Goal: Contribute content

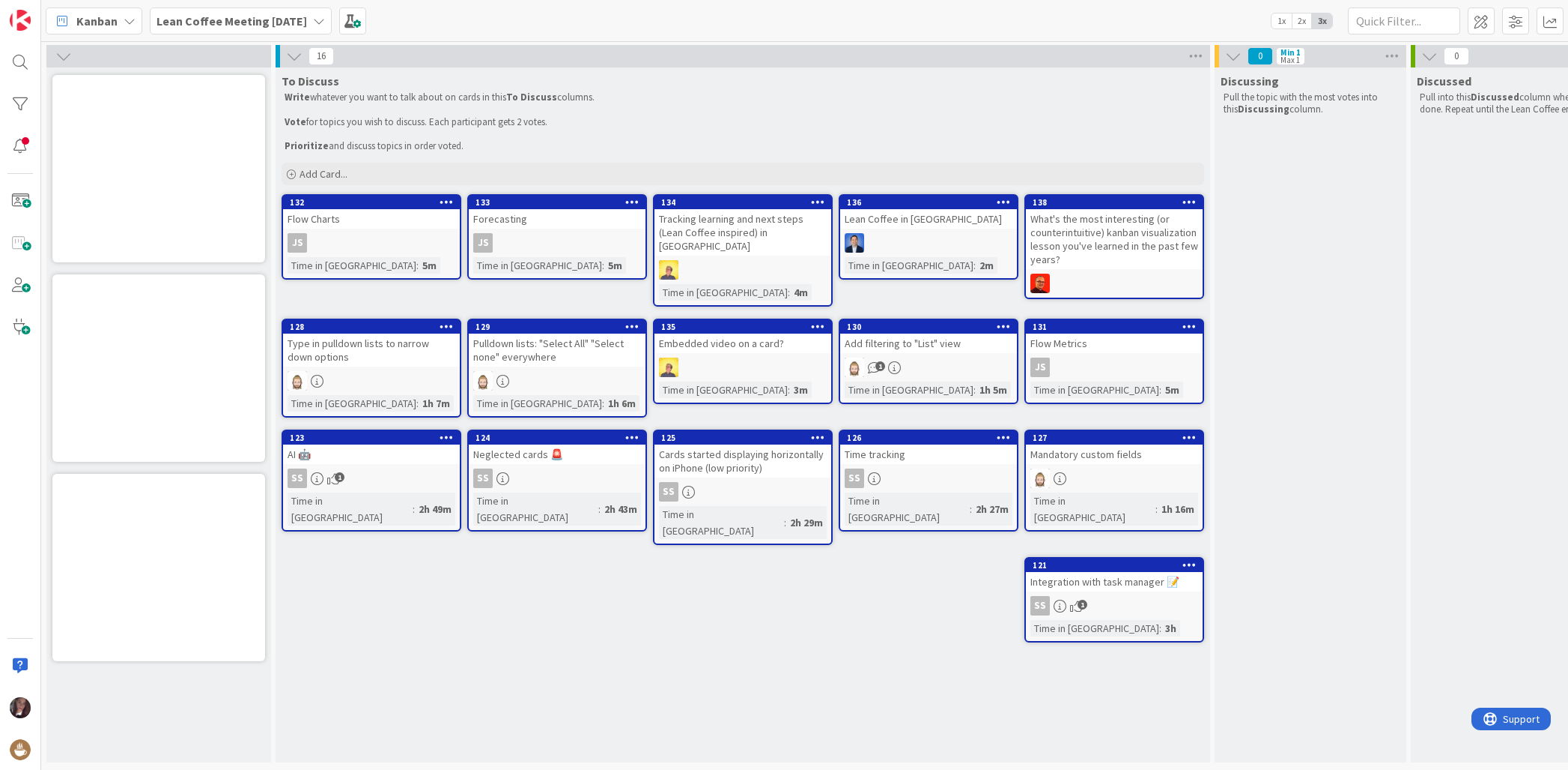
click at [724, 334] on div "Embedded video on a card?" at bounding box center [742, 343] width 176 height 19
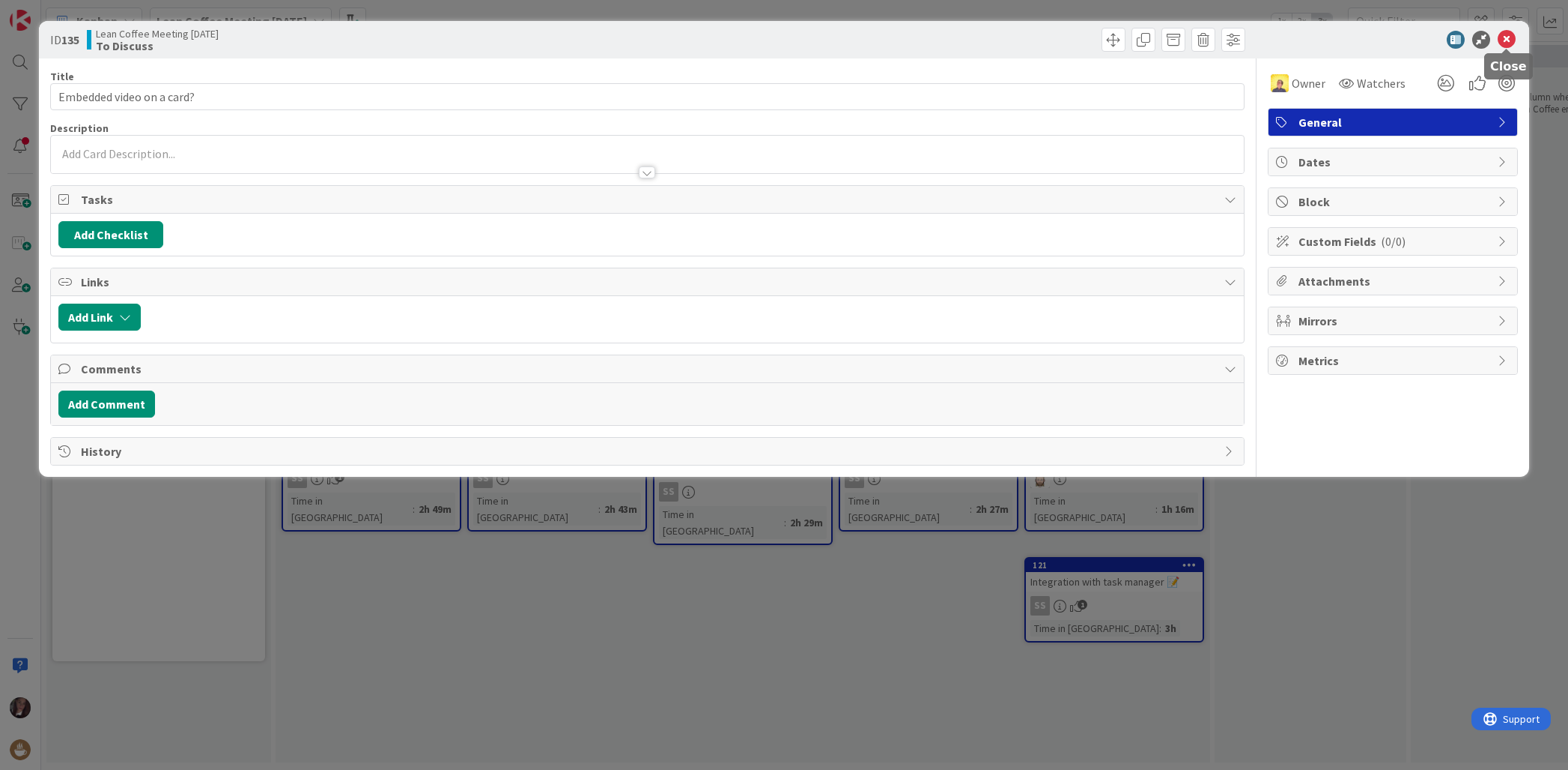
click at [1507, 43] on icon at bounding box center [1507, 40] width 18 height 18
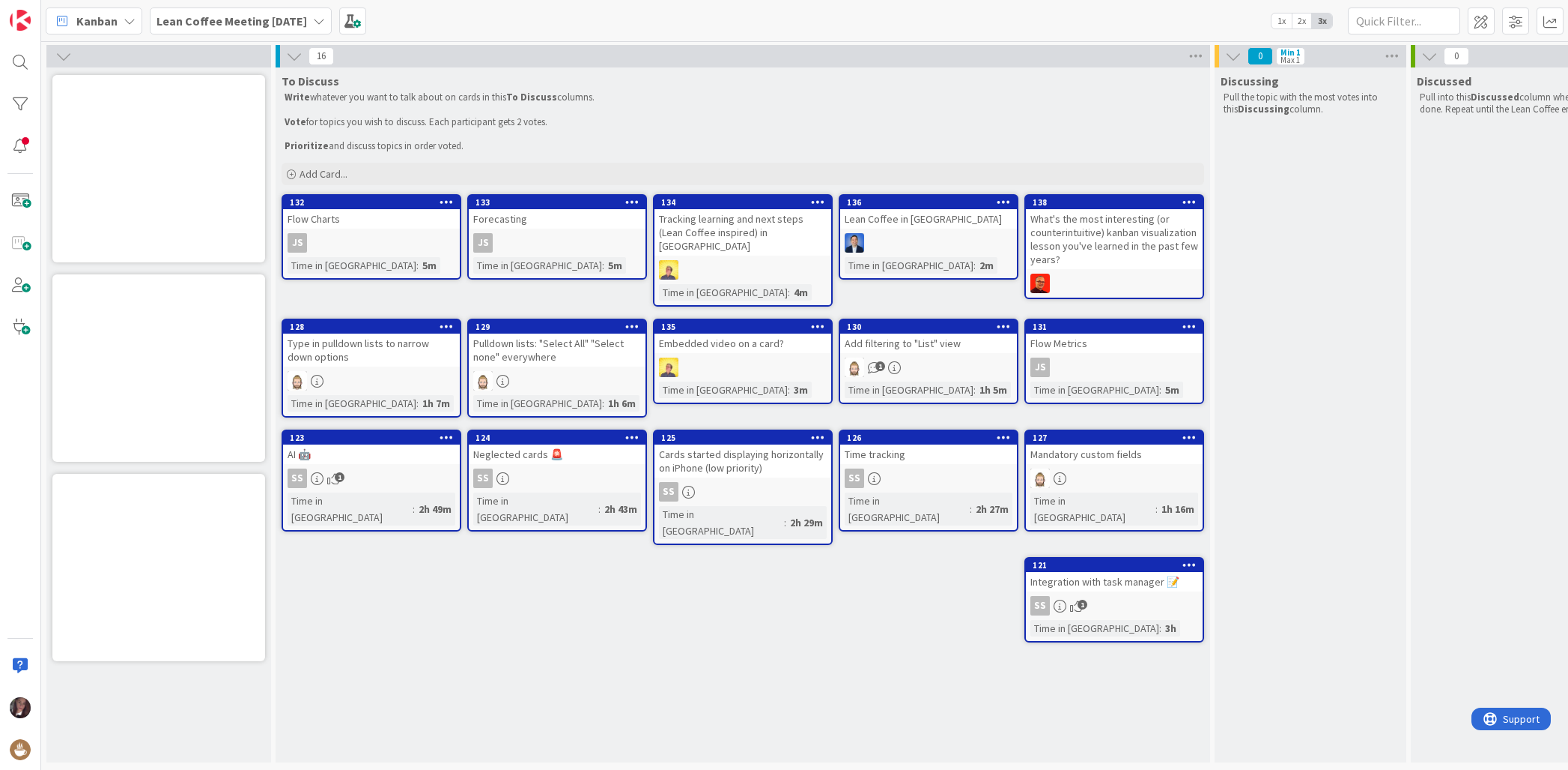
click at [1073, 257] on div "What's the most interesting (or counterintuitive) kanban visualization lesson y…" at bounding box center [1113, 239] width 176 height 60
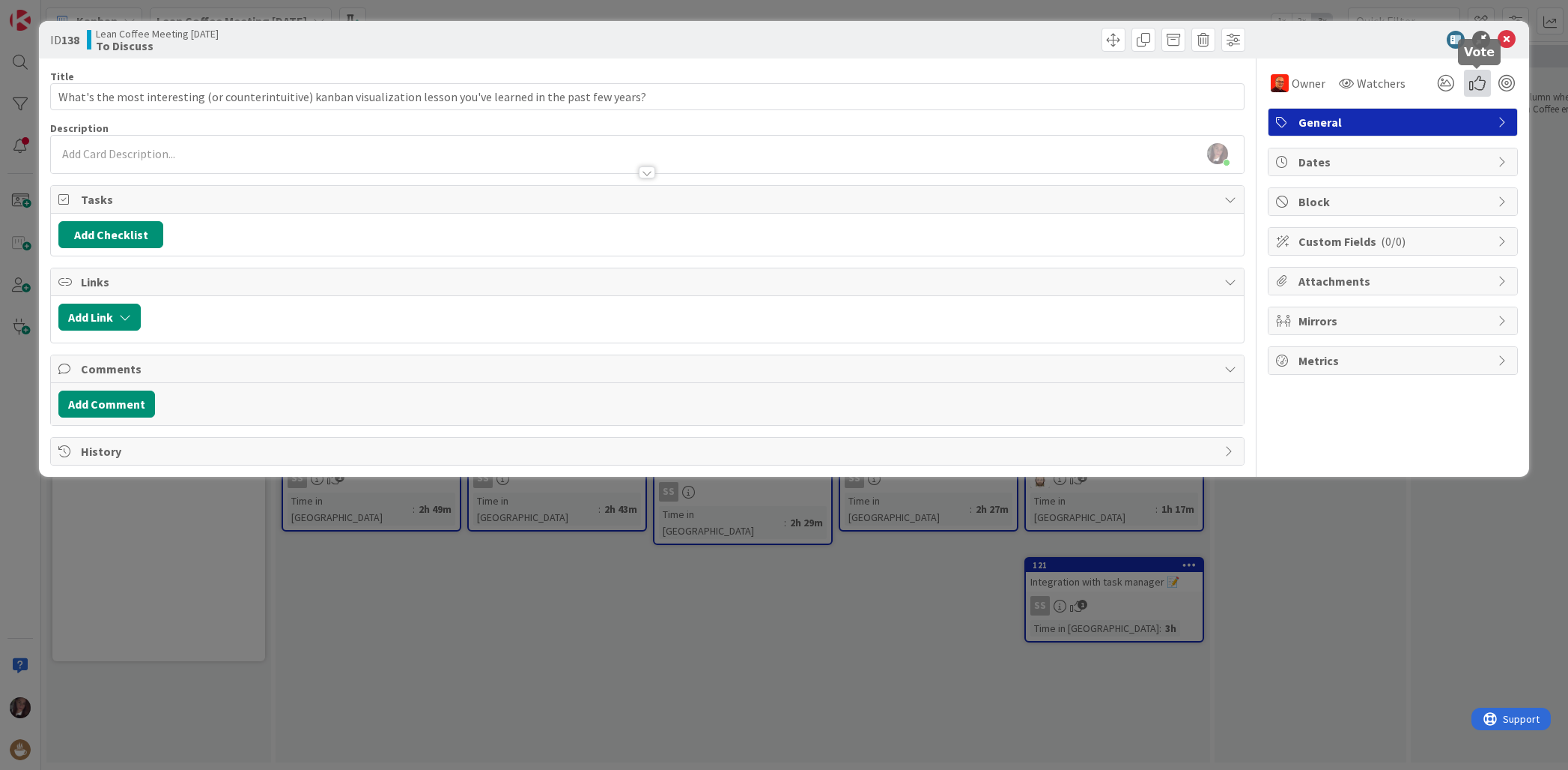
click at [1479, 80] on icon at bounding box center [1478, 83] width 27 height 27
click at [1305, 169] on button "Vote" at bounding box center [1312, 169] width 46 height 27
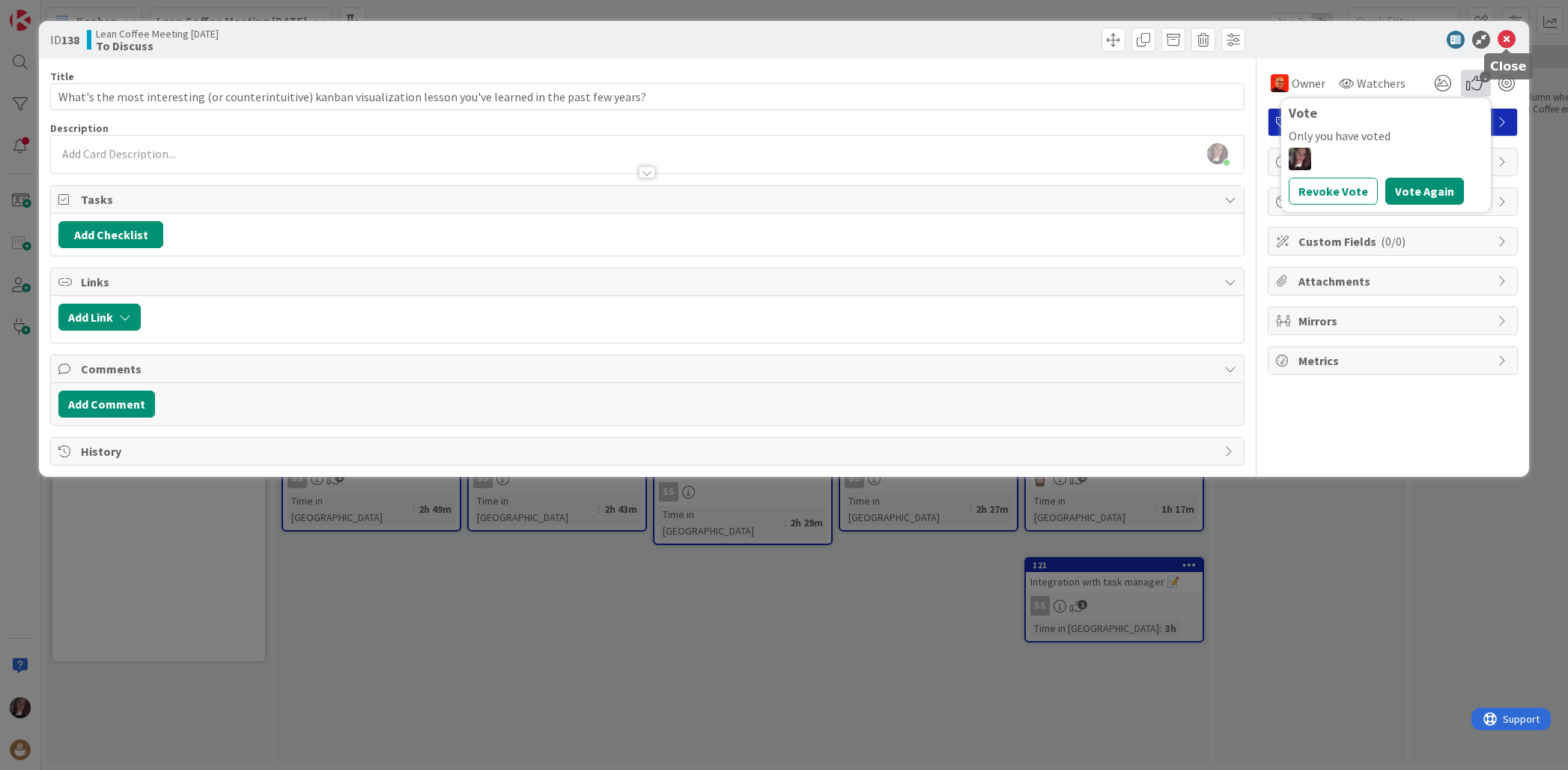
click at [1513, 39] on icon at bounding box center [1507, 40] width 18 height 18
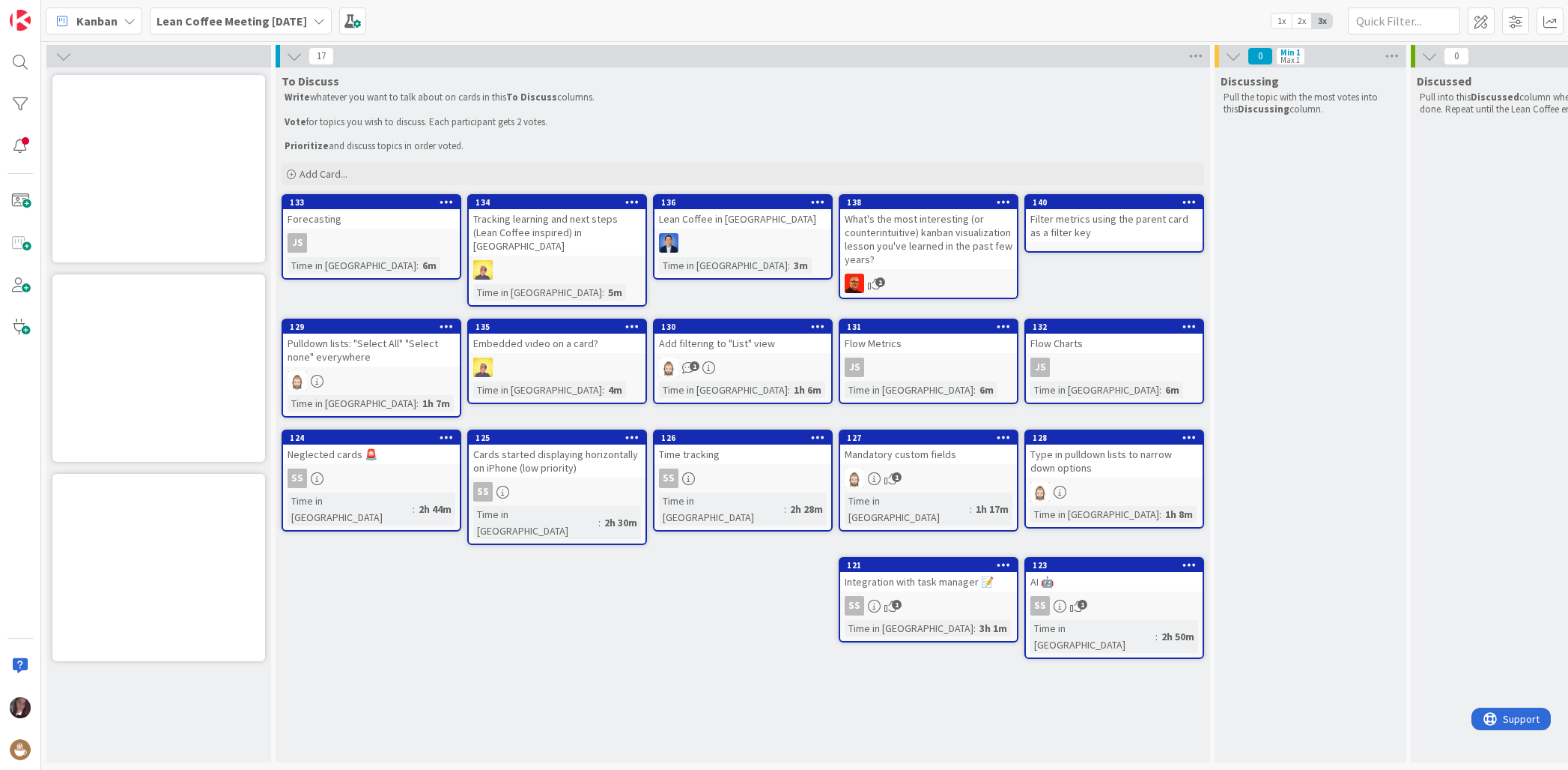
click at [394, 470] on div "SS" at bounding box center [371, 479] width 176 height 19
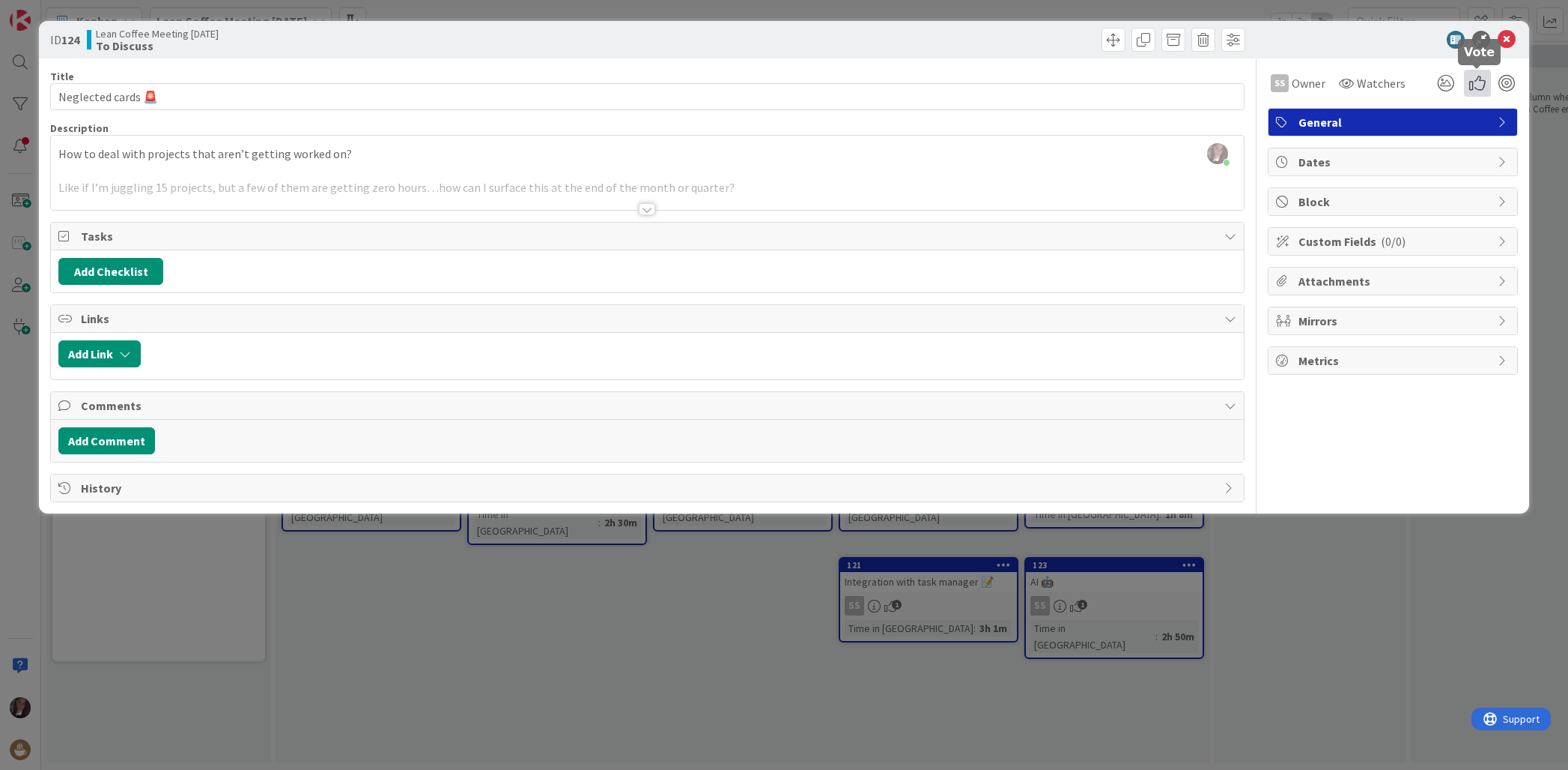
click at [1474, 84] on icon at bounding box center [1478, 83] width 27 height 27
click at [1296, 170] on button "Vote" at bounding box center [1312, 169] width 46 height 27
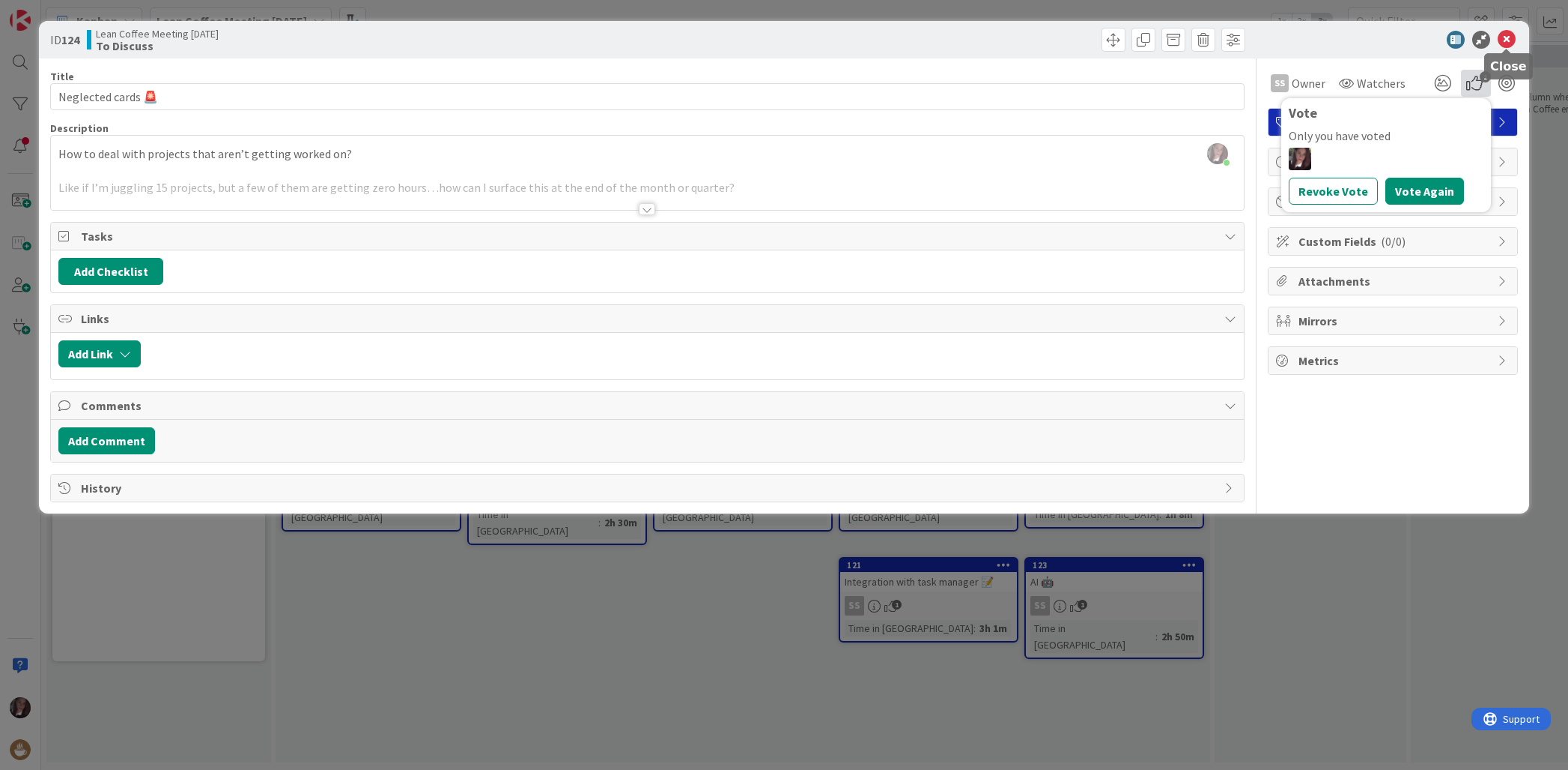
click at [1508, 40] on icon at bounding box center [1507, 40] width 18 height 18
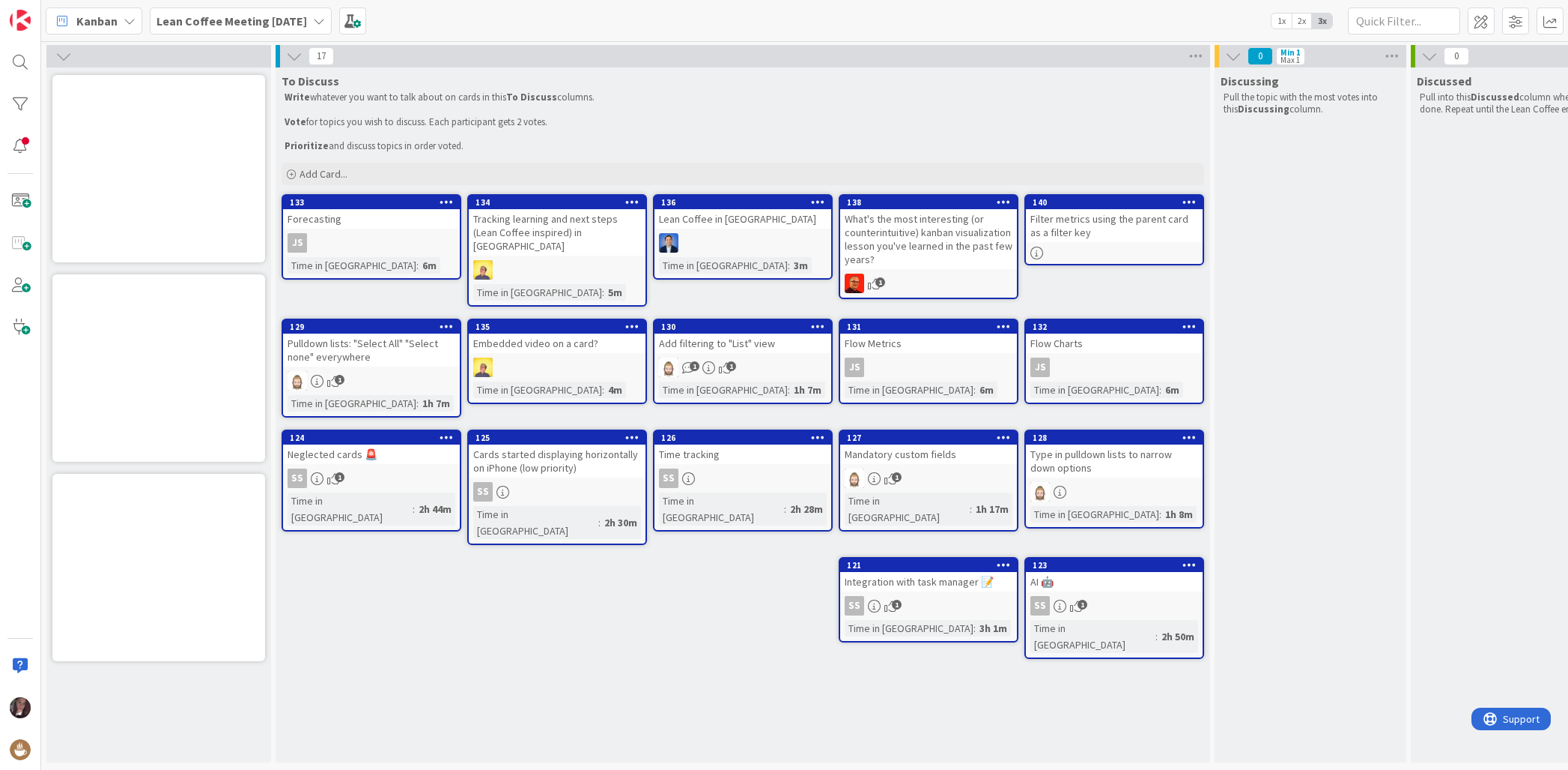
click at [586, 233] on div "Tracking learning and next steps (Lean Coffee inspired) in Kanban" at bounding box center [556, 232] width 176 height 47
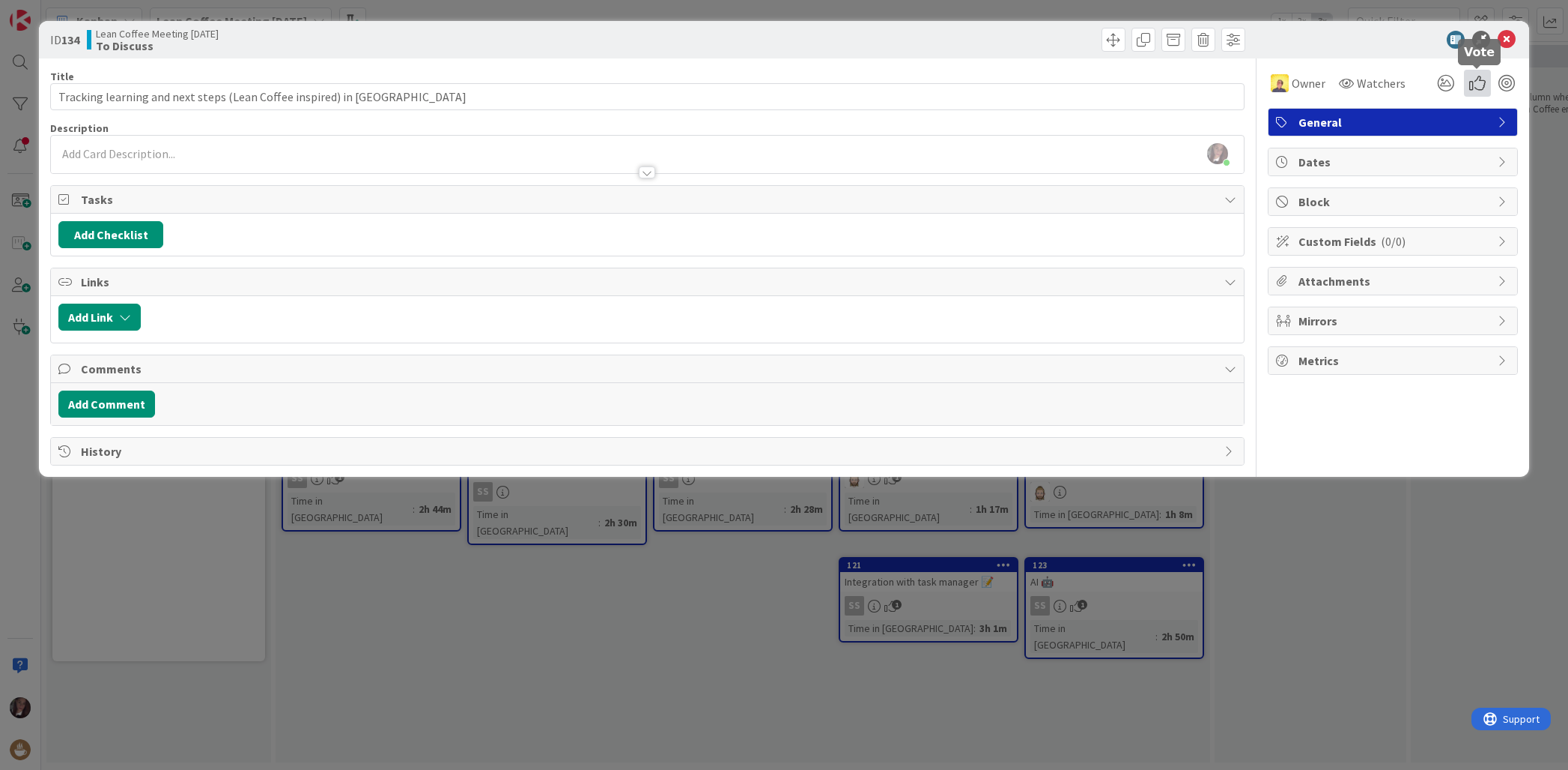
click at [1480, 89] on icon at bounding box center [1478, 83] width 27 height 27
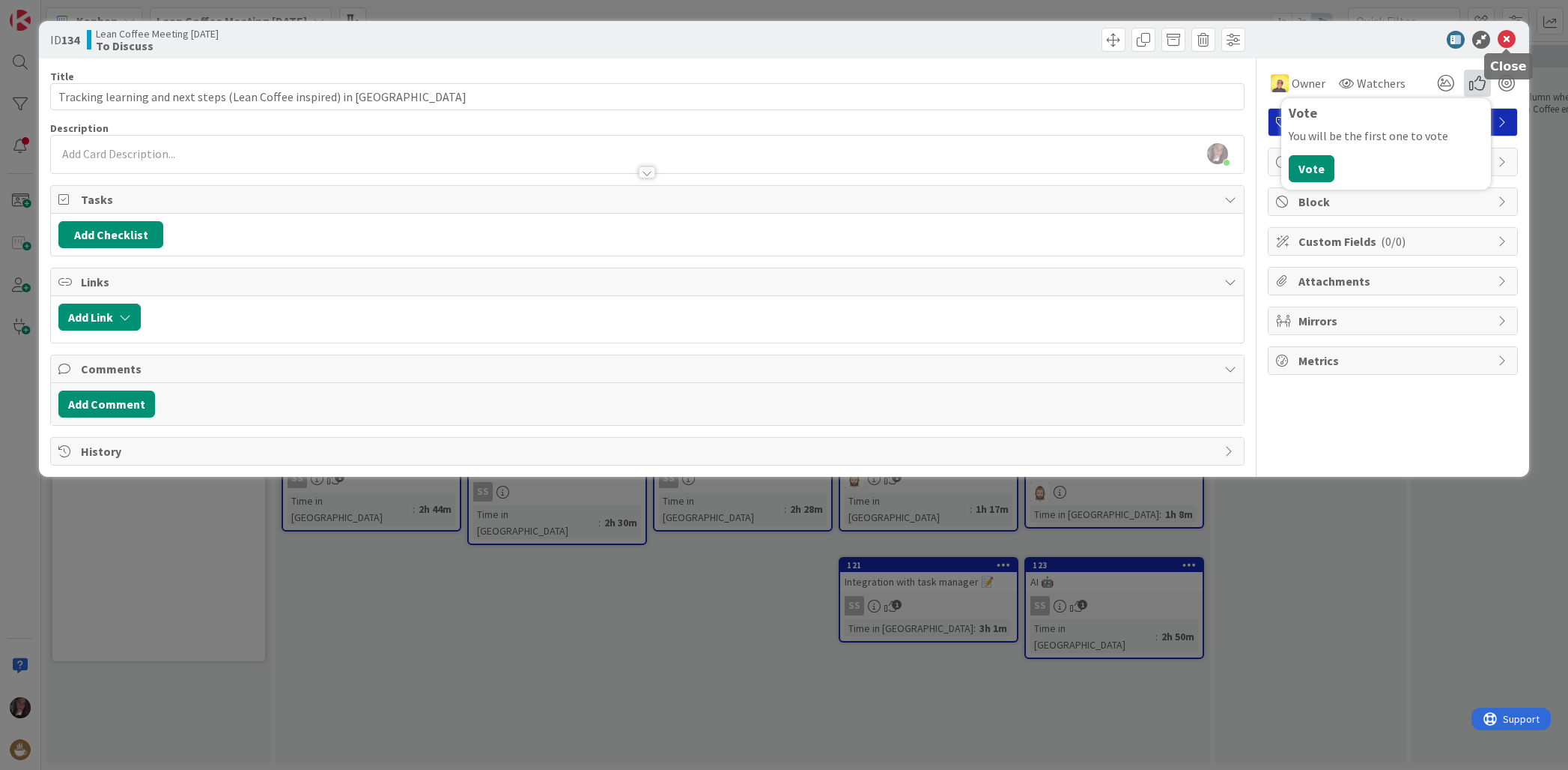
click at [1512, 39] on icon at bounding box center [1507, 40] width 18 height 18
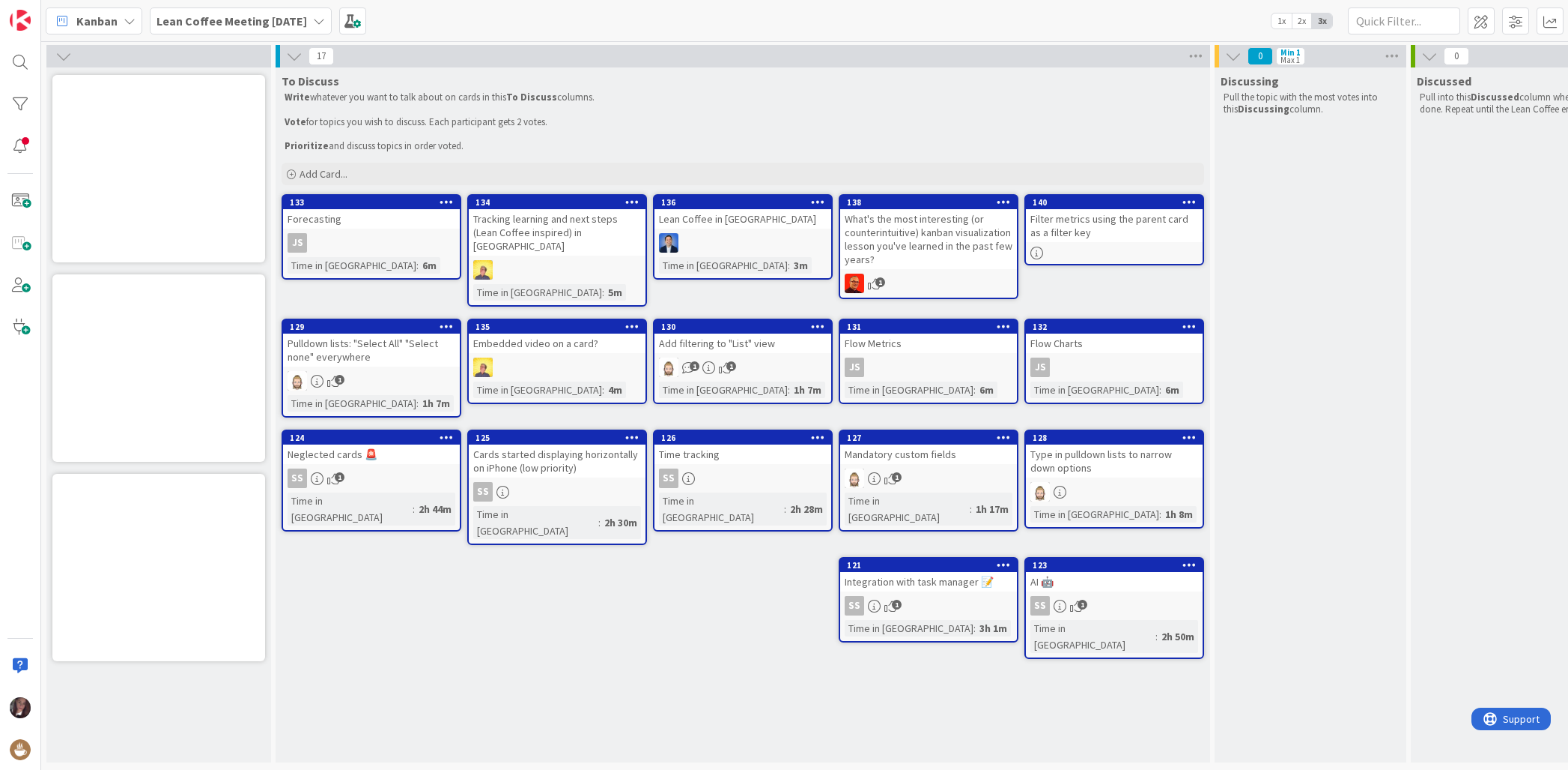
click at [952, 255] on div "What's the most interesting (or counterintuitive) kanban visualization lesson y…" at bounding box center [928, 239] width 176 height 60
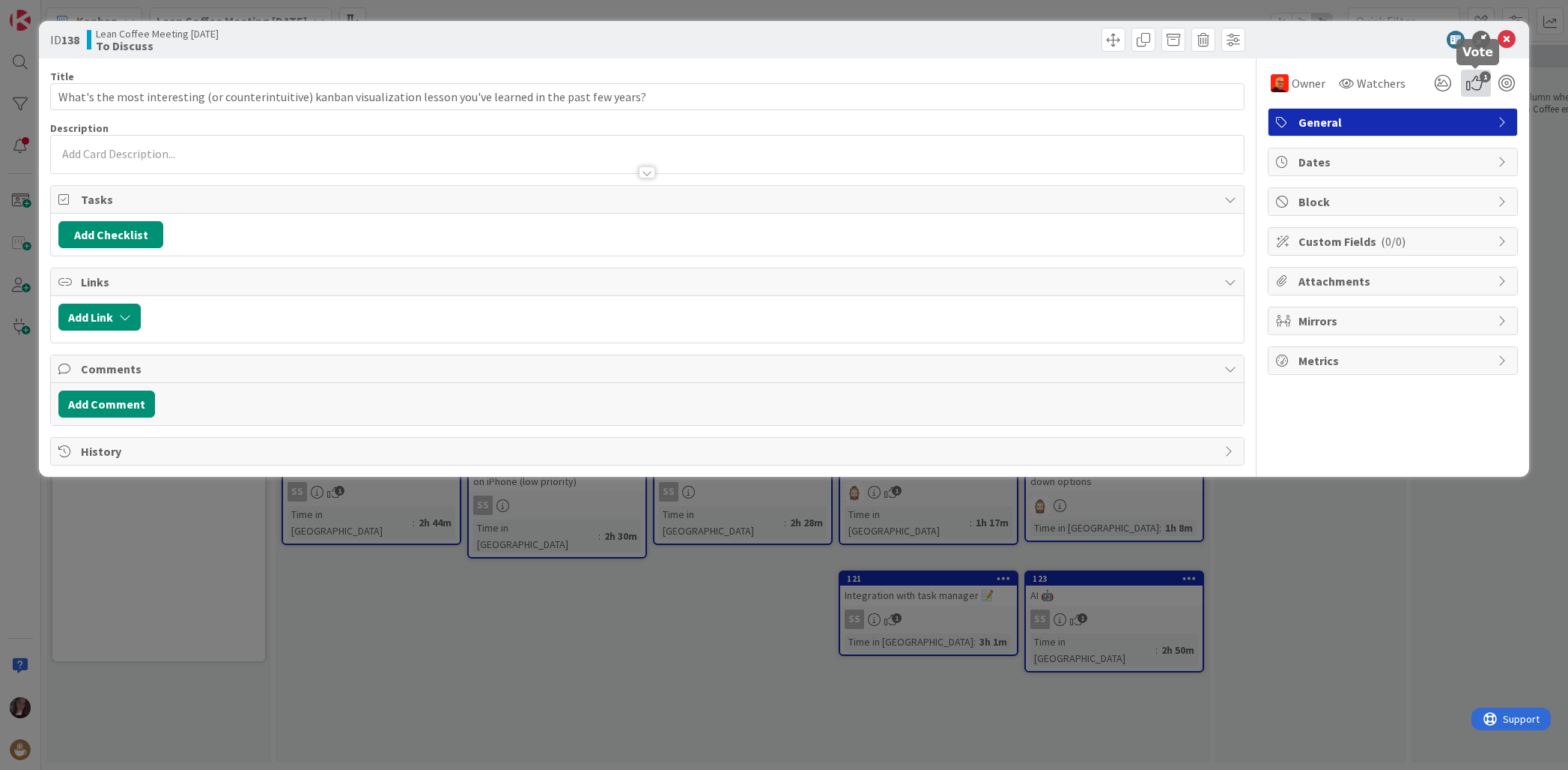
click at [1478, 85] on icon "1" at bounding box center [1476, 83] width 30 height 27
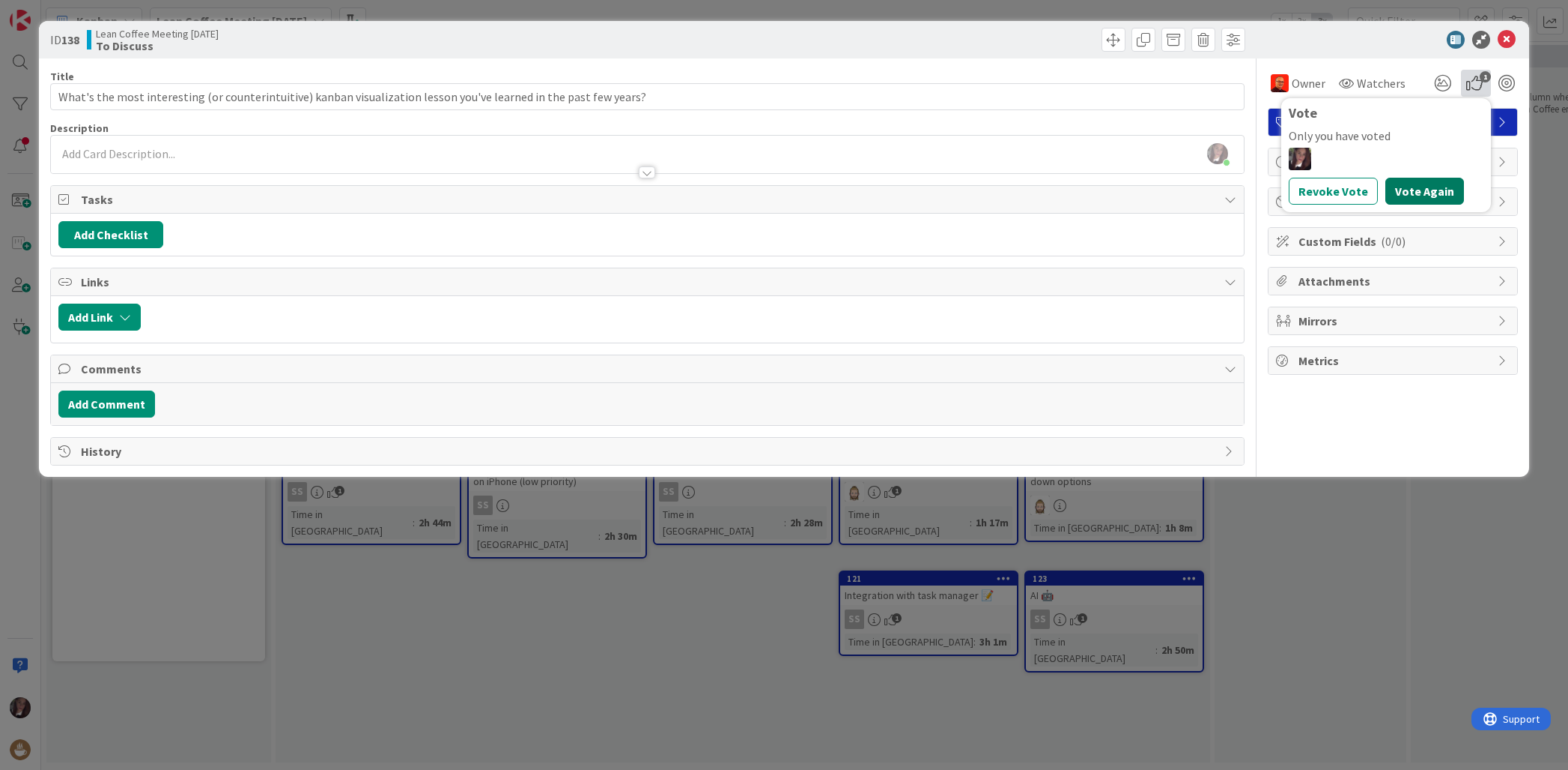
click at [1398, 193] on button "Vote Again" at bounding box center [1425, 191] width 79 height 27
click at [1512, 40] on icon at bounding box center [1507, 40] width 18 height 18
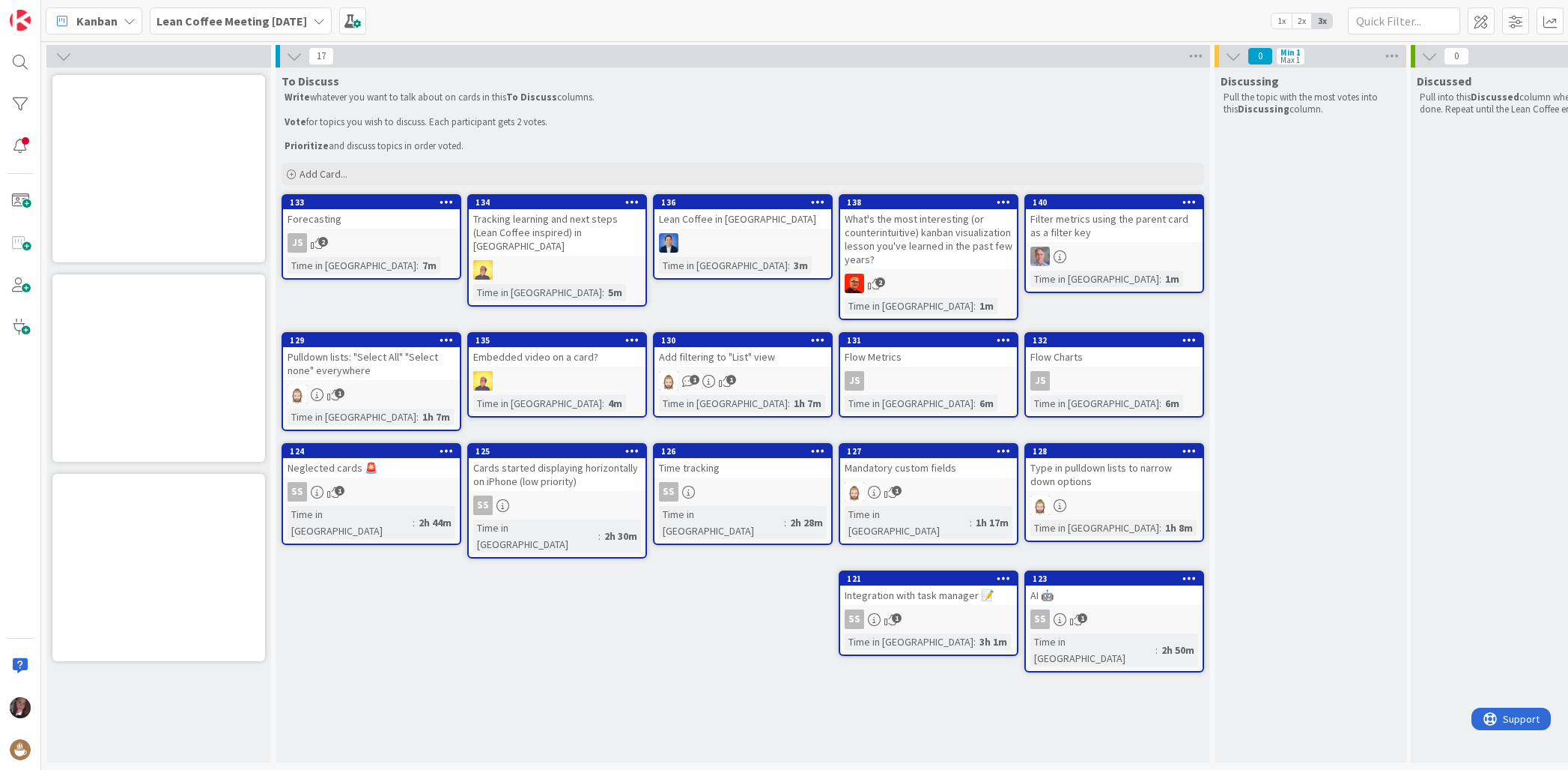
click at [1002, 201] on icon at bounding box center [1004, 202] width 14 height 11
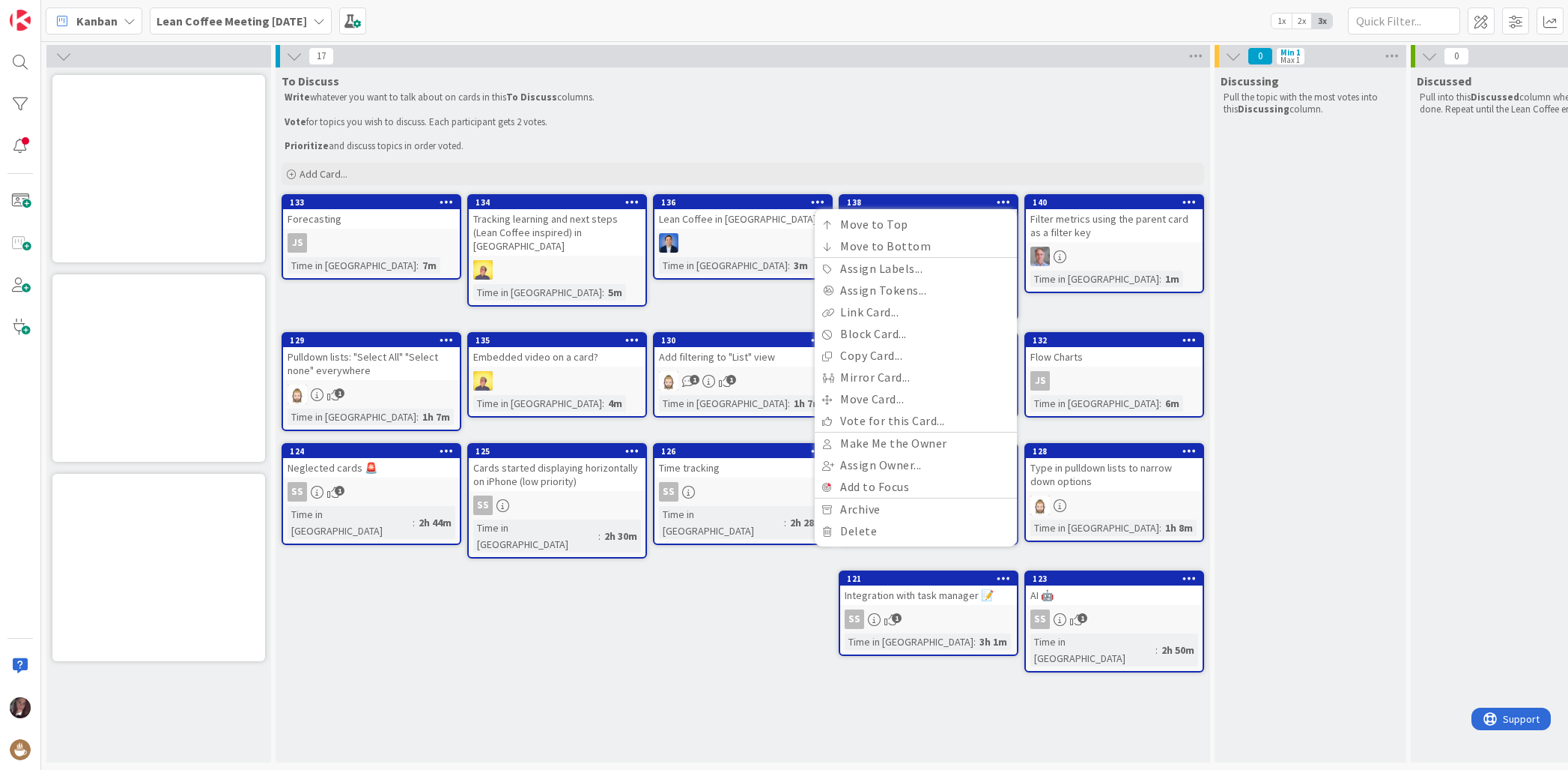
click at [973, 148] on p "Prioritize and discuss topics in order voted." at bounding box center [742, 147] width 917 height 12
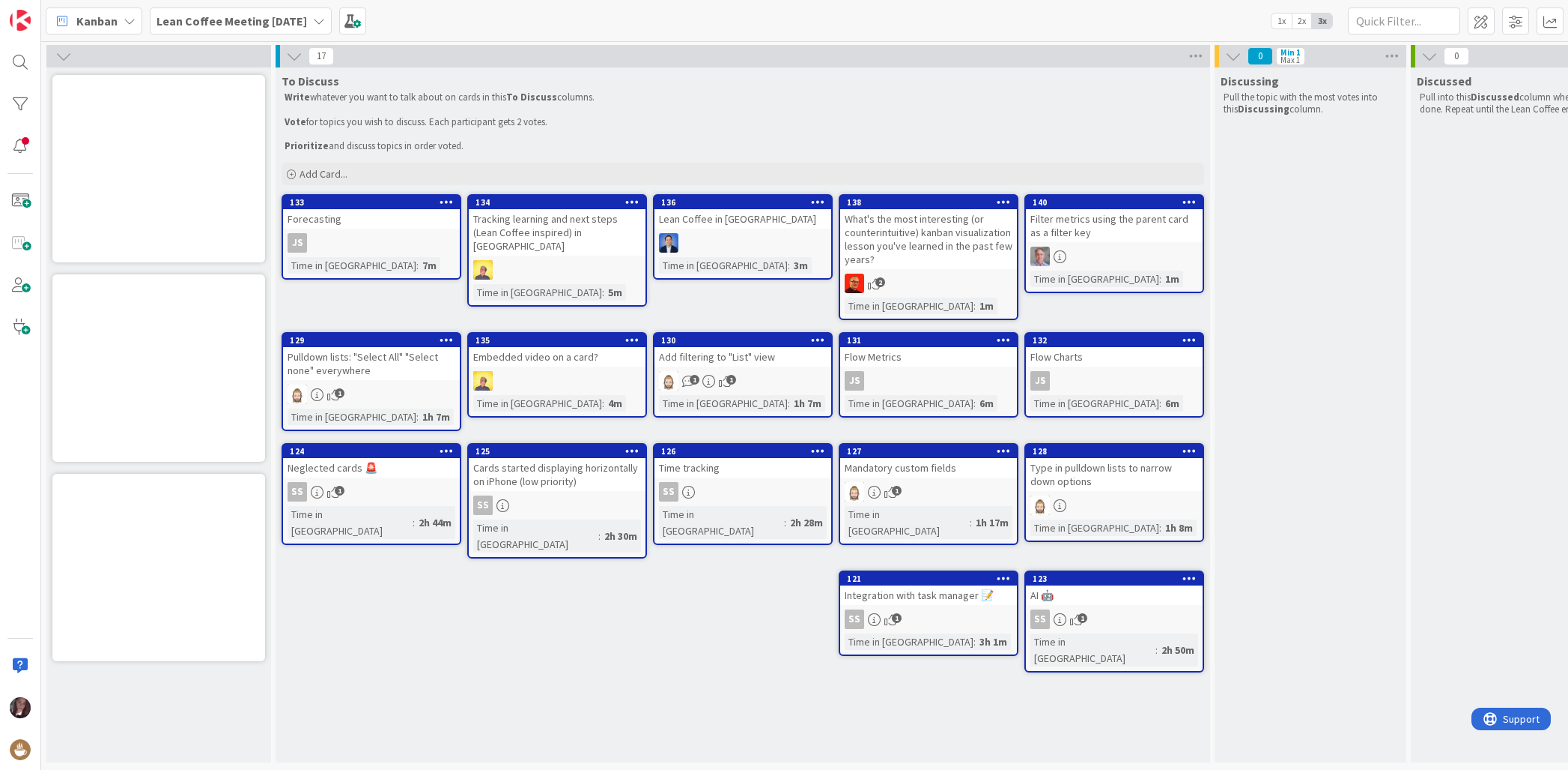
click at [426, 392] on div "1" at bounding box center [371, 394] width 176 height 19
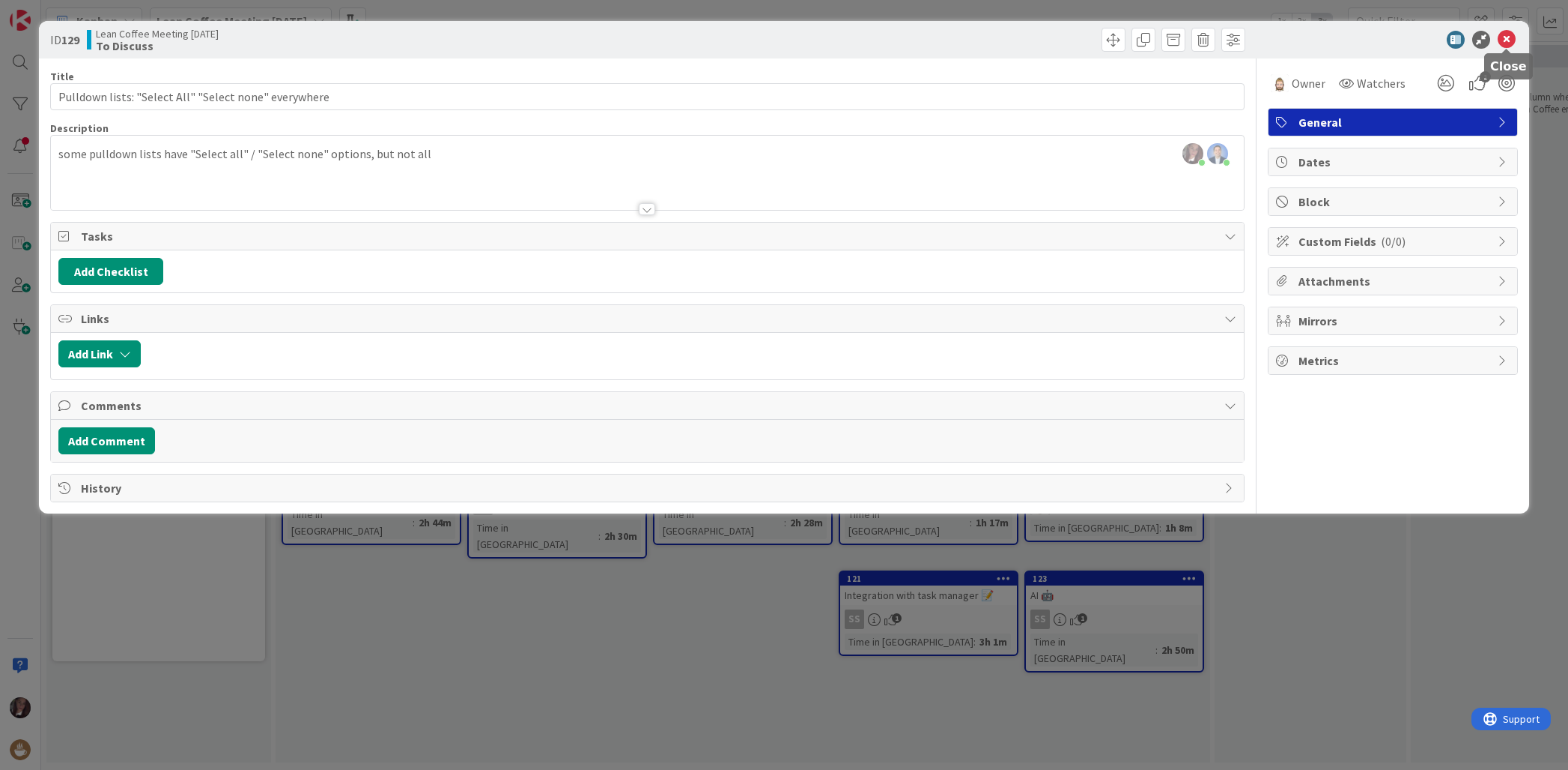
click at [1507, 37] on icon at bounding box center [1507, 40] width 18 height 18
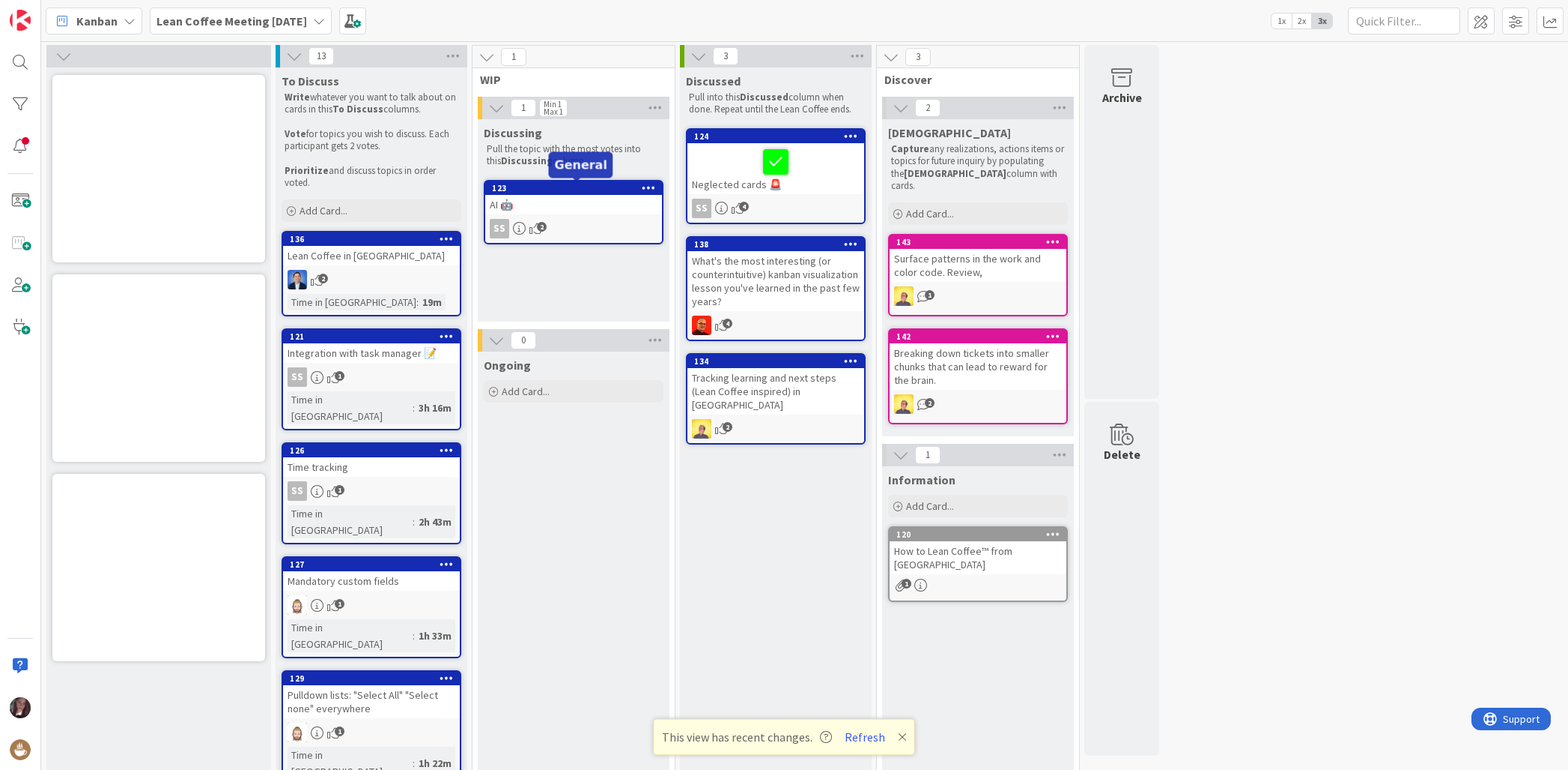
click at [550, 189] on div "123" at bounding box center [577, 188] width 170 height 11
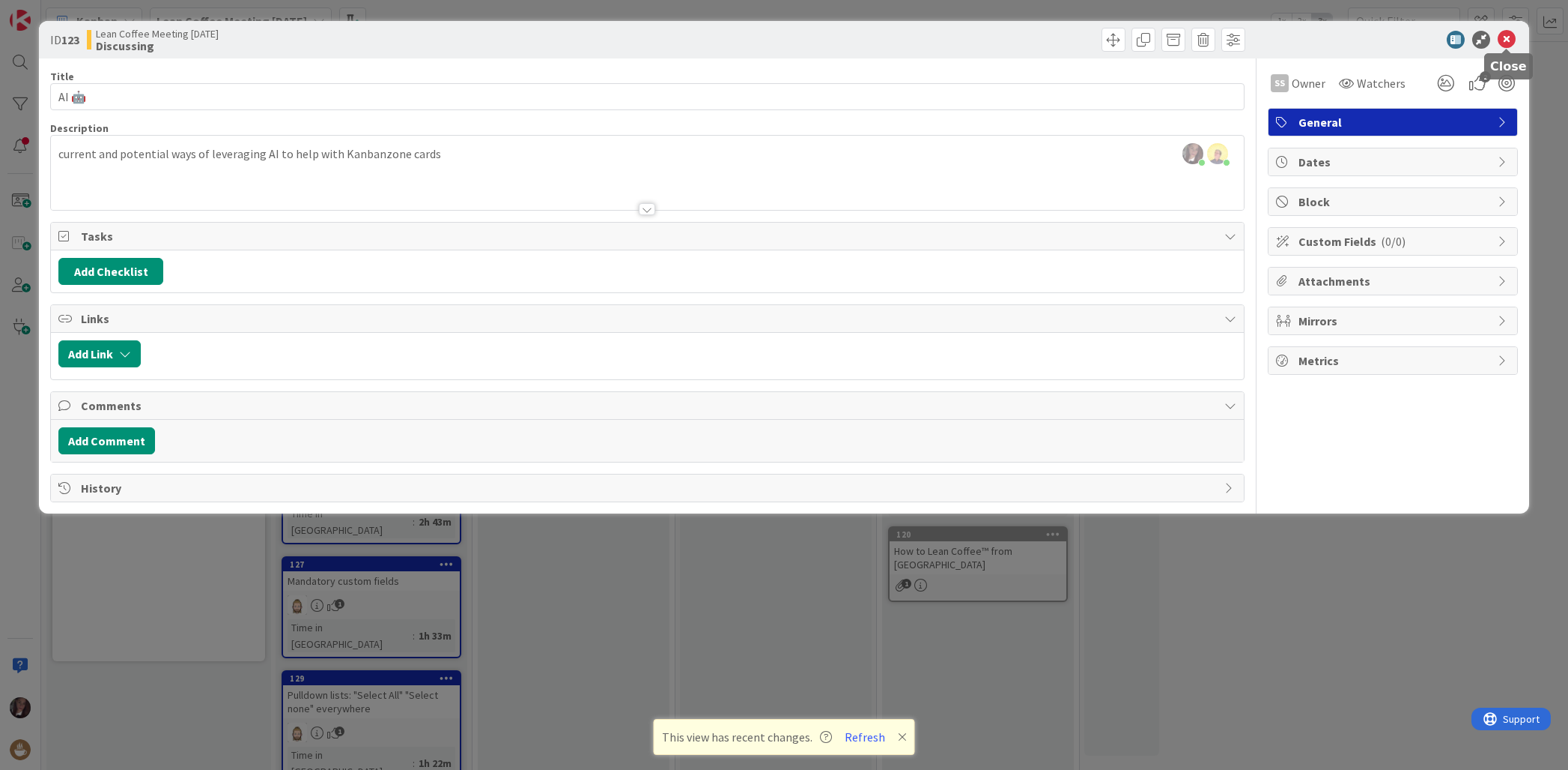
click at [1507, 38] on icon at bounding box center [1507, 40] width 18 height 18
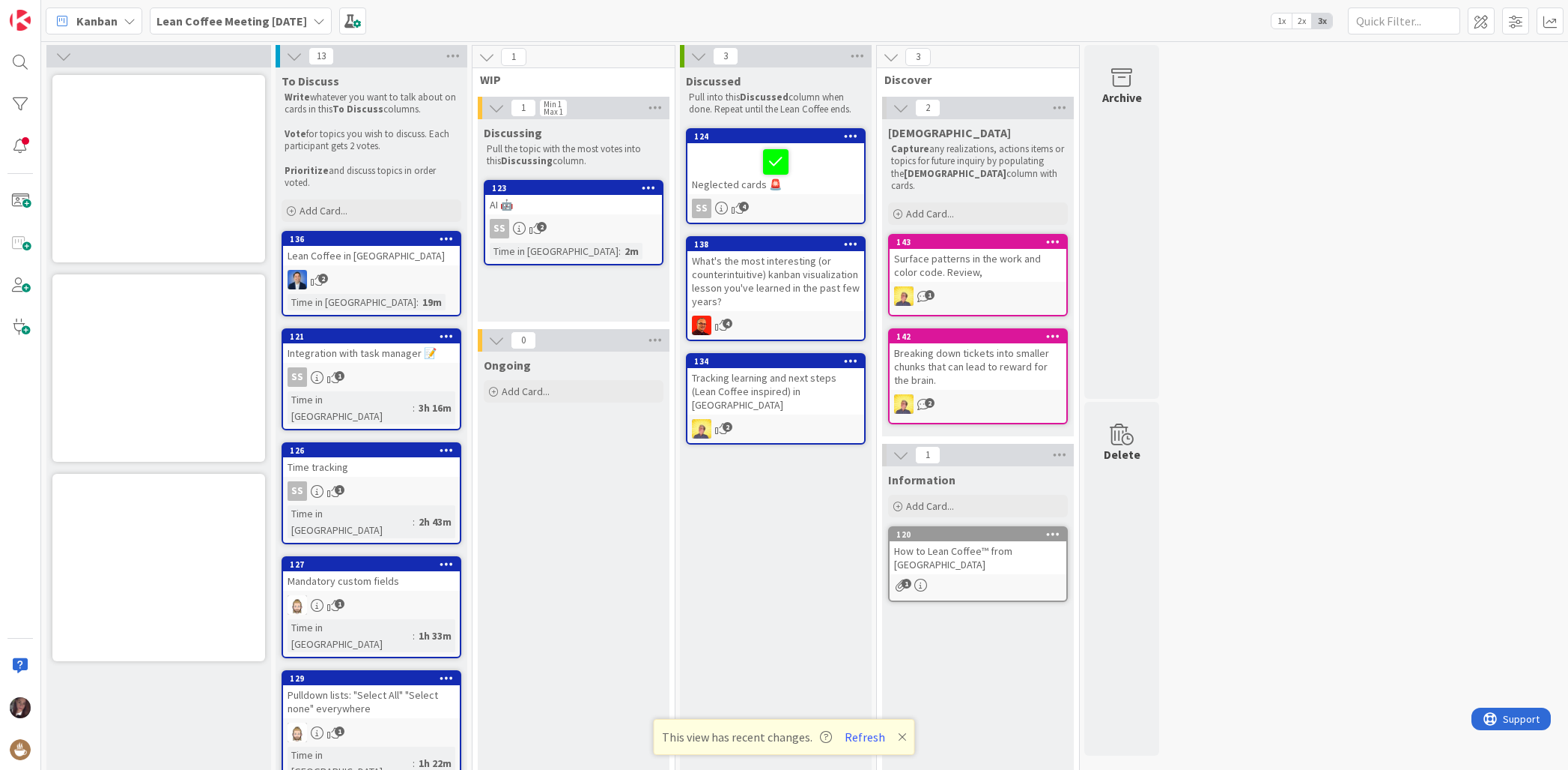
click at [984, 176] on p "Capture any realizations, actions items or topics for future inquiry by populat…" at bounding box center [978, 167] width 174 height 48
click at [953, 207] on span "Add Card..." at bounding box center [930, 213] width 48 height 13
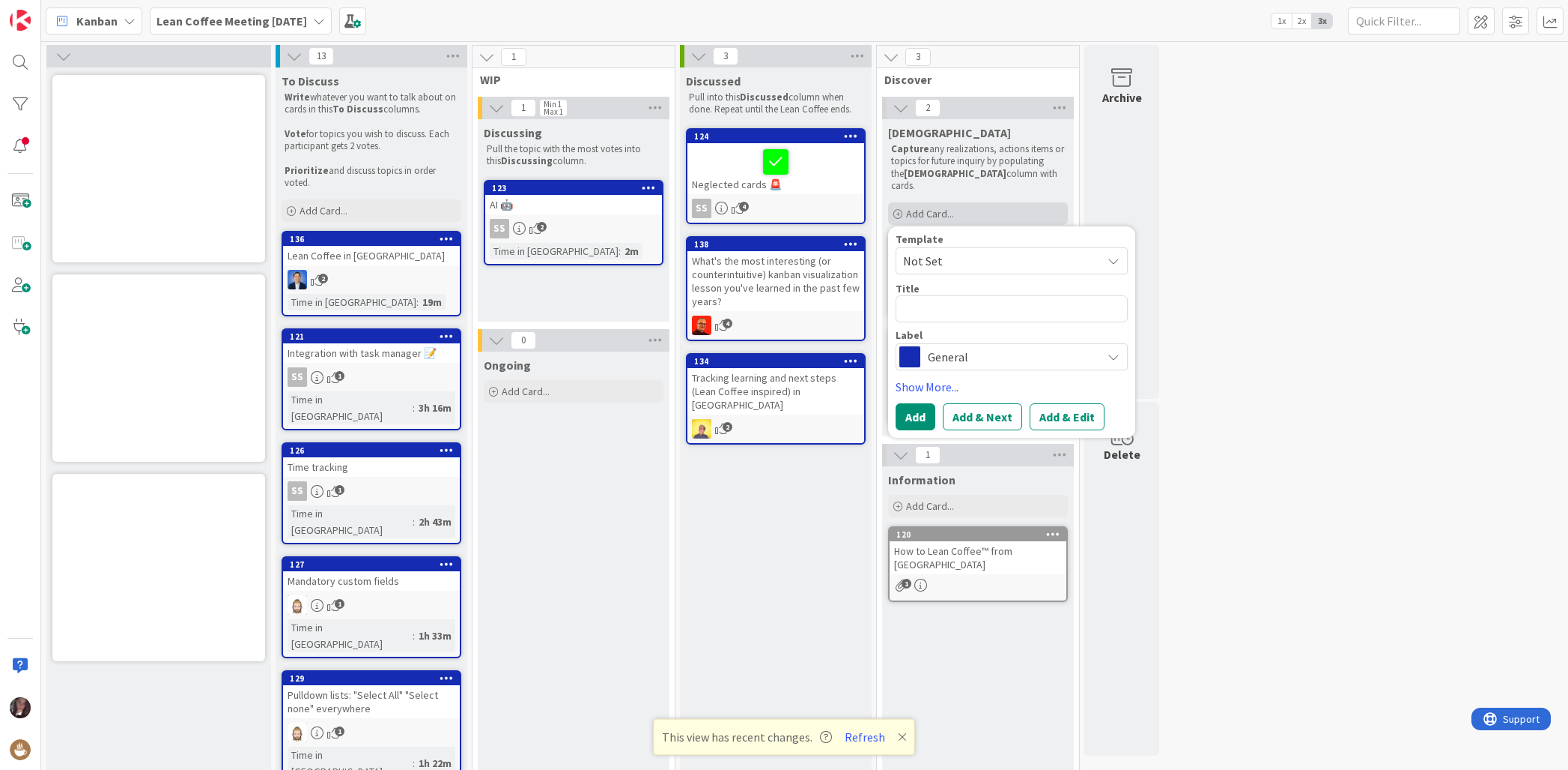
type textarea "x"
type textarea "R"
type textarea "x"
type textarea "Re"
type textarea "x"
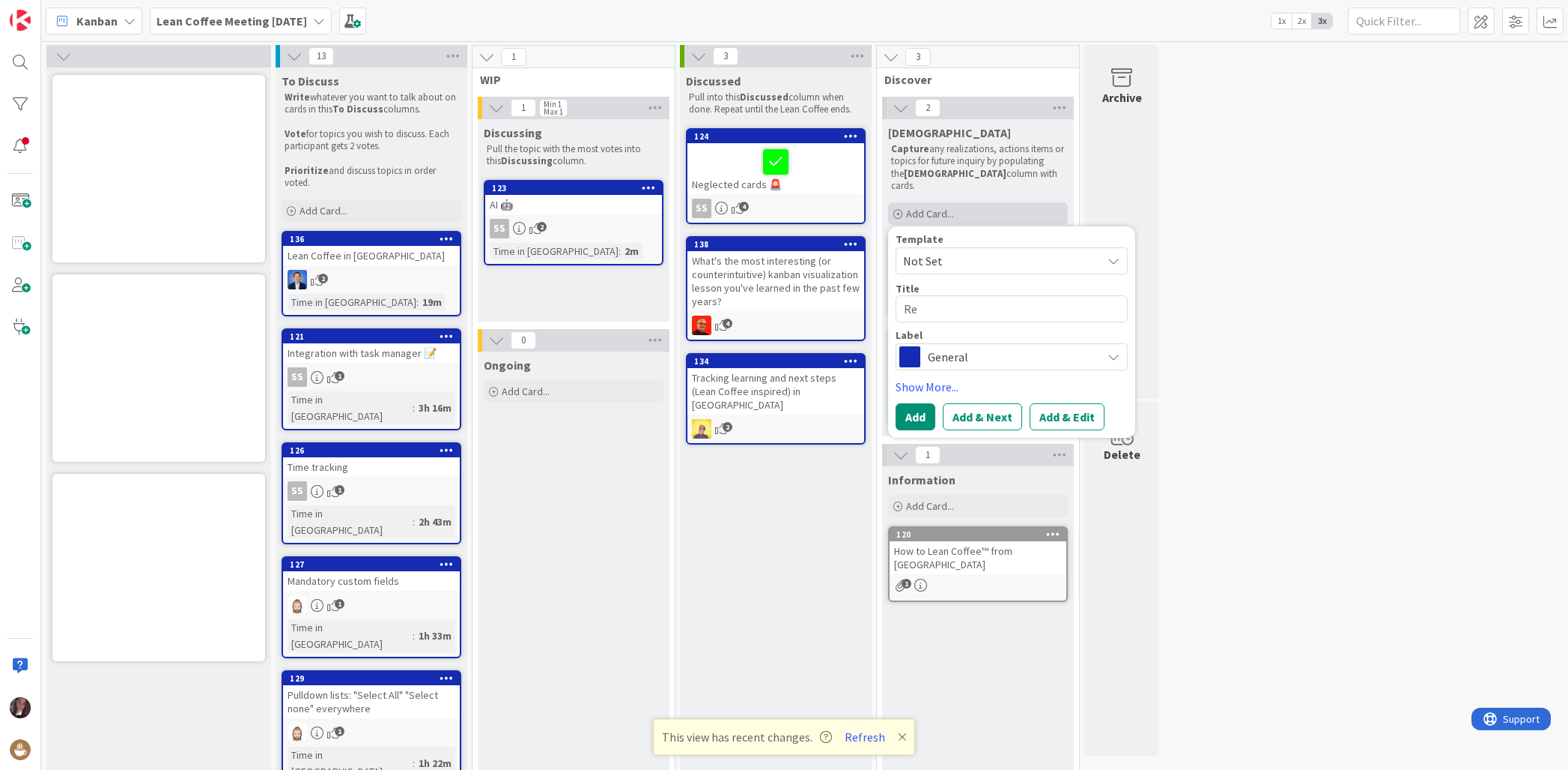
type textarea "Re:"
type textarea "x"
type textarea "Re:"
type textarea "x"
type textarea "Re: F"
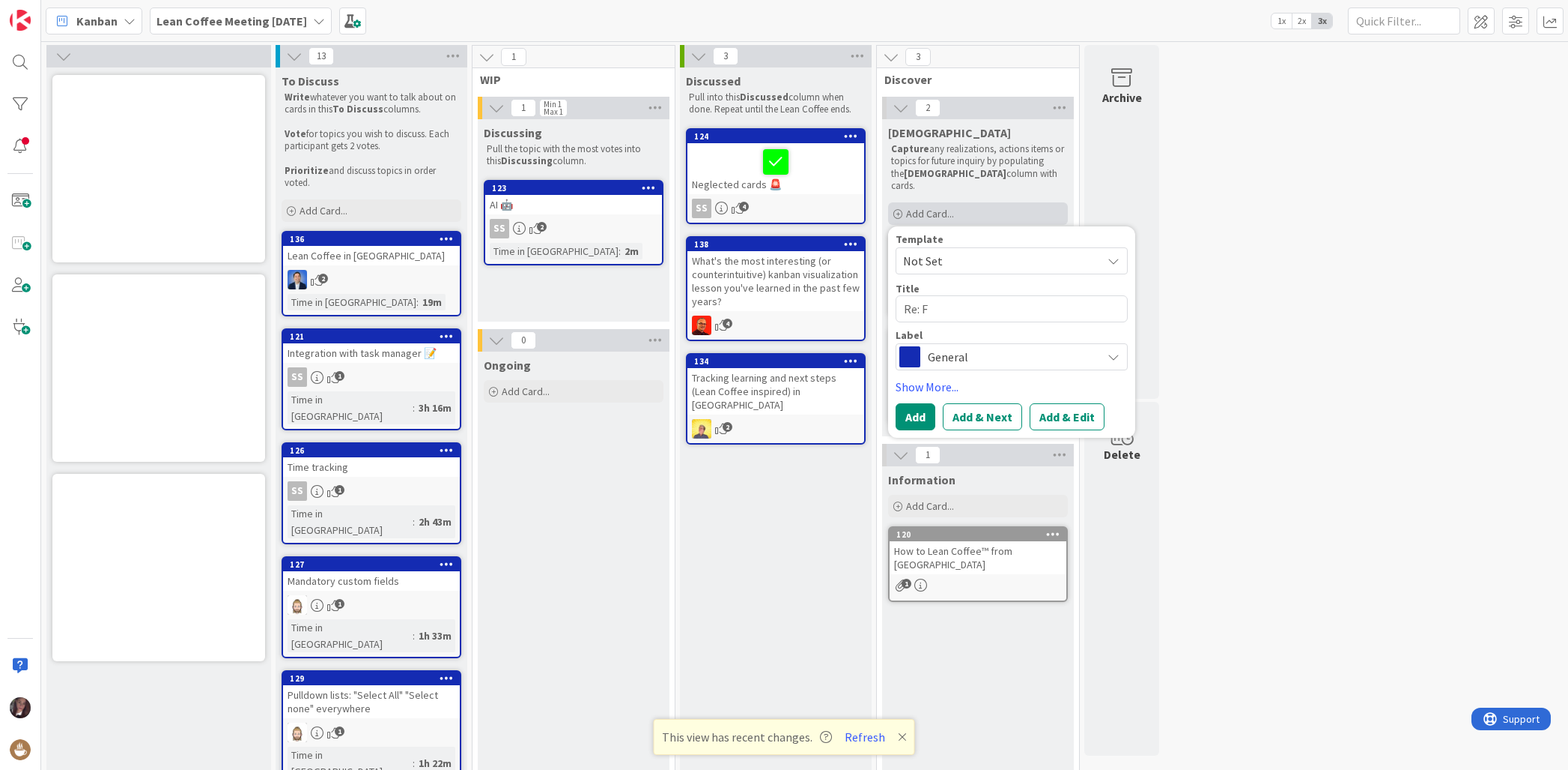
type textarea "x"
type textarea "Re: Fl"
type textarea "x"
type textarea "Re: Fli"
type textarea "x"
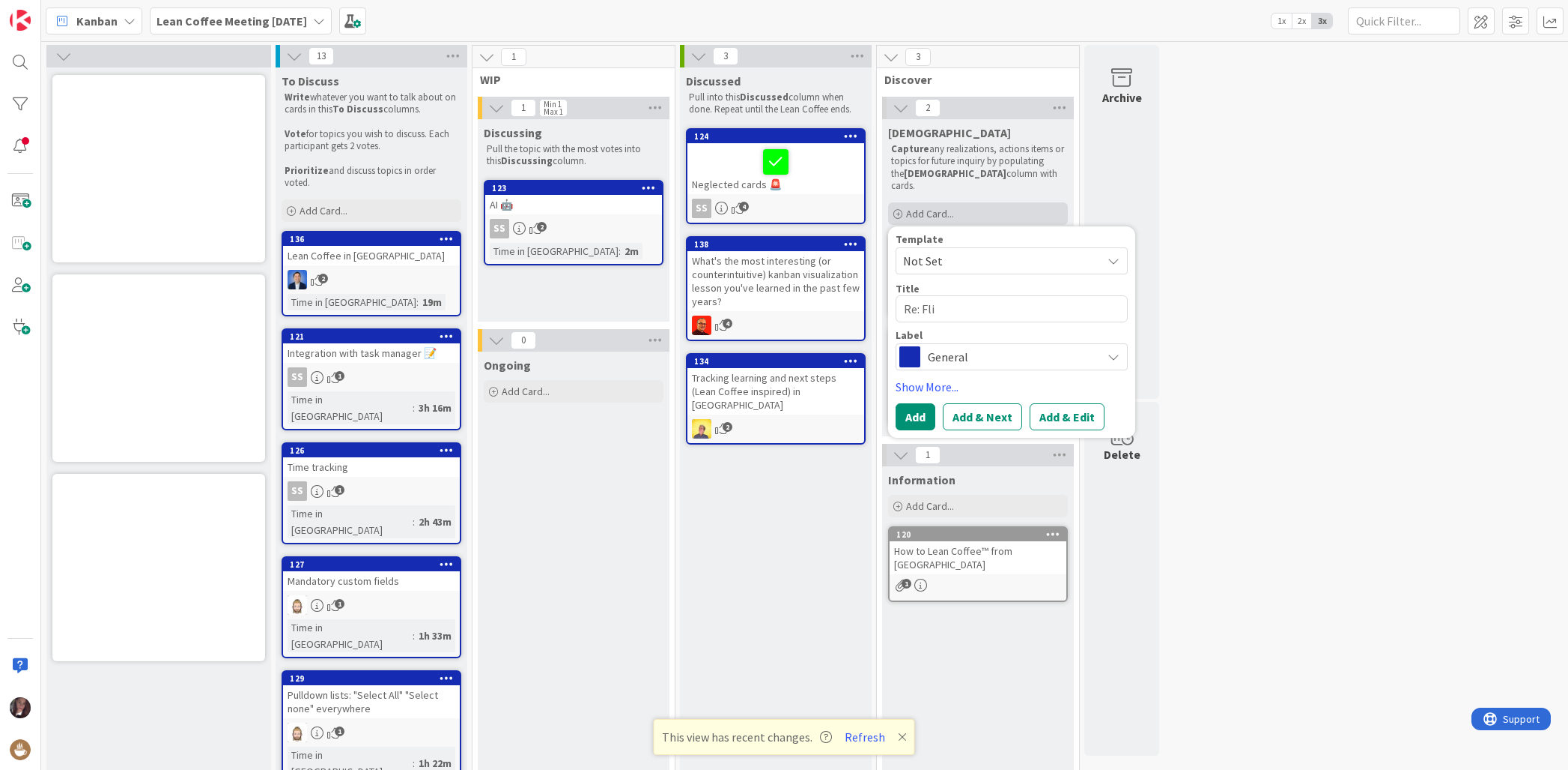
type textarea "Re: Flig"
type textarea "x"
type textarea "Re: Fligh"
type textarea "x"
type textarea "Re: Flight"
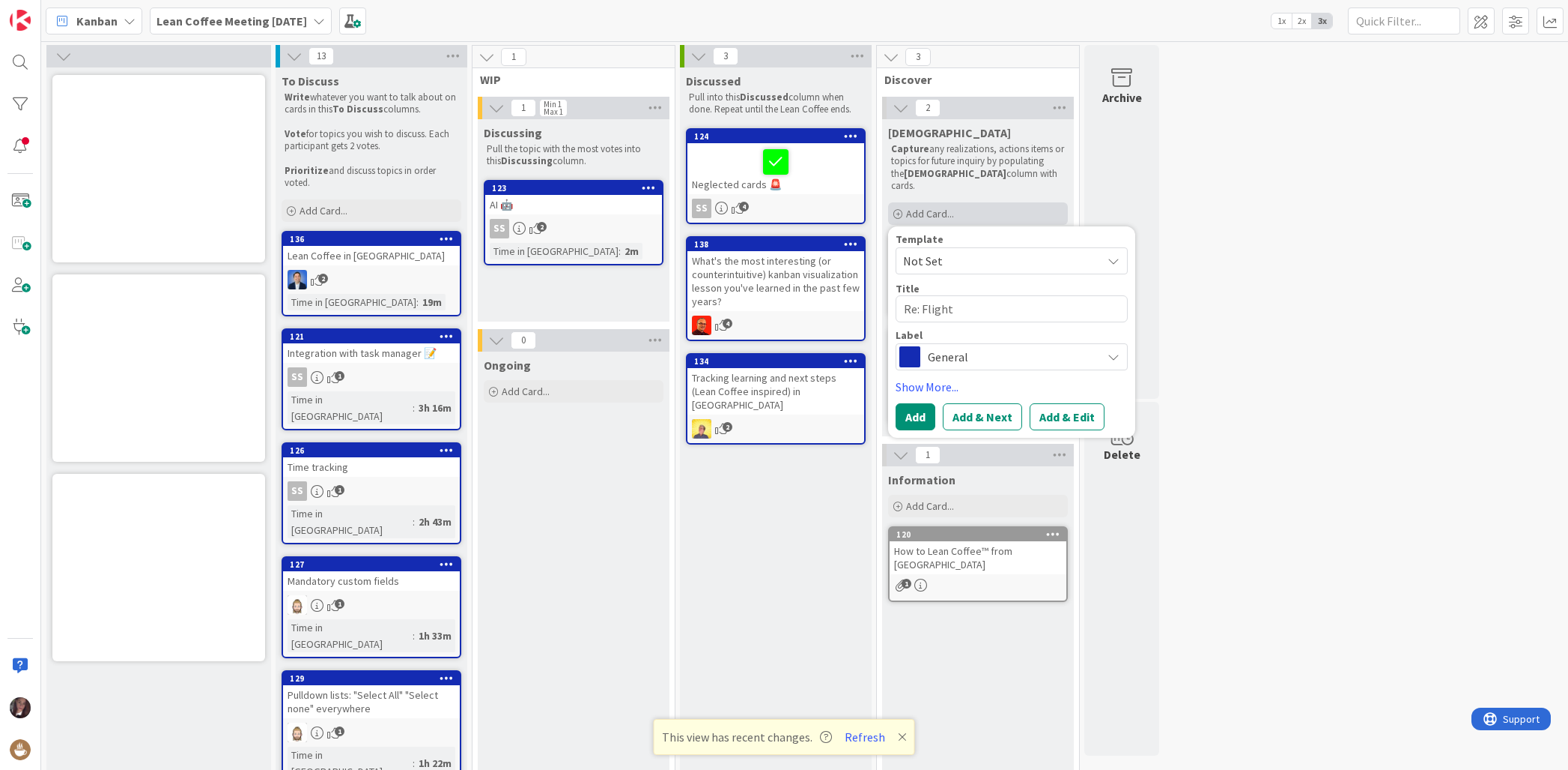
type textarea "x"
type textarea "Re: Flight"
type textarea "x"
type textarea "Re: Flight L"
type textarea "x"
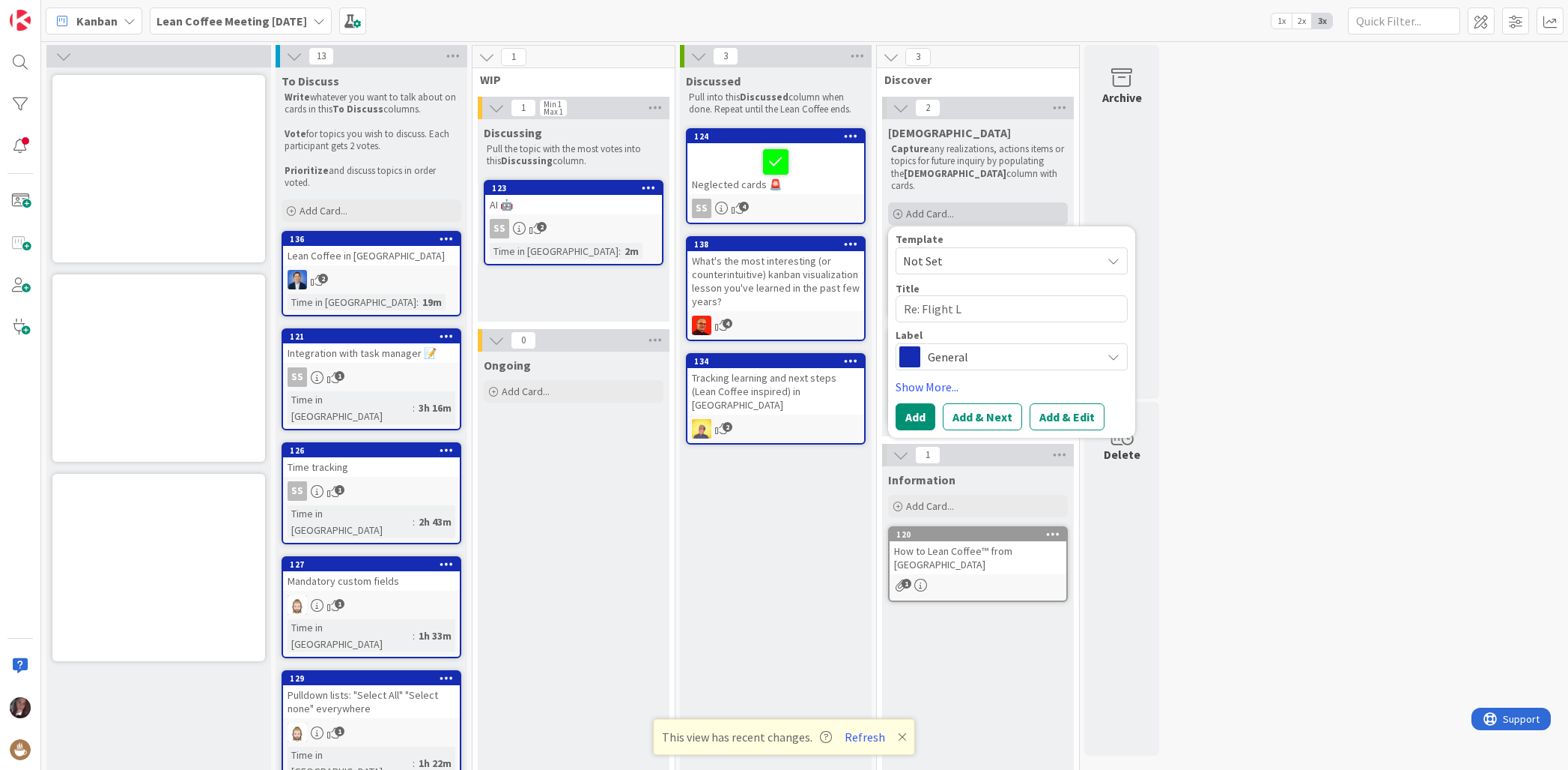
type textarea "Re: Flight Le"
type textarea "x"
type textarea "Re: Flight Lev"
type textarea "x"
type textarea "Re: Flight Leve"
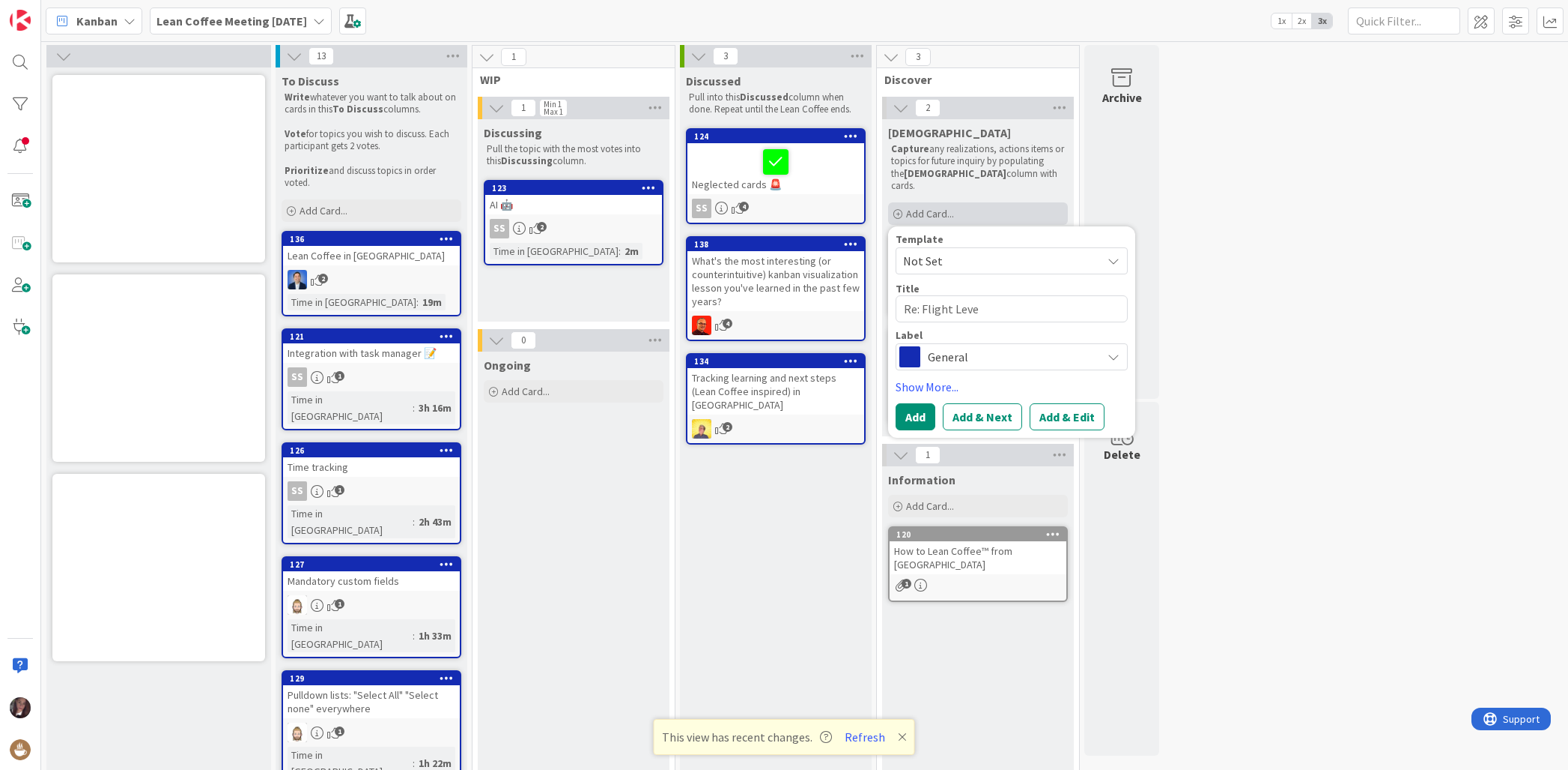
type textarea "x"
type textarea "Re: Flight Level"
type textarea "x"
type textarea "Re: Flight Levela"
type textarea "x"
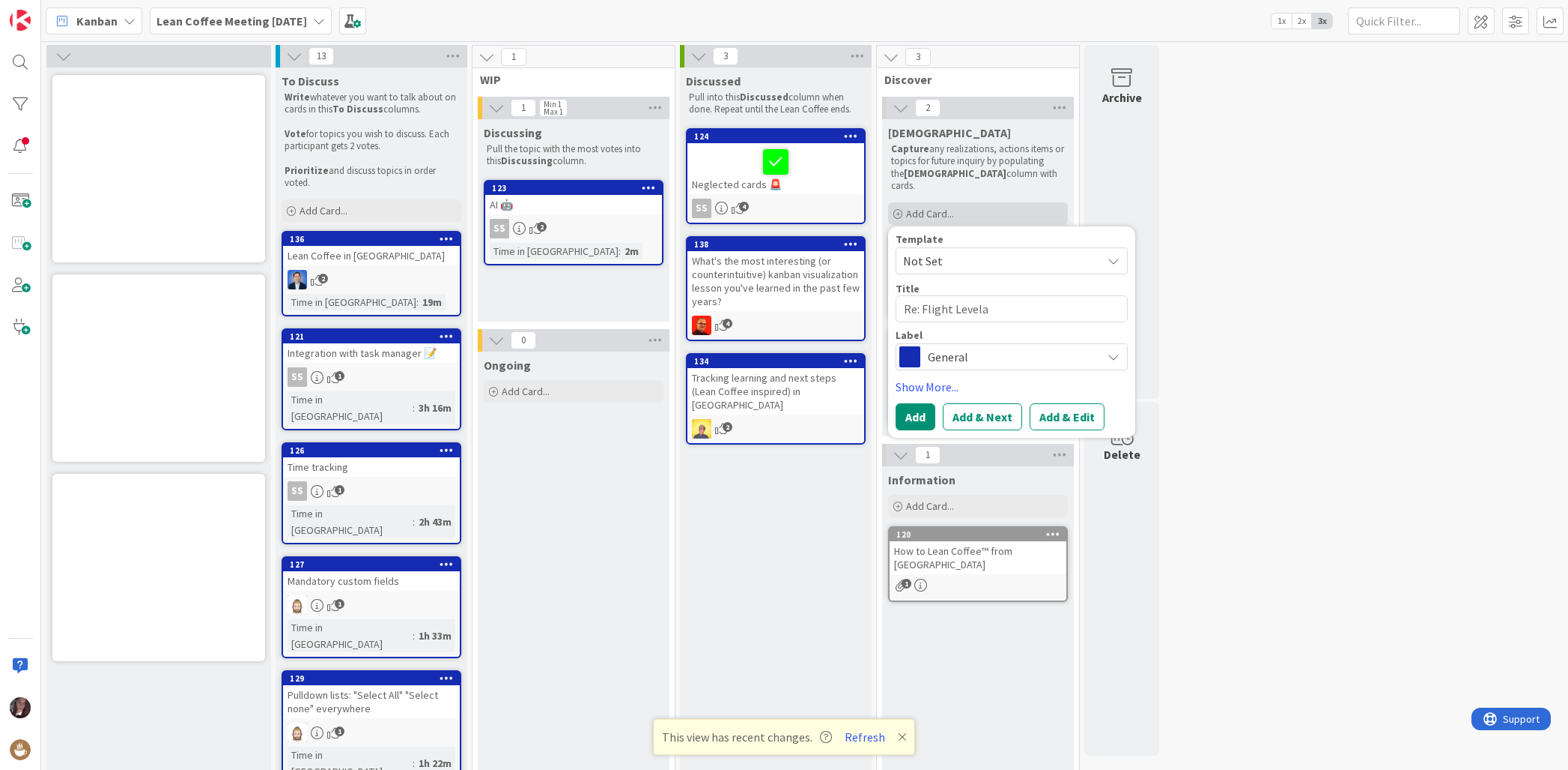
type textarea "Re: Flight Levela"
type textarea "x"
type textarea "Re: Flight Levela"
type textarea "x"
type textarea "Re: Flight Levelas"
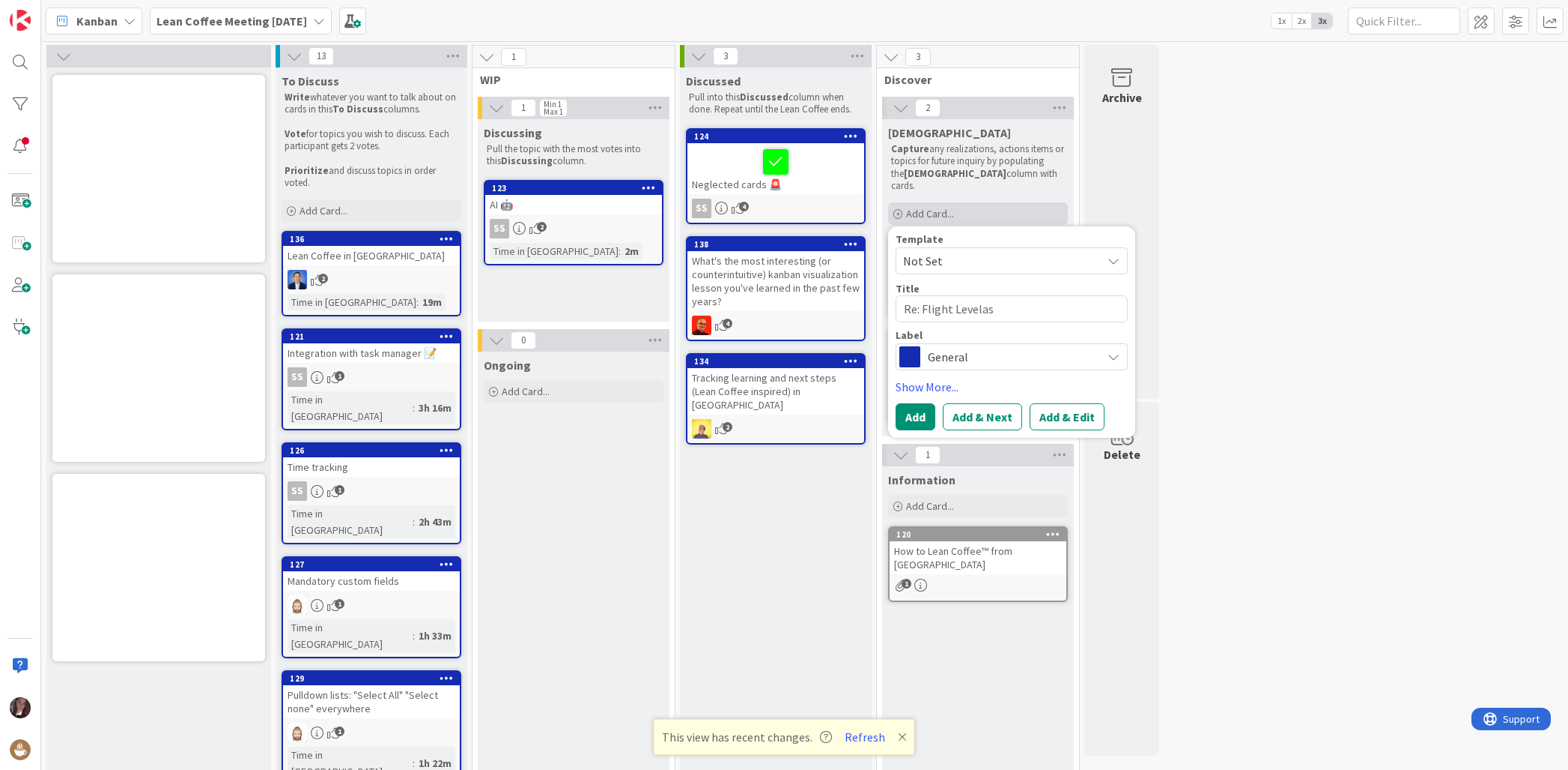
type textarea "x"
type textarea "Re: Flight Levelas"
type textarea "x"
type textarea "Re: Flight Levelas"
type textarea "x"
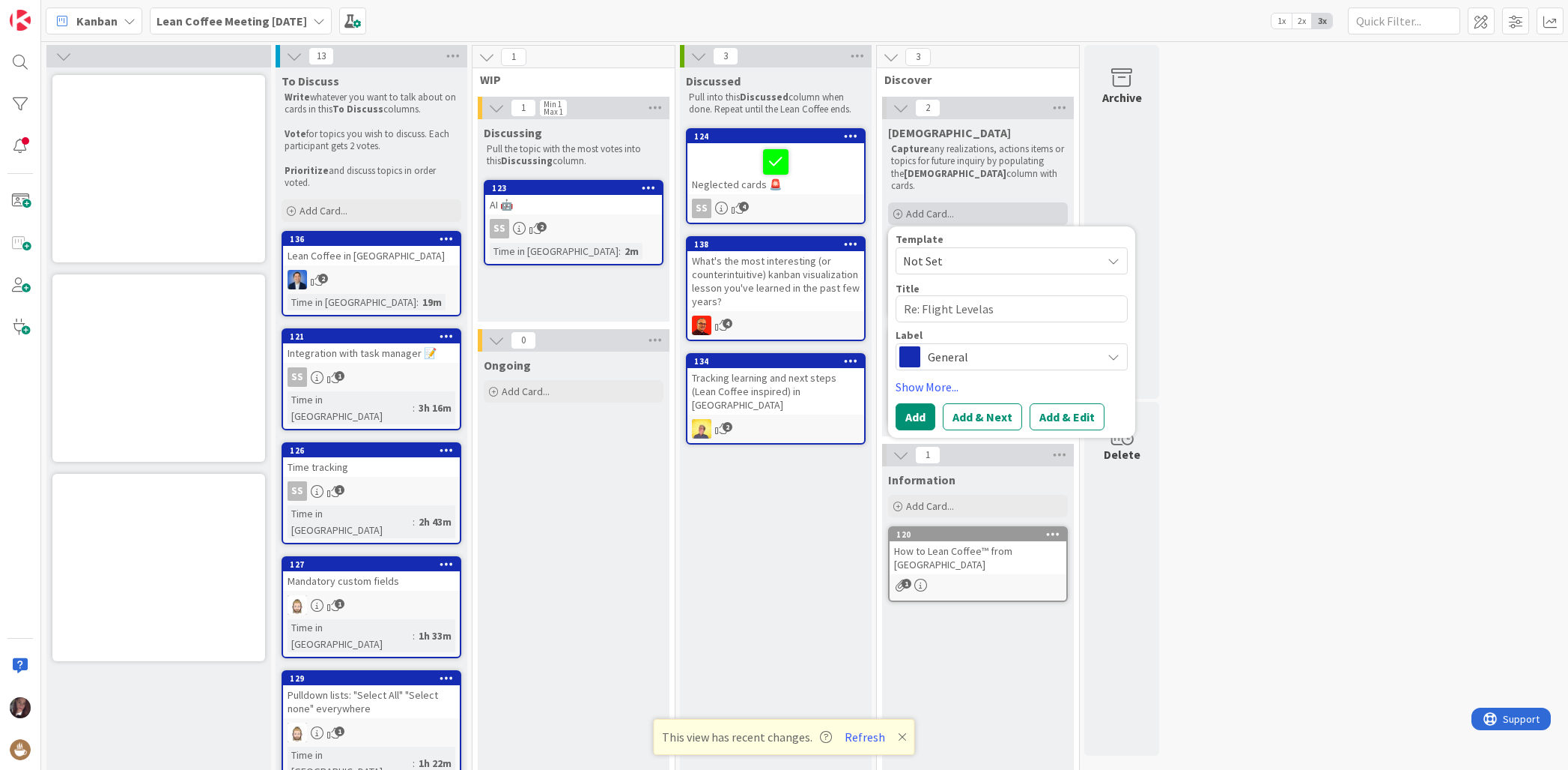
type textarea "Re: Flight Levela"
type textarea "x"
type textarea "Re: Flight Level"
type textarea "x"
type textarea "Re: Flight Levels"
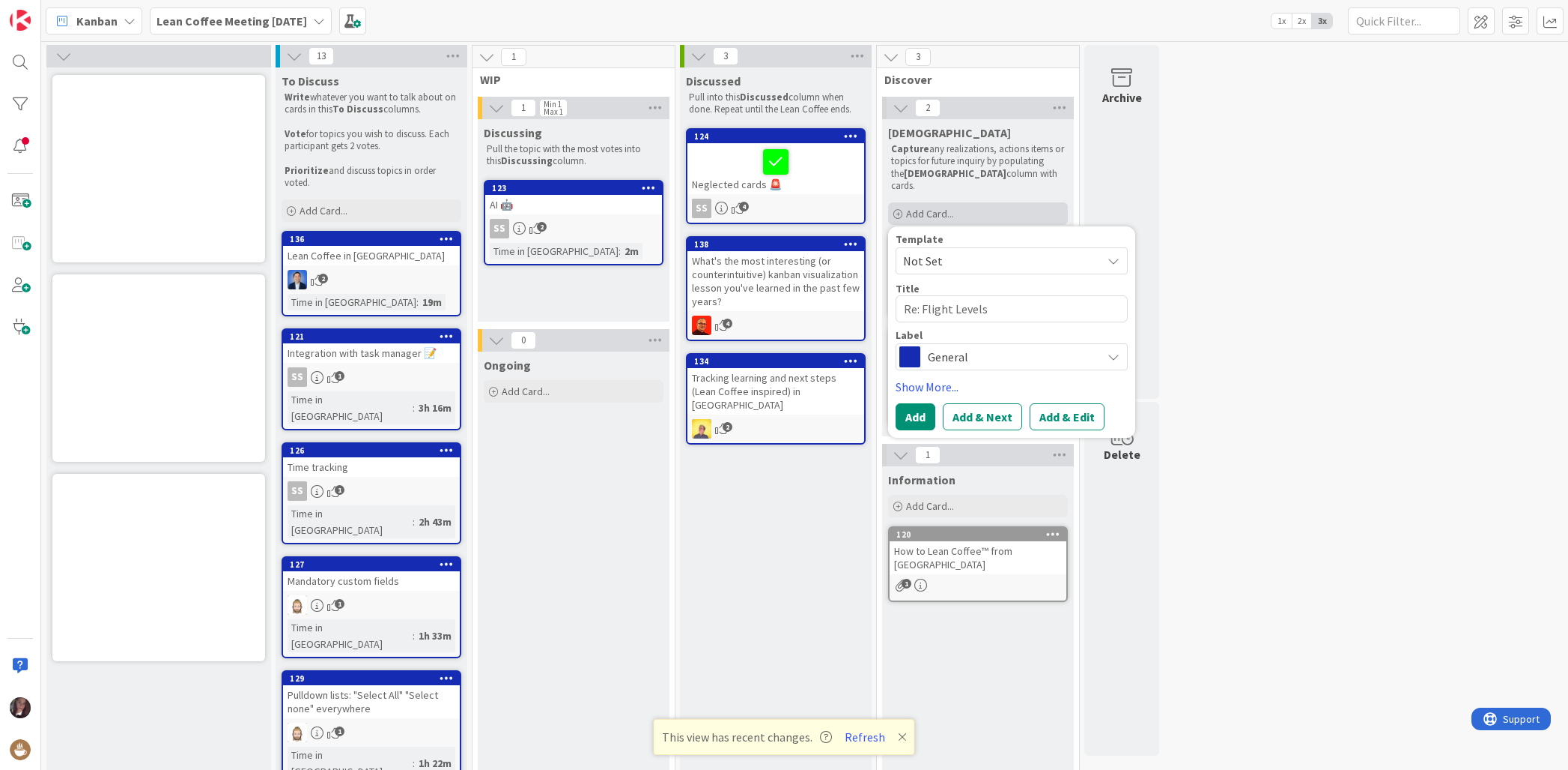
type textarea "x"
type textarea "Re: Flight Levels"
type textarea "x"
type textarea "Re: Flight Levels &"
type textarea "x"
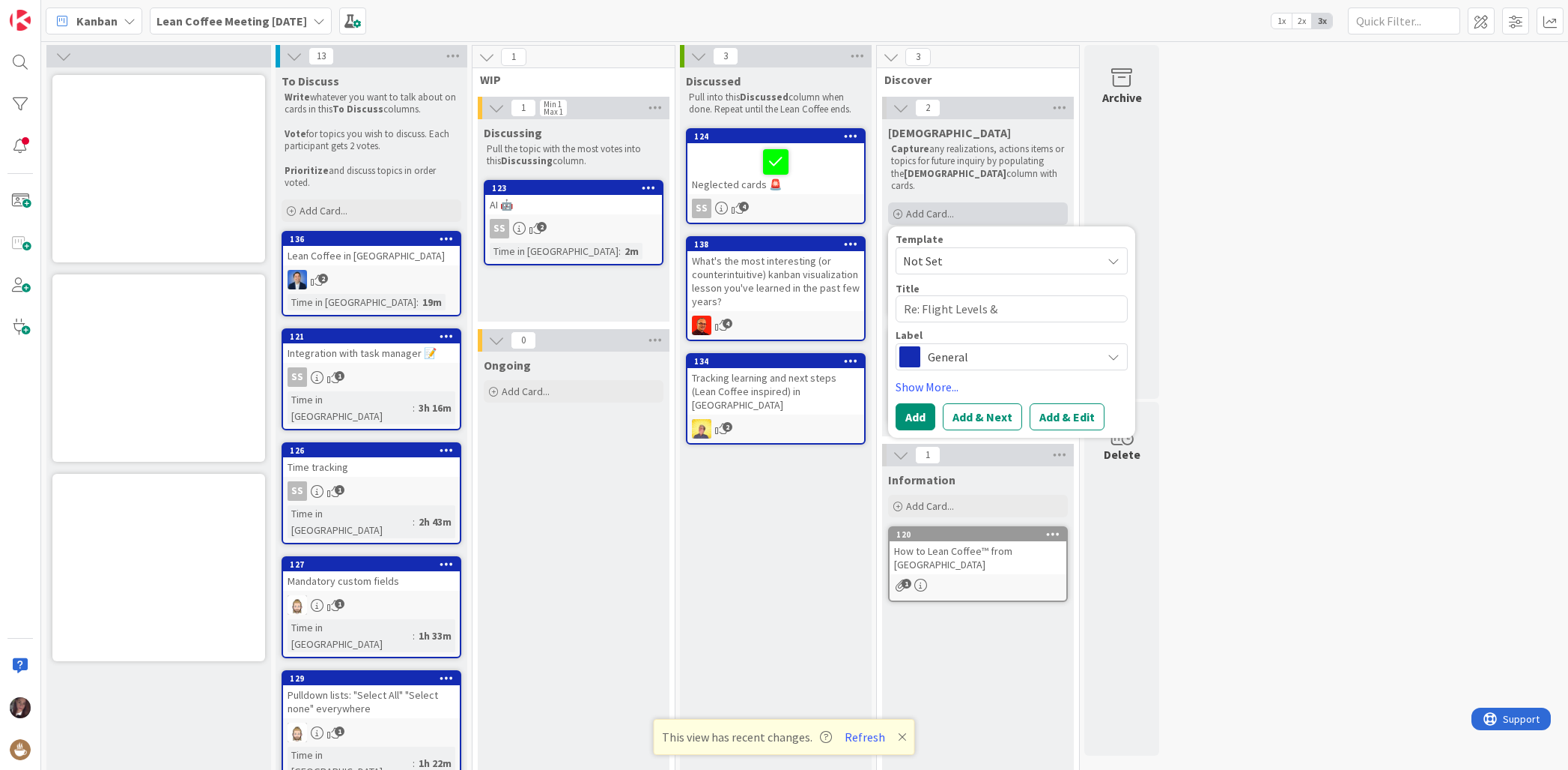
type textarea "Re: Flight Levels &"
type textarea "x"
type textarea "Re: Flight Levels & A"
type textarea "x"
type textarea "Re: Flight Levels & AI"
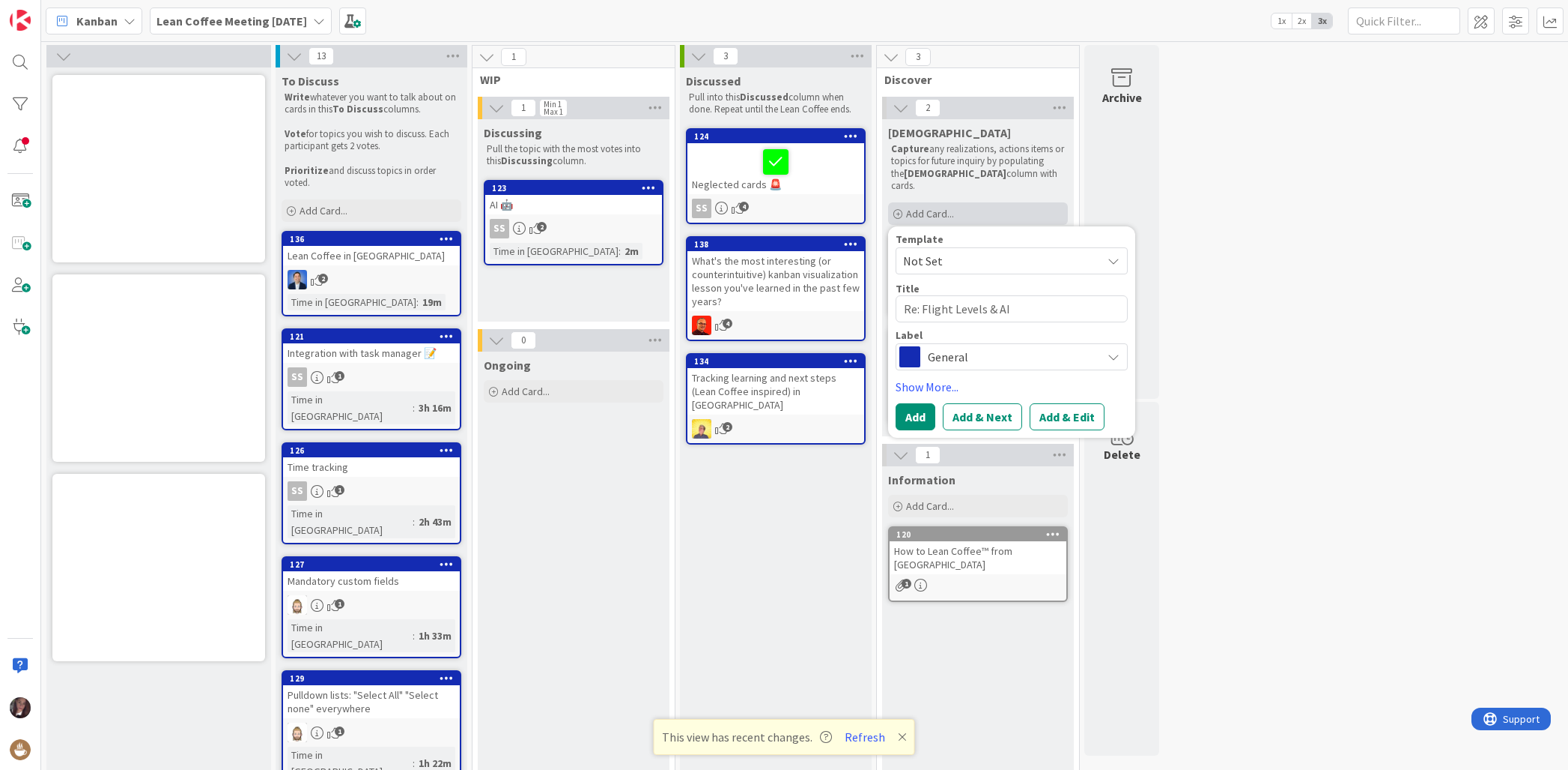
type textarea "x"
type textarea "Re: Flight Levels & A"
type textarea "x"
type textarea "Re: Flight Levels &"
type textarea "x"
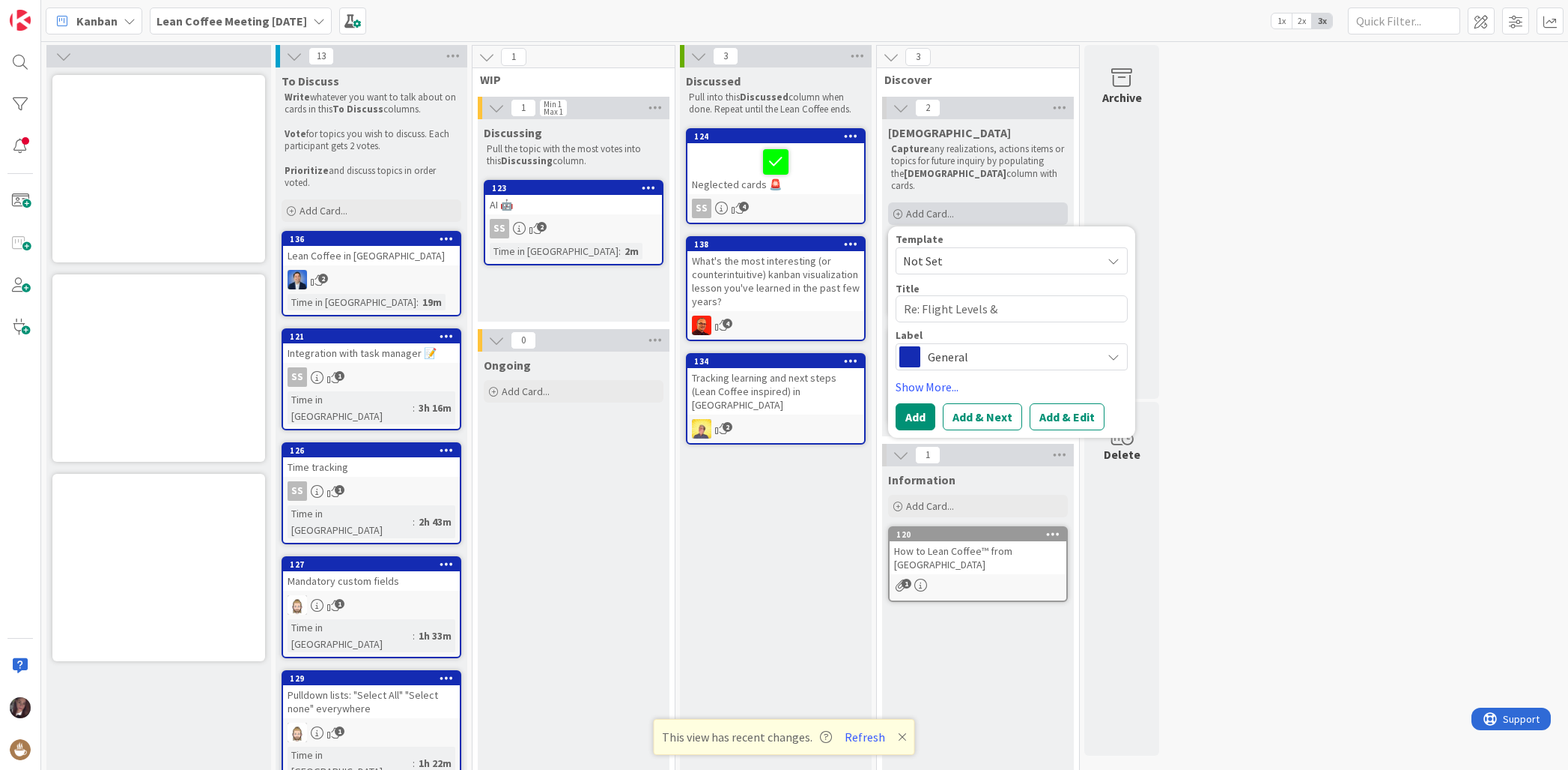
type textarea "Re: Flight Levels &"
type textarea "x"
type textarea "Re: Flight Levels"
type textarea "x"
type textarea "Re: Flight Levels"
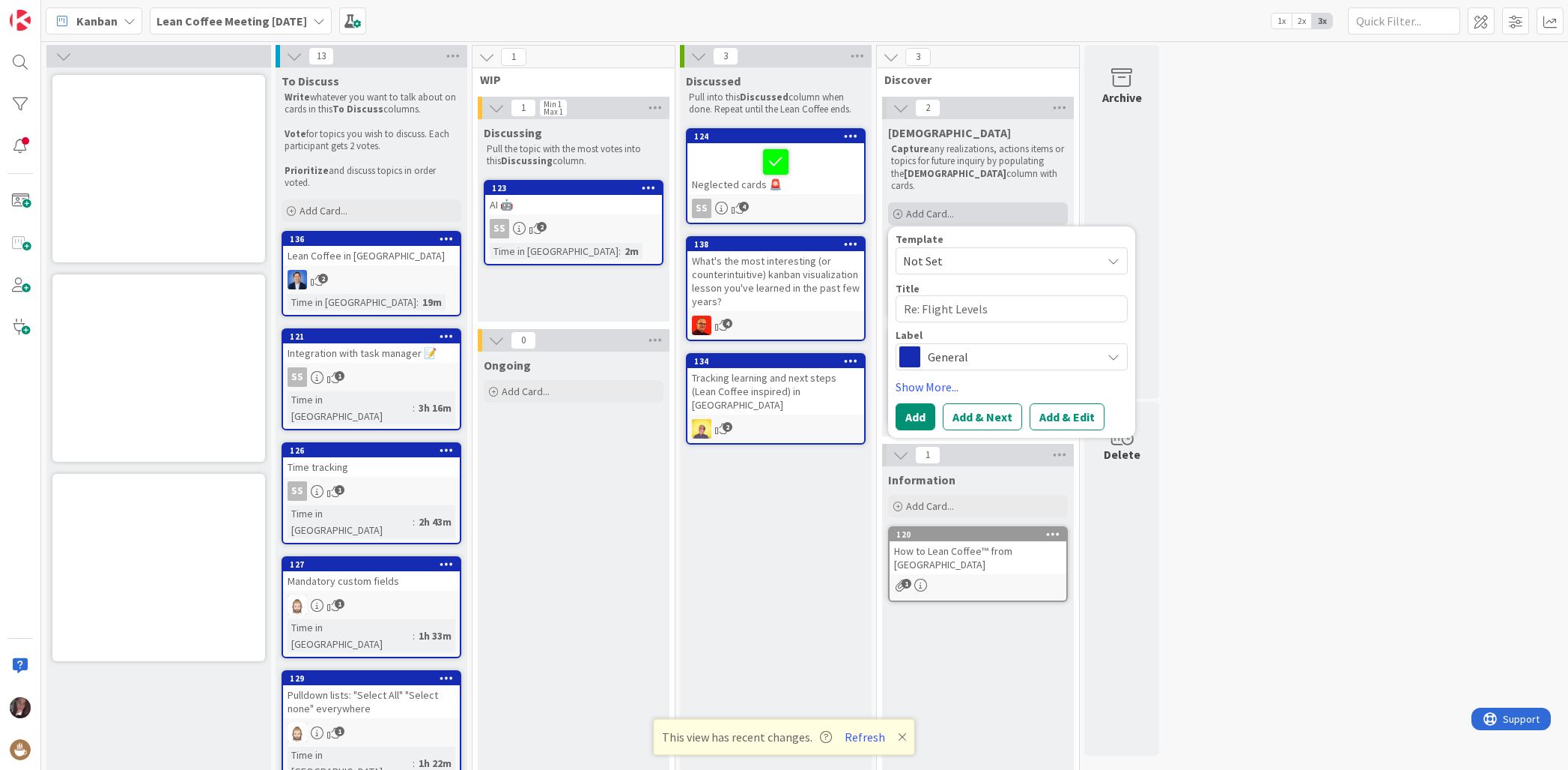
type textarea "x"
type textarea "Re: Flight Levels,"
type textarea "x"
type textarea "Re: Flight Levels,"
type textarea "x"
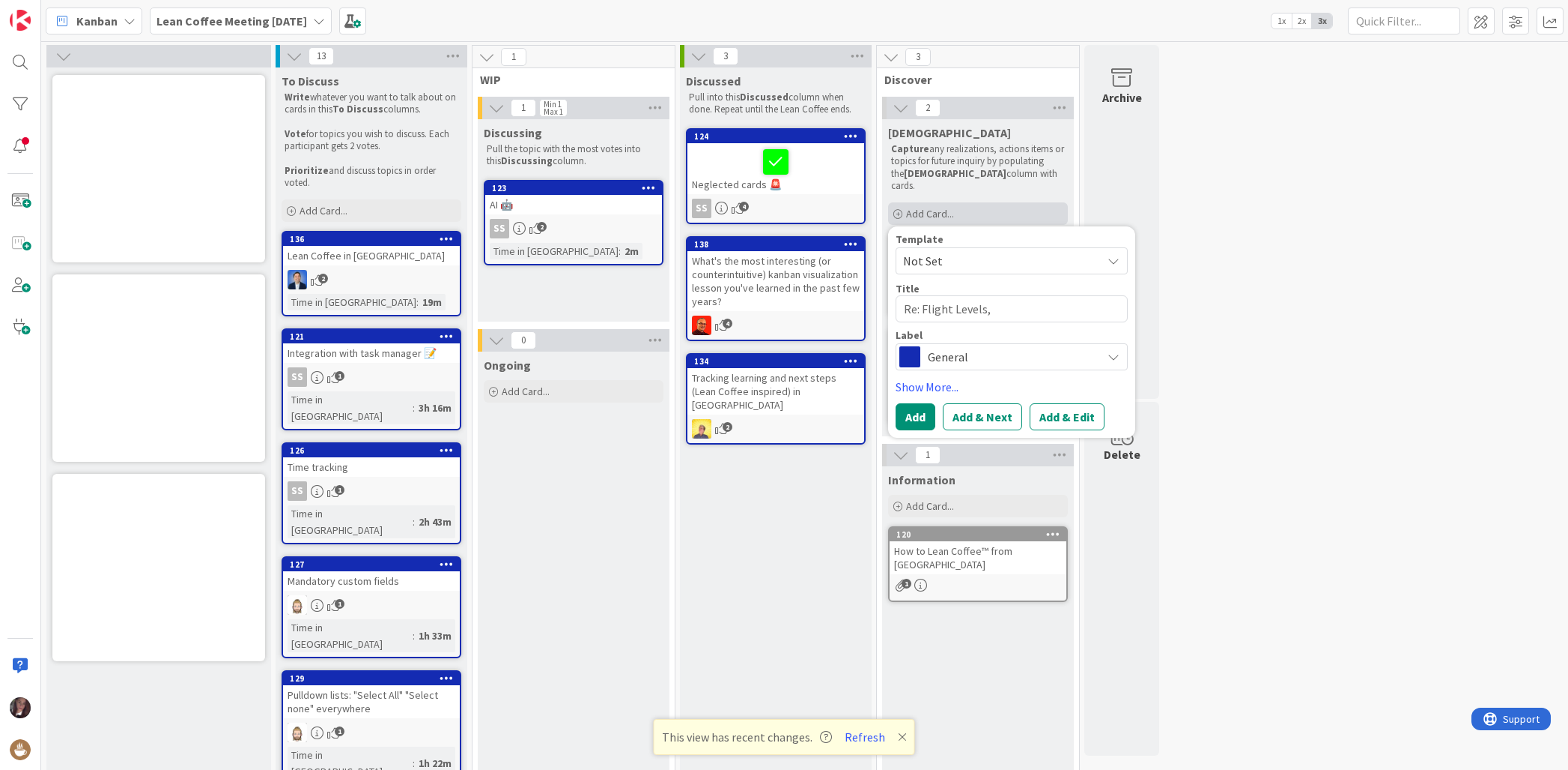
type textarea "Re: Flight Levels, A"
type textarea "x"
type textarea "Re: Flight Levels, Ai"
type textarea "x"
type textarea "Re: Flight Levels, Ai"
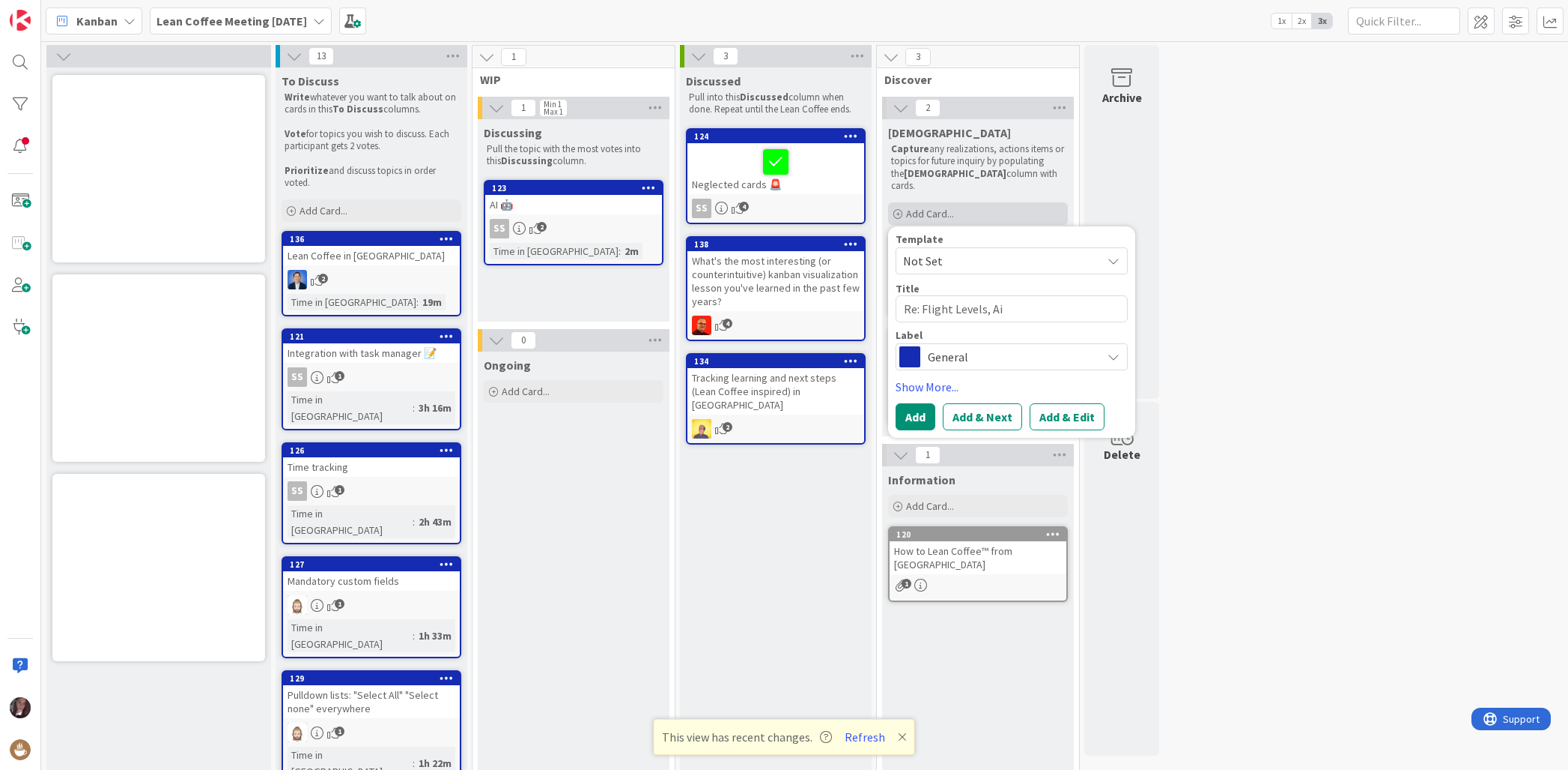
type textarea "x"
type textarea "Re: Flight Levels, Ai e"
type textarea "x"
type textarea "Re: Flight Levels, Ai et"
type textarea "x"
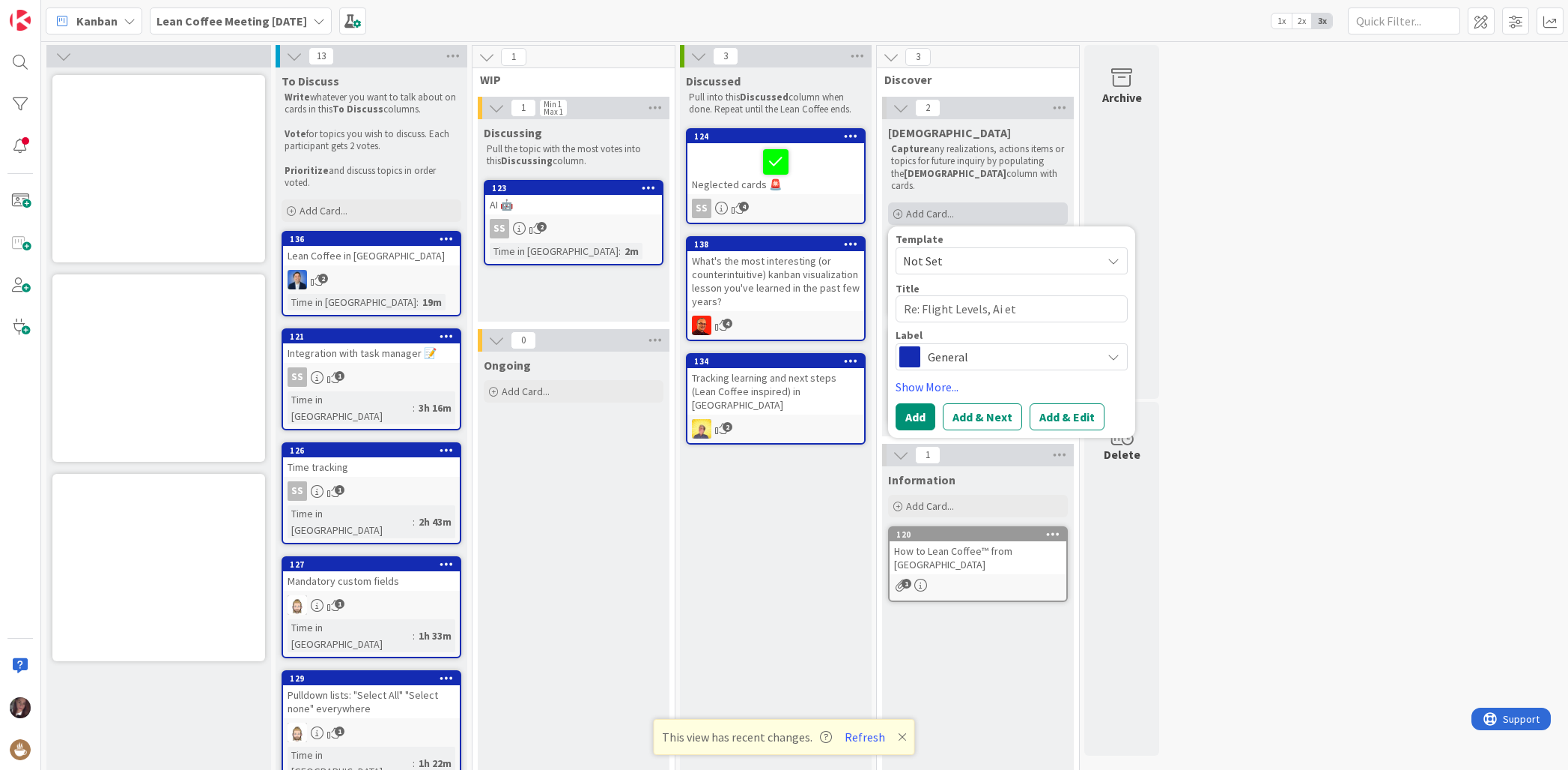
type textarea "Re: Flight Levels, Ai etc"
type textarea "x"
type textarea "Re: Flight Levels, Ai etc:"
type textarea "x"
type textarea "Re: Flight Levels, Ai etc:"
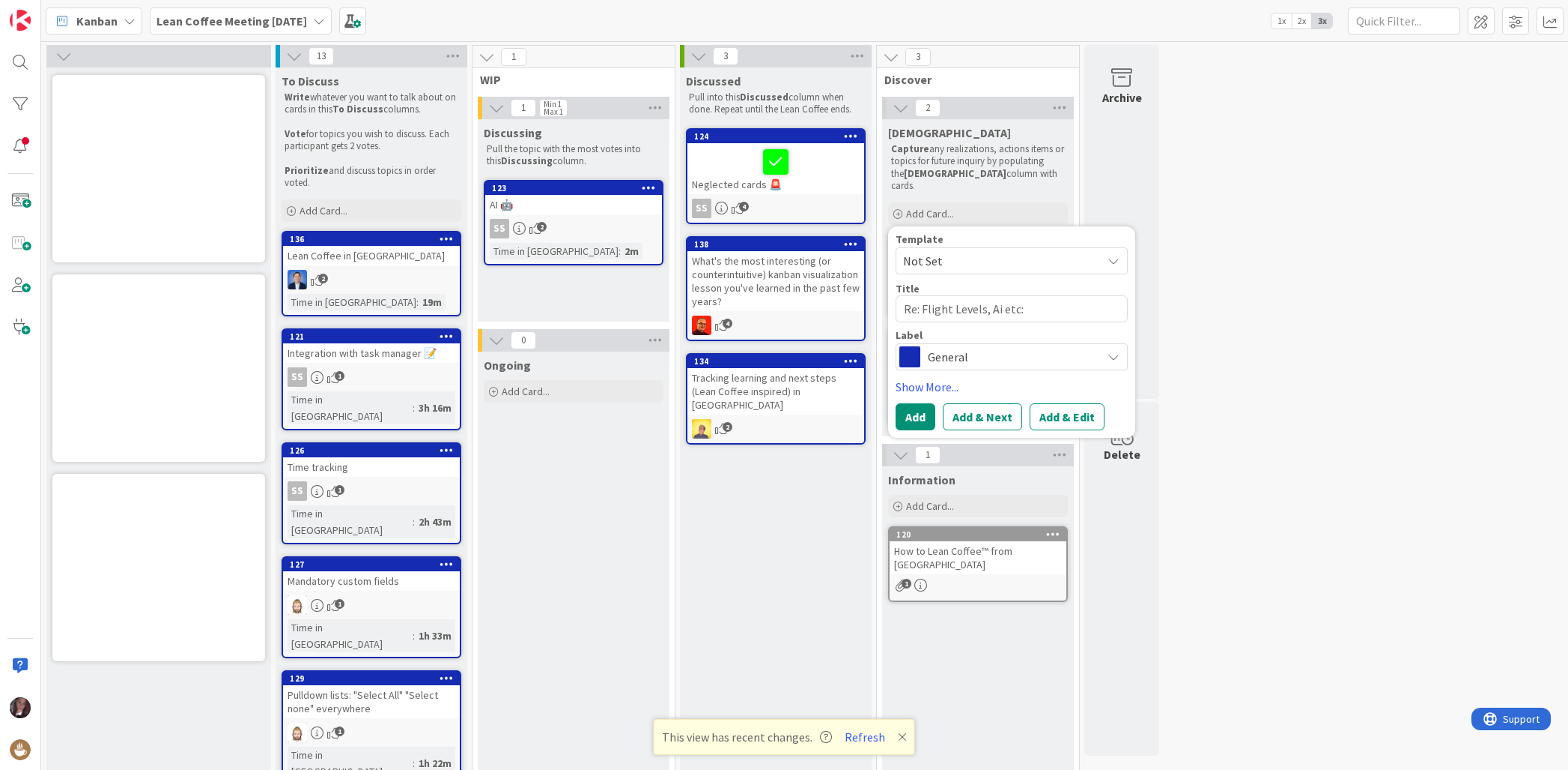
type textarea "x"
type textarea "Re: Flight Levels, Ai etc: S"
type textarea "x"
type textarea "Re: Flight Levels, Ai etc: Se"
type textarea "x"
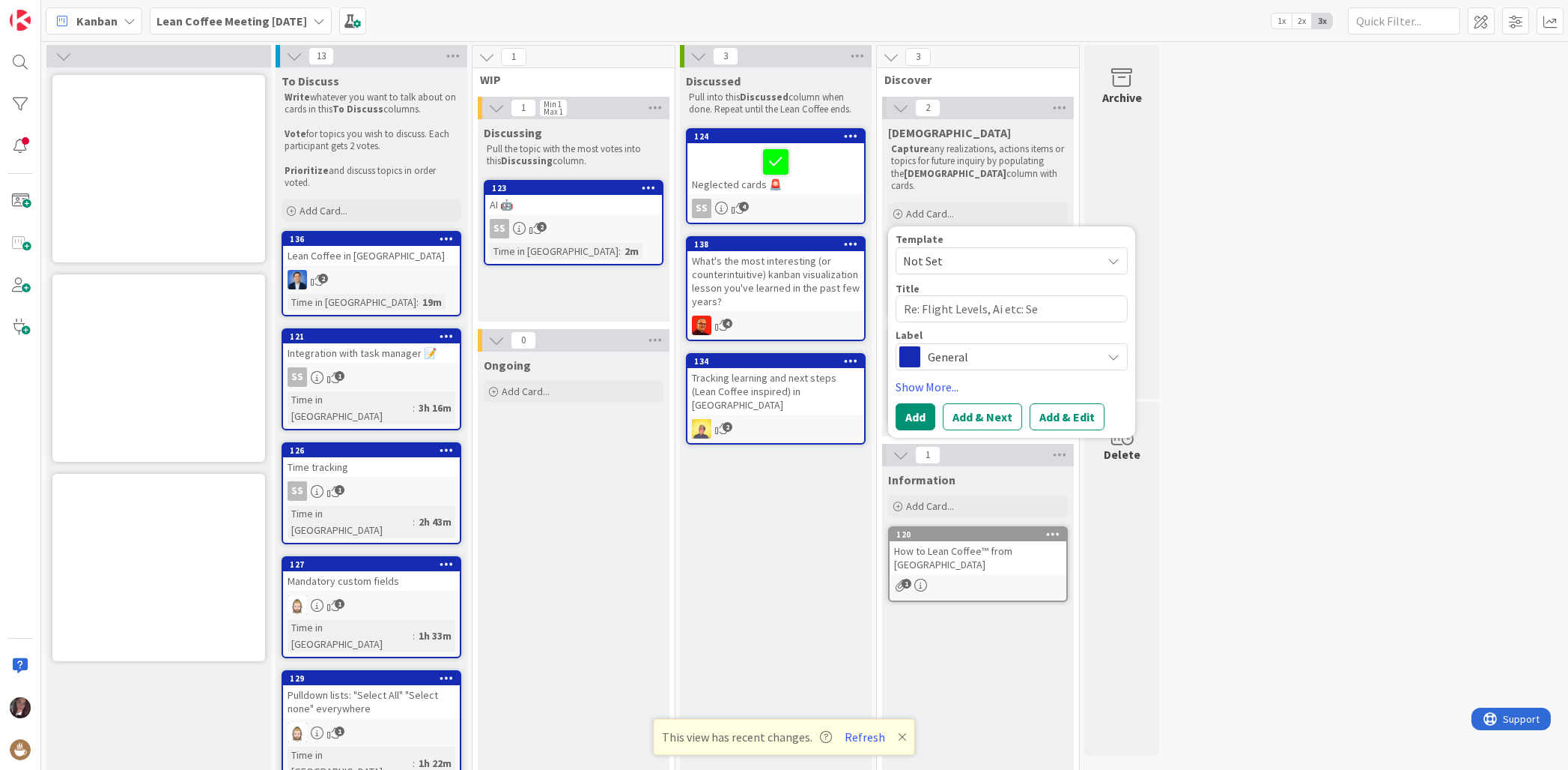
type textarea "Re: Flight Levels, Ai etc: See"
type textarea "x"
type textarea "Re: Flight Levels, Ai etc: See"
type textarea "x"
type textarea "Re: Flight Levels, Ai etc: See K"
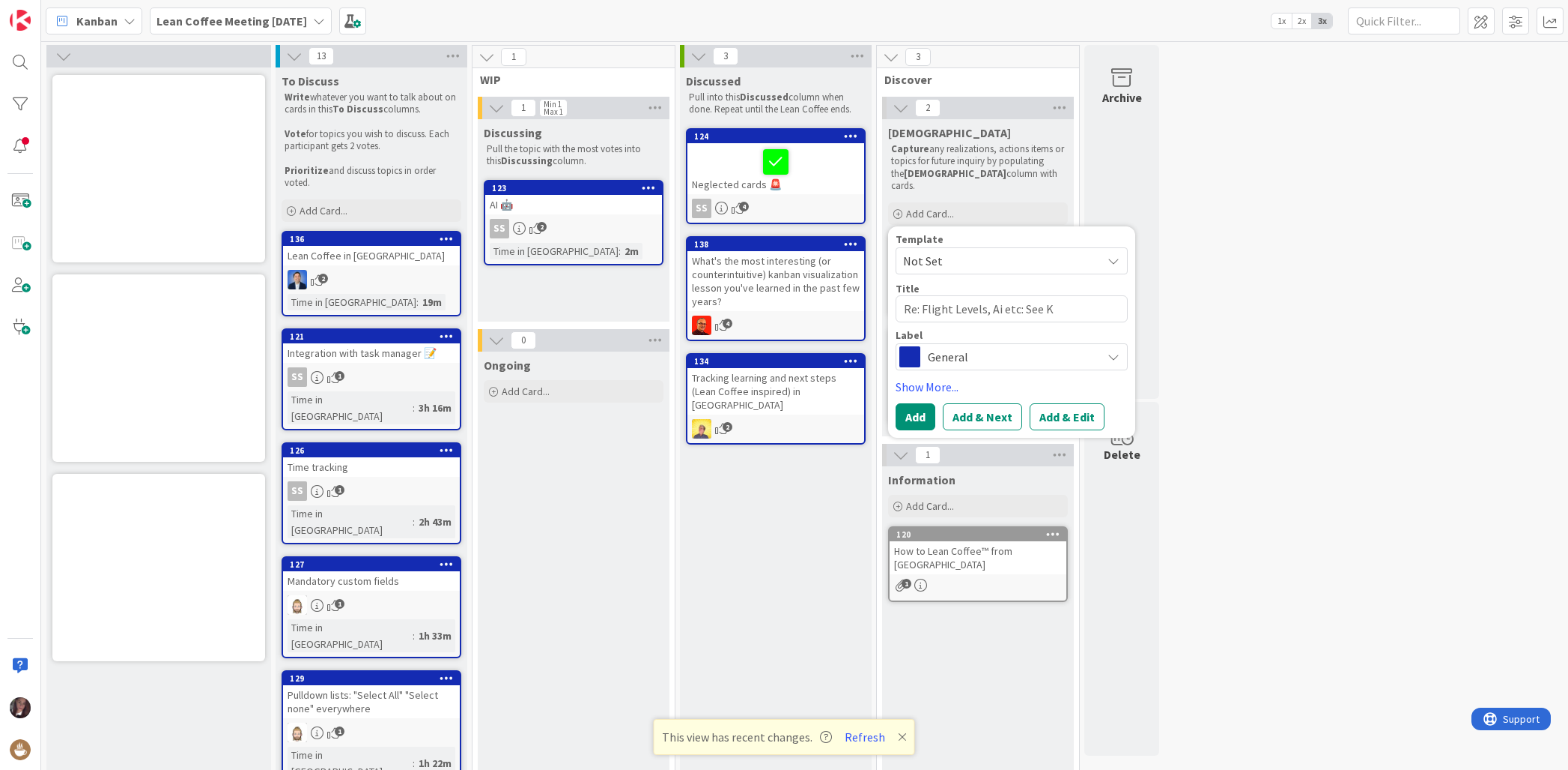
type textarea "x"
type textarea "Re: Flight Levels, Ai etc: See Kl"
type textarea "x"
type textarea "Re: Flight Levels, Ai etc: See Kla"
type textarea "x"
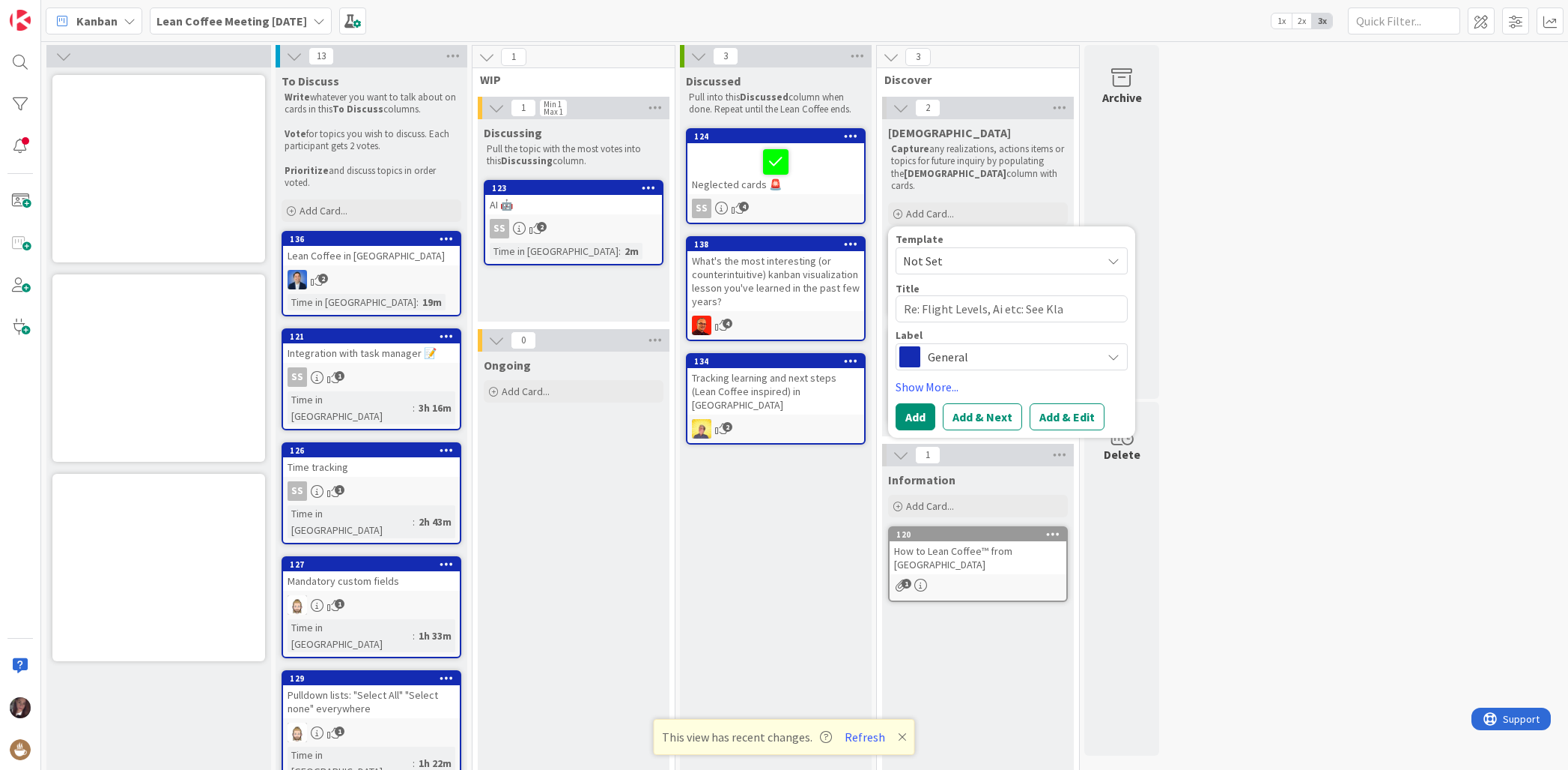
type textarea "Re: Flight Levels, Ai etc: See Klau"
type textarea "x"
type textarea "Re: Flight Levels, Ai etc: See Klaus"
type textarea "x"
type textarea "Re: Flight Levels, Ai etc: See Klaus'"
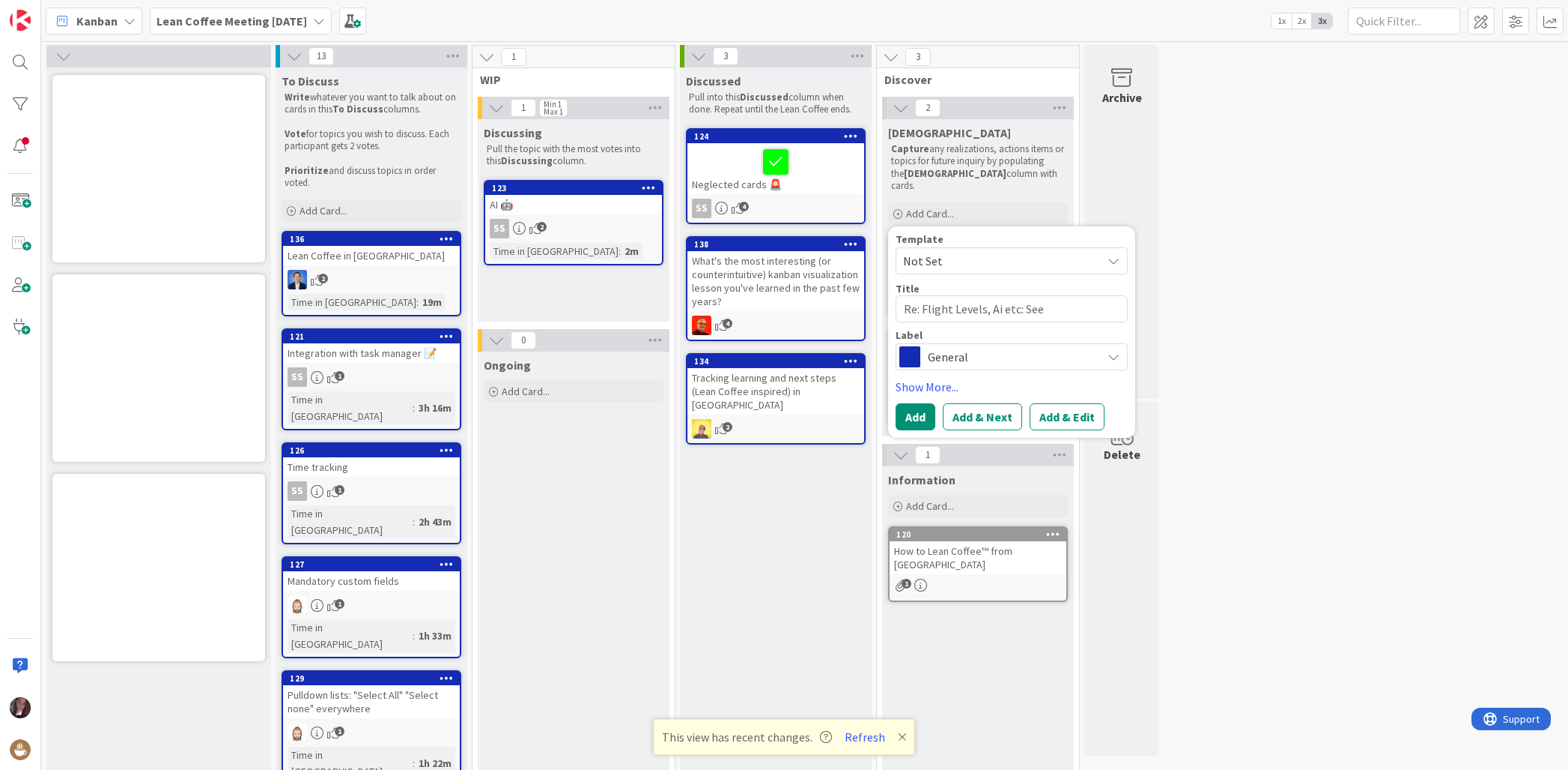
type textarea "x"
type textarea "Re: Flight Levels, Ai etc: See Klaus'"
type textarea "x"
type textarea "Re: Flight Levels, Ai etc: See Klaus' l"
type textarea "x"
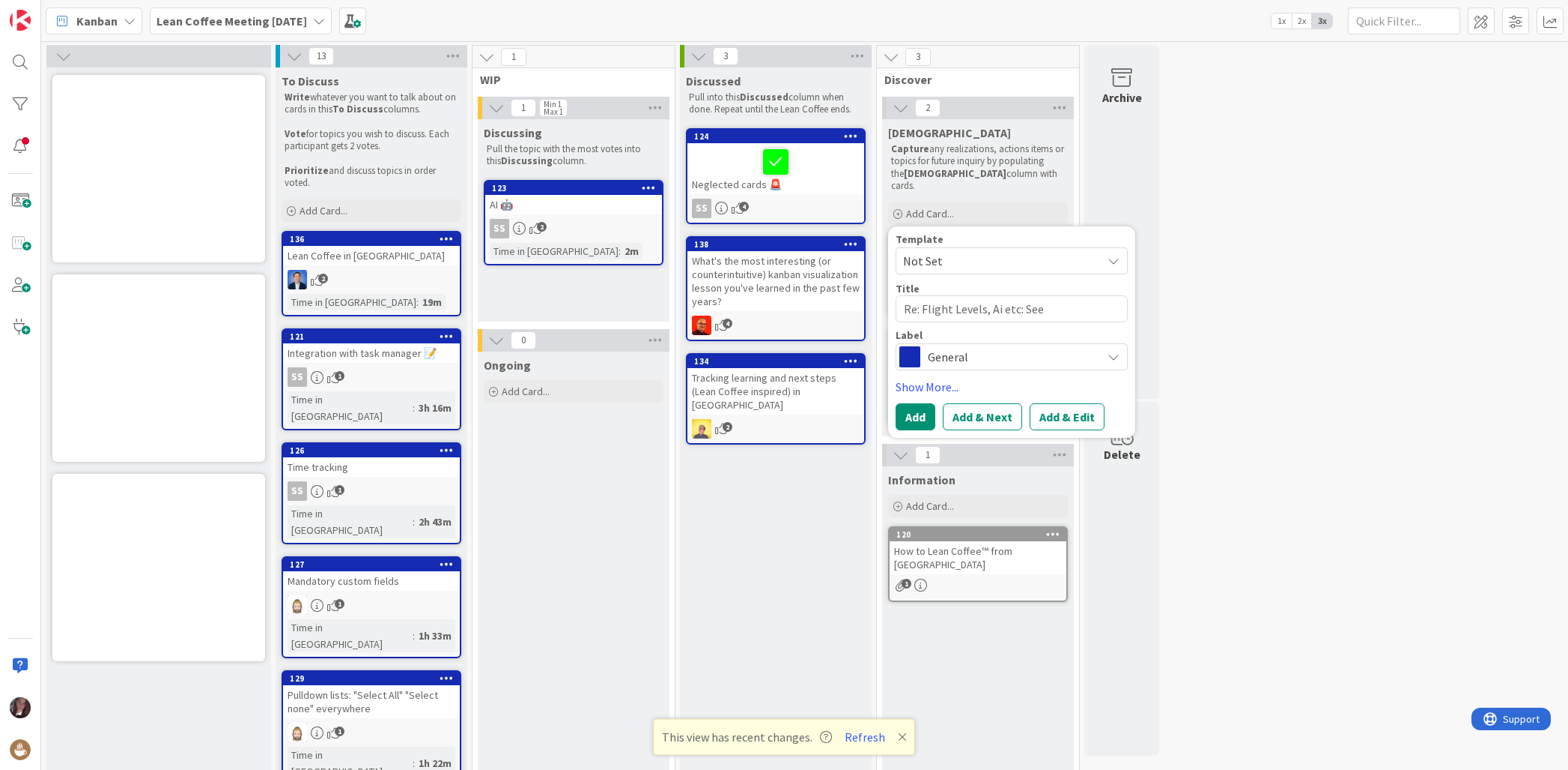
type textarea "Re: Flight Levels, Ai etc: See Klaus' la"
type textarea "x"
type textarea "Re: Flight Levels, Ai etc: See Klaus' lat"
type textarea "x"
type textarea "Re: Flight Levels, Ai etc: See Klaus' late"
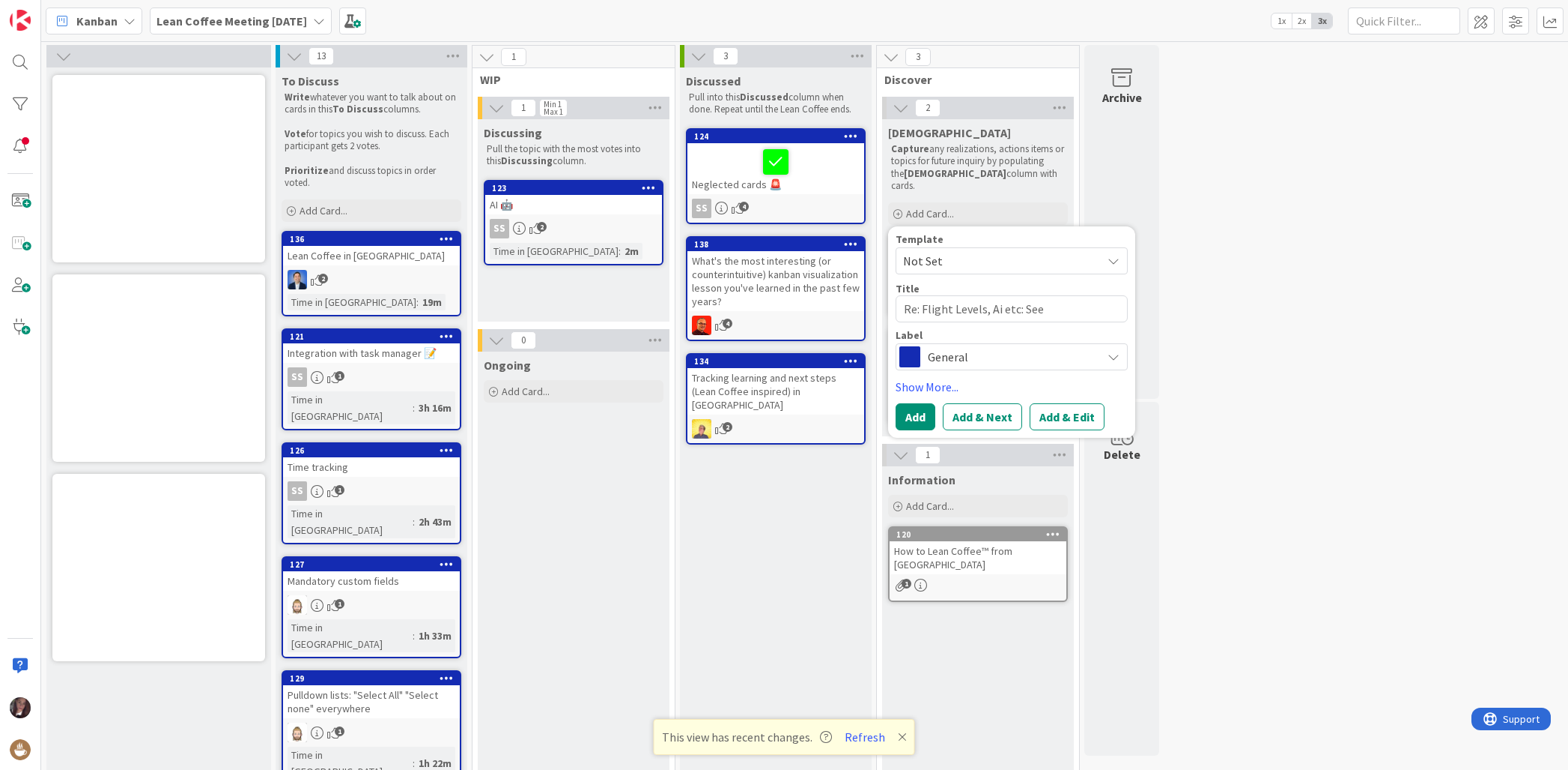
type textarea "x"
type textarea "Re: Flight Levels, Ai etc: See Klaus' lates"
type textarea "x"
type textarea "Re: Flight Levels, Ai etc: See Klaus' latest"
type textarea "x"
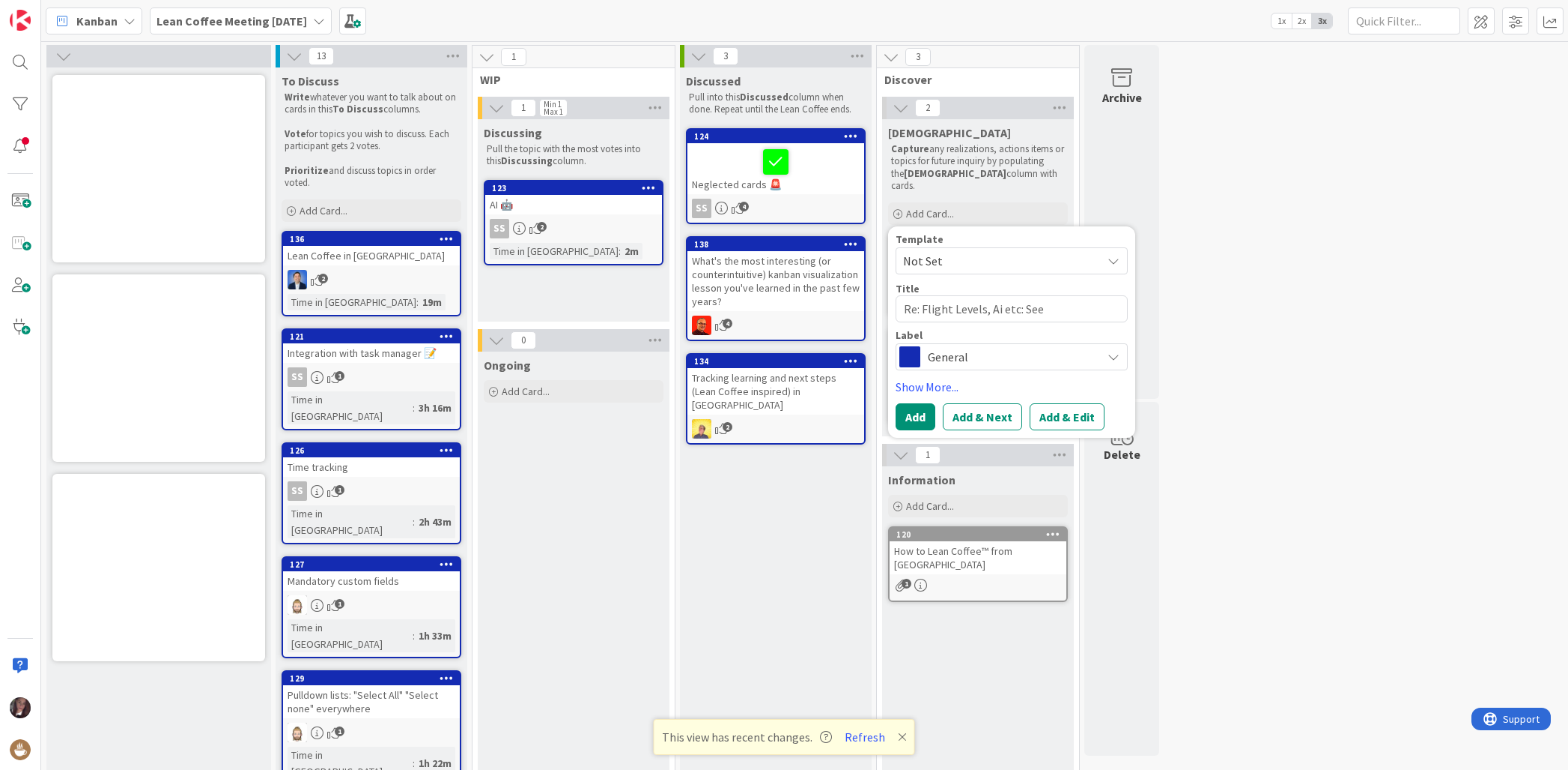
type textarea "Re: Flight Levels, Ai etc: See Klaus' latest"
type textarea "x"
type textarea "Re: Flight Levels, Ai etc: See Klaus' latest p"
type textarea "x"
type textarea "Re: Flight Levels, Ai etc: See Klaus' latest po"
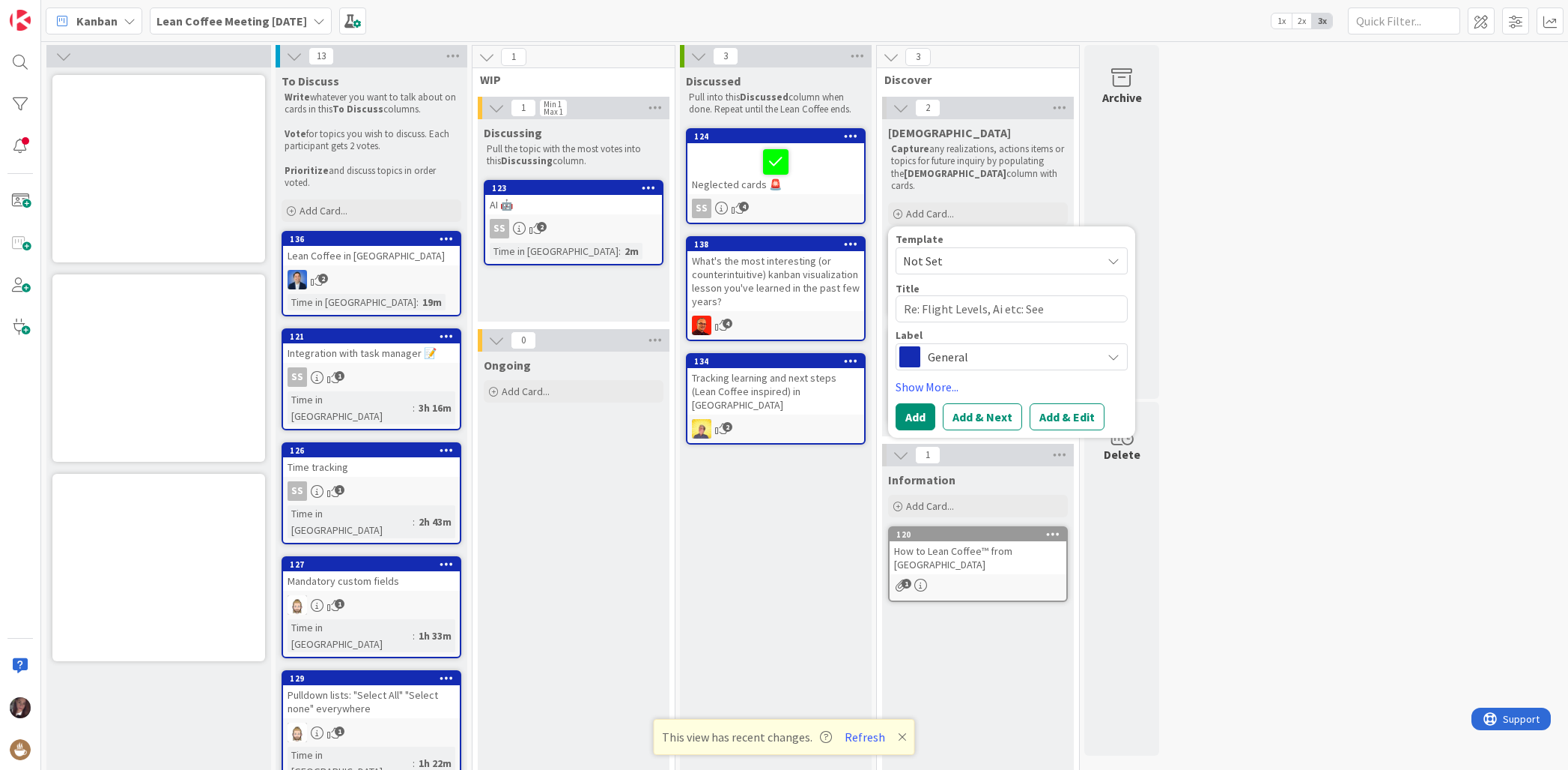
type textarea "x"
type textarea "Re: Flight Levels, Ai etc: See Klaus' latest pos"
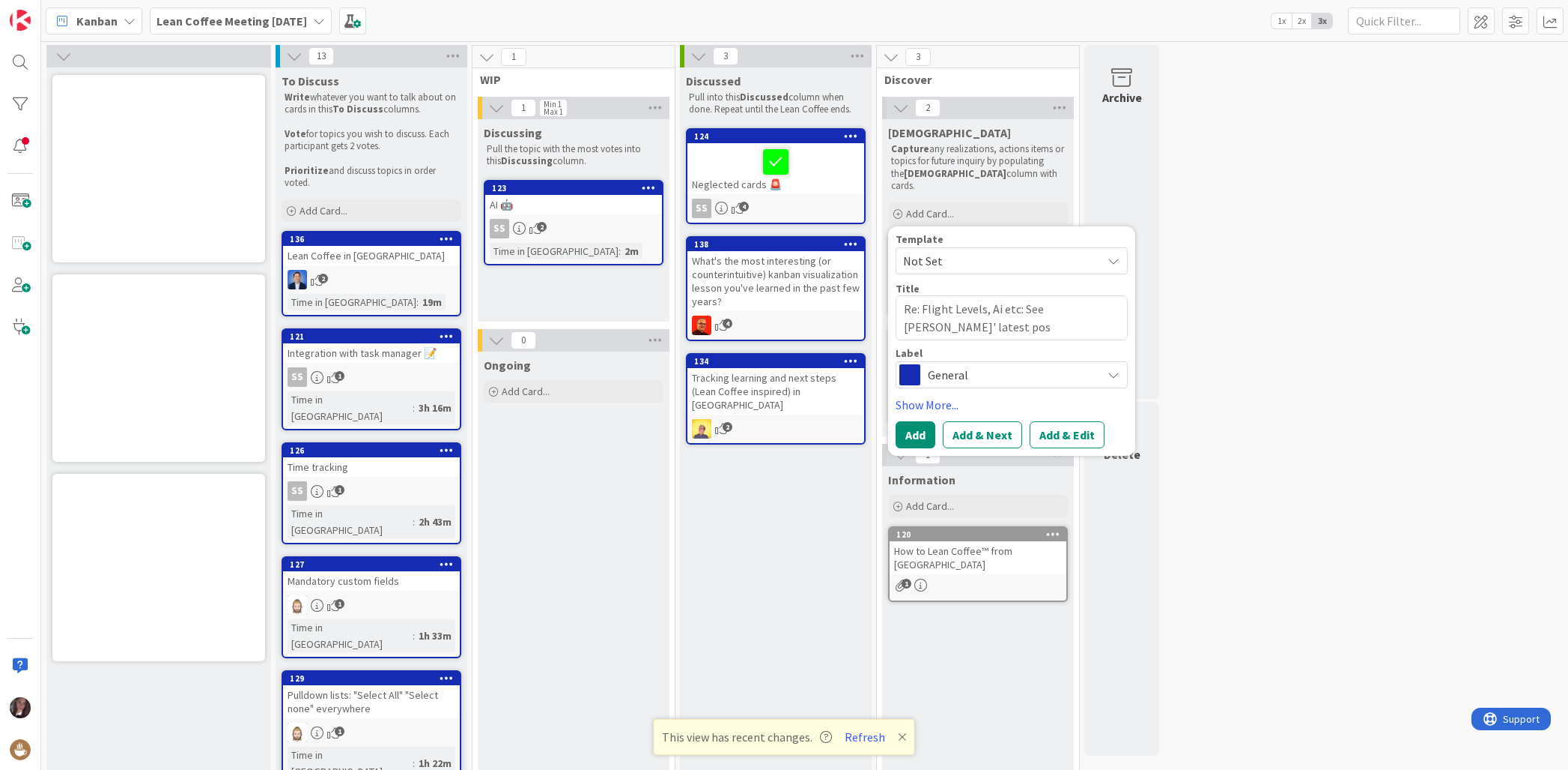
type textarea "x"
type textarea "Re: Flight Levels, Ai etc: See Klaus' latest post"
type textarea "x"
type textarea "Re: Flight Levels, Ai etc: See Klaus' latest post"
type textarea "x"
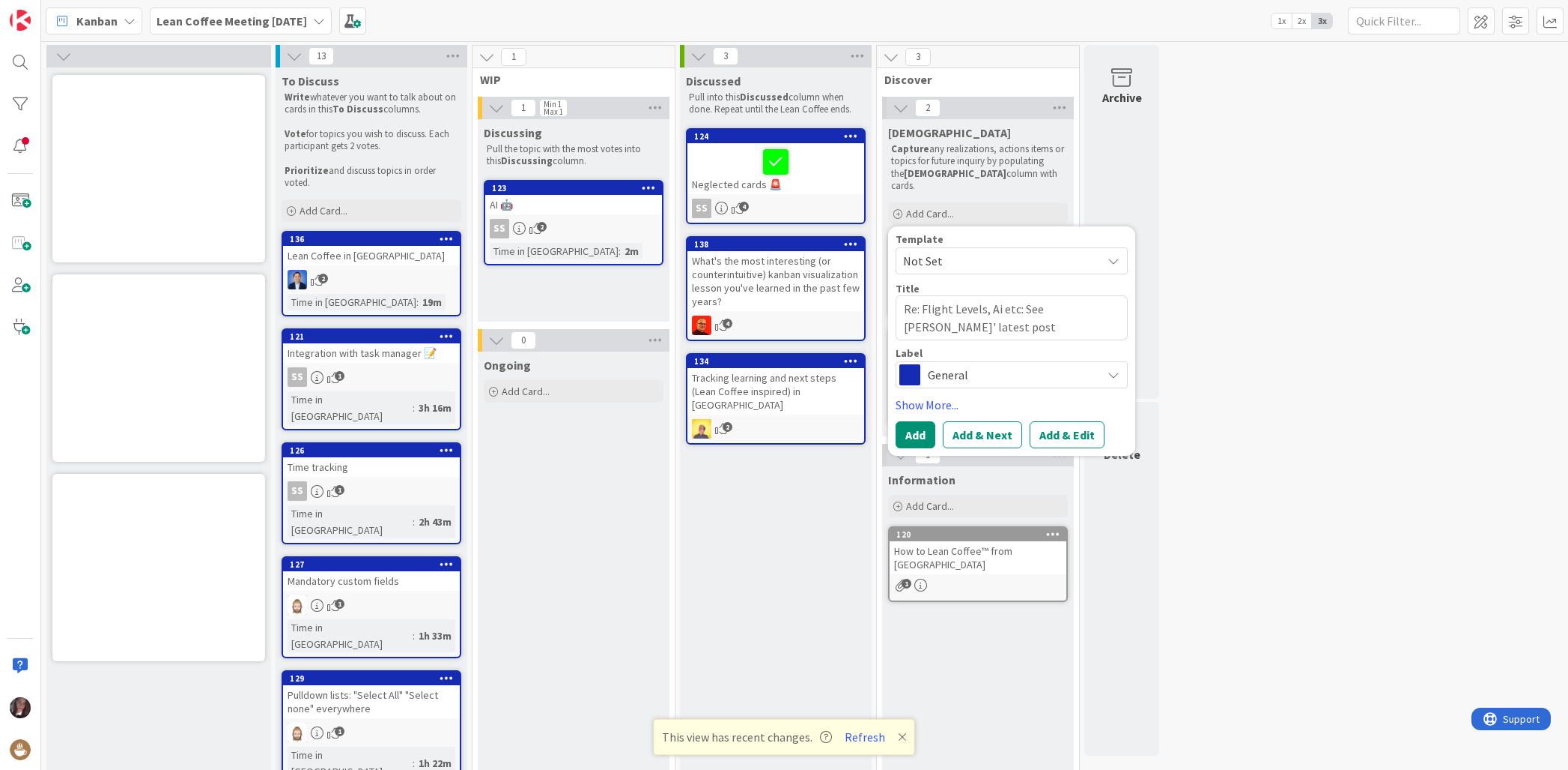
type textarea "Re: Flight Levels, Ai etc: See Klaus' latest post ("
type textarea "x"
type textarea "Re: Flight Levels, Ai etc: See Klaus' latest post (l"
type textarea "x"
type textarea "Re: Flight Levels, Ai etc: See Klaus' latest post (li"
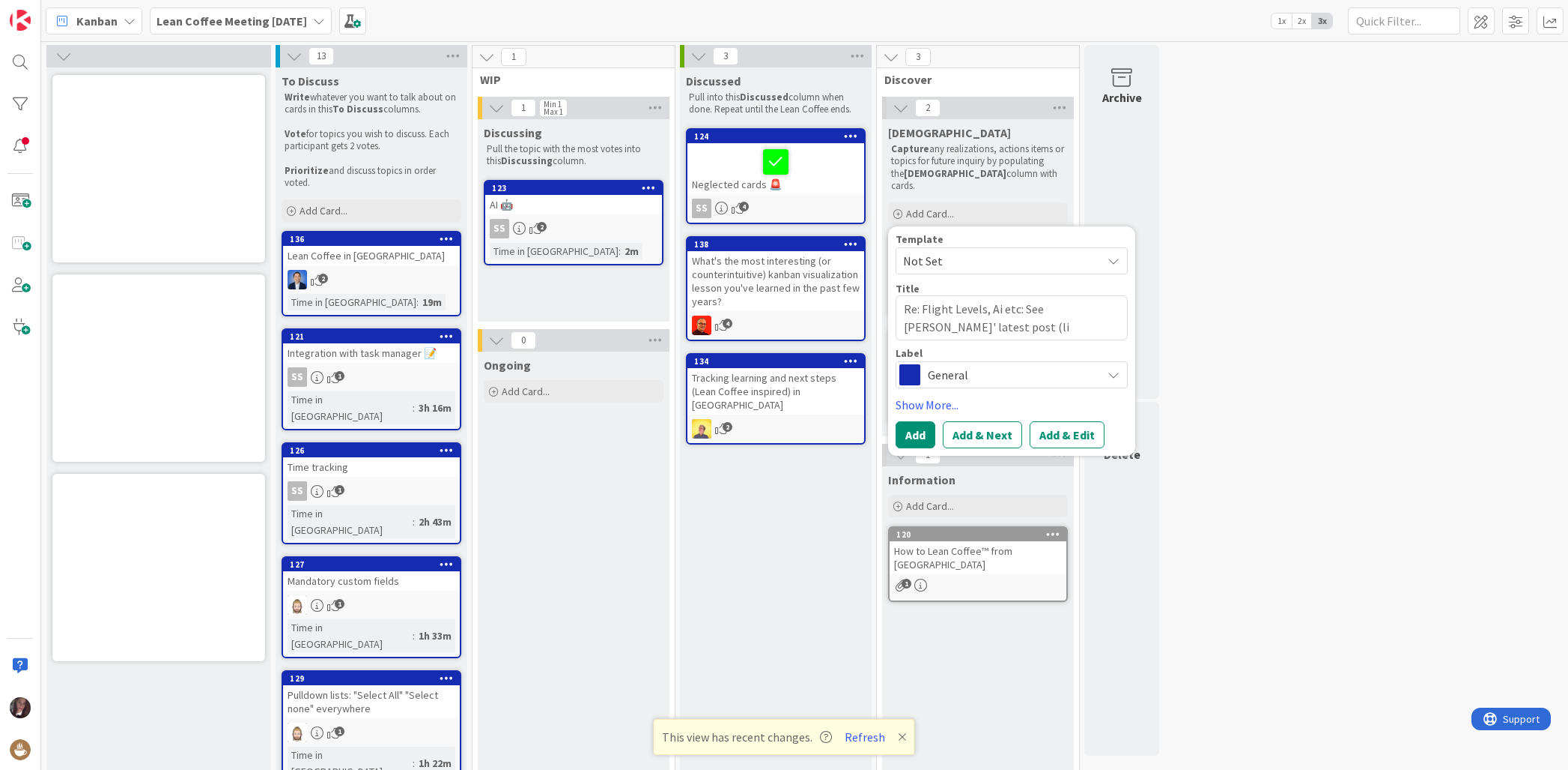
type textarea "x"
type textarea "Re: Flight Levels, Ai etc: See Klaus' latest post (lin"
type textarea "x"
type textarea "Re: Flight Levels, Ai etc: See Klaus' latest post (link"
type textarea "x"
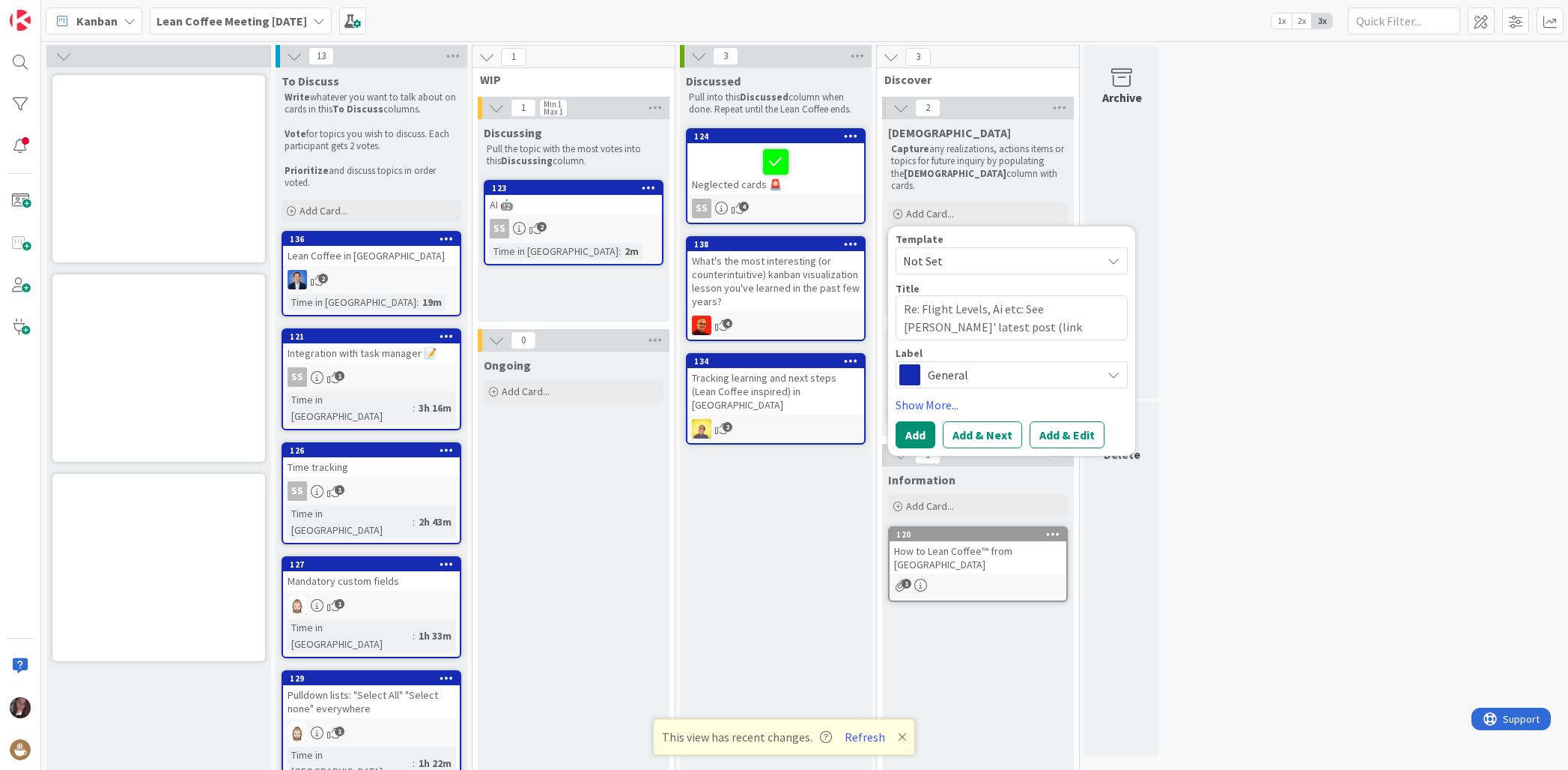
type textarea "Re: Flight Levels, Ai etc: See Klaus' latest post (link"
type textarea "x"
type textarea "Re: Flight Levels, Ai etc: See Klaus' latest post (link i"
type textarea "x"
type textarea "Re: Flight Levels, Ai etc: See Klaus' latest post (link in"
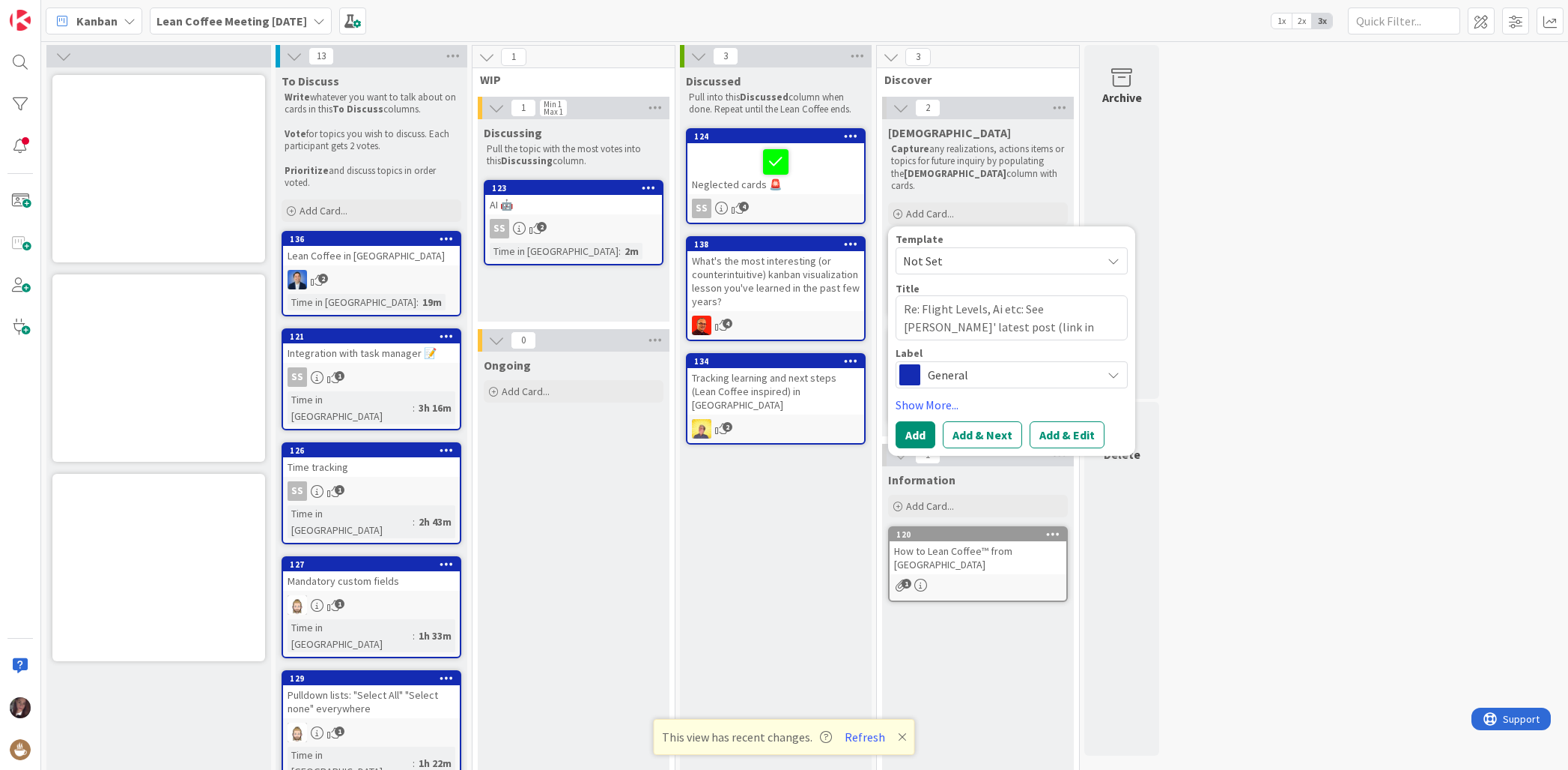
type textarea "x"
type textarea "Re: Flight Levels, Ai etc: See Klaus' latest post (link ins"
type textarea "x"
type textarea "Re: Flight Levels, Ai etc: See Klaus' latest post (link insid"
type textarea "x"
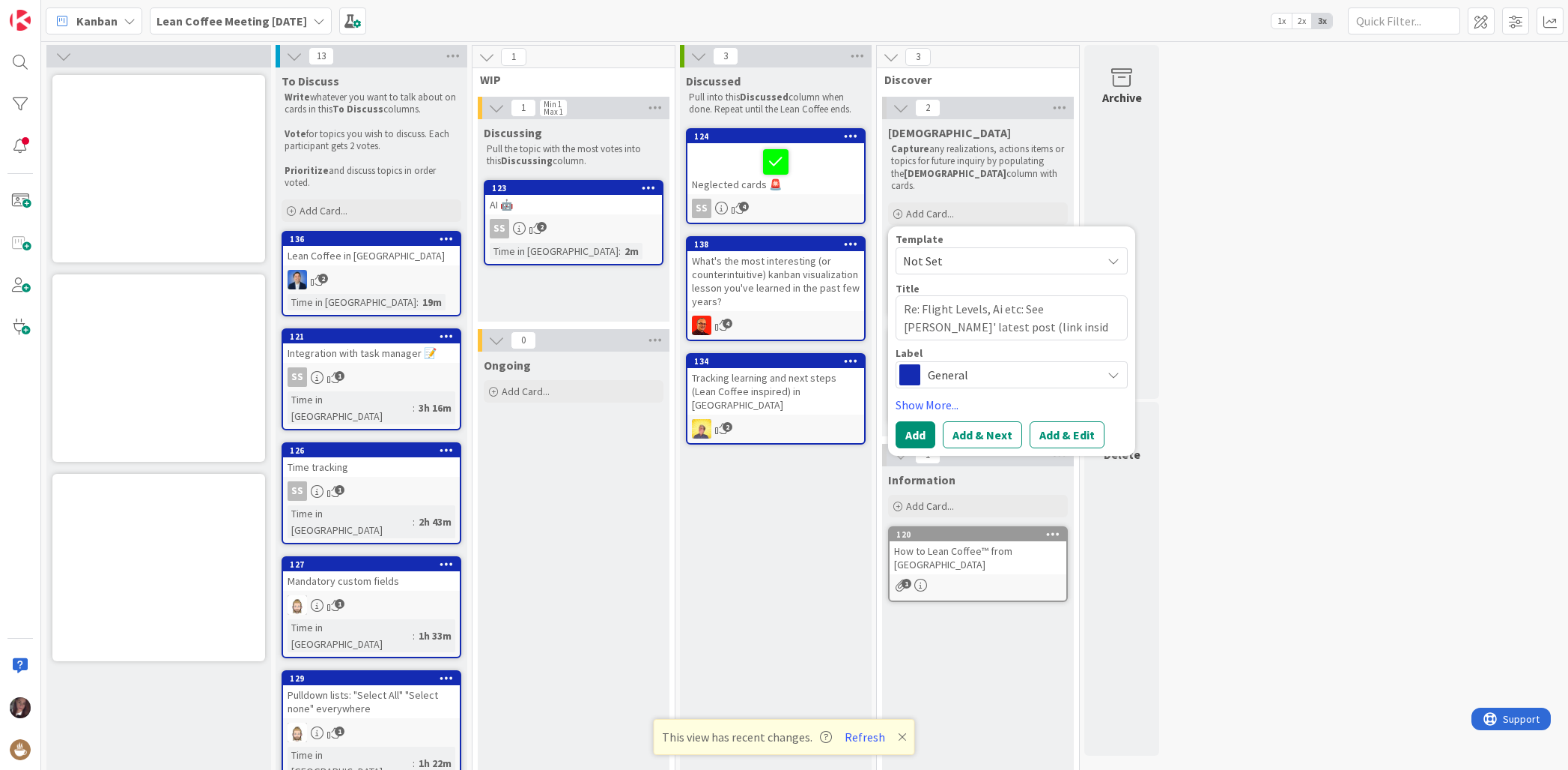
type textarea "Re: Flight Levels, Ai etc: See Klaus' latest post (link inside"
type textarea "x"
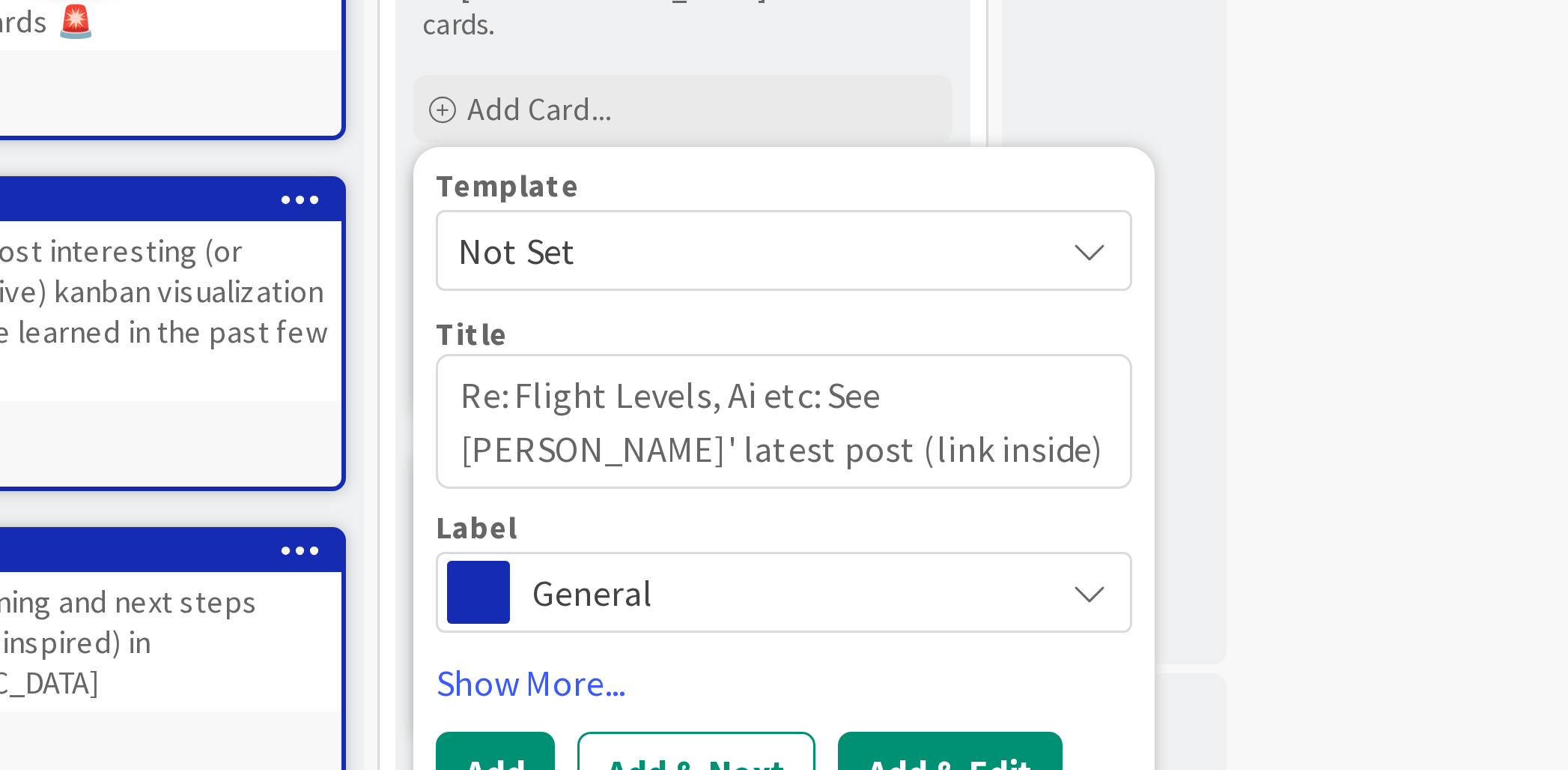
type textarea "Re: Flight Levels, Ai etc: See Klaus' latest post (link inside)"
click at [1064, 421] on button "Add & Edit" at bounding box center [1067, 435] width 75 height 27
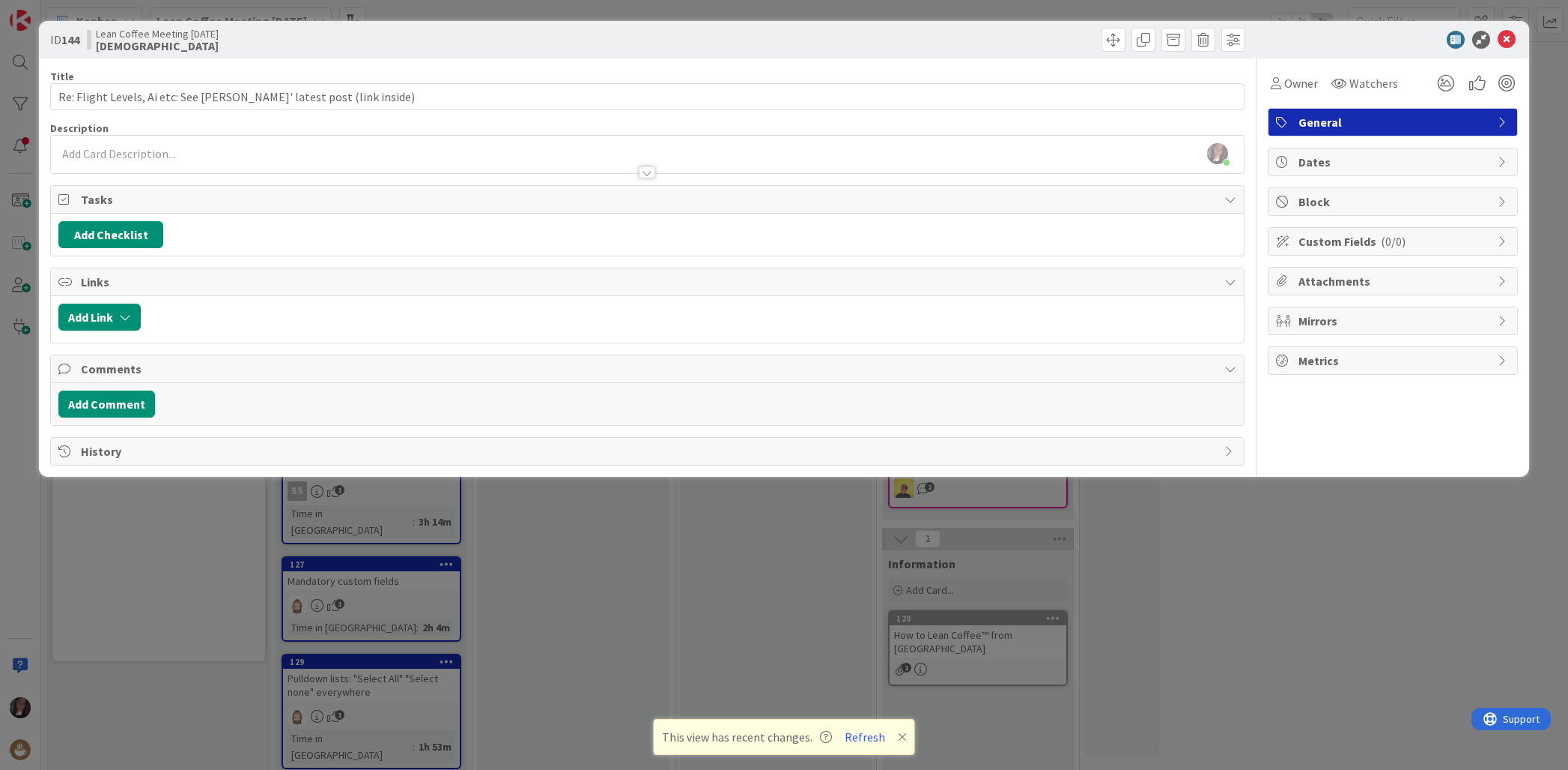
click at [175, 150] on div "Tonianne DeMaria just joined" at bounding box center [647, 155] width 1192 height 38
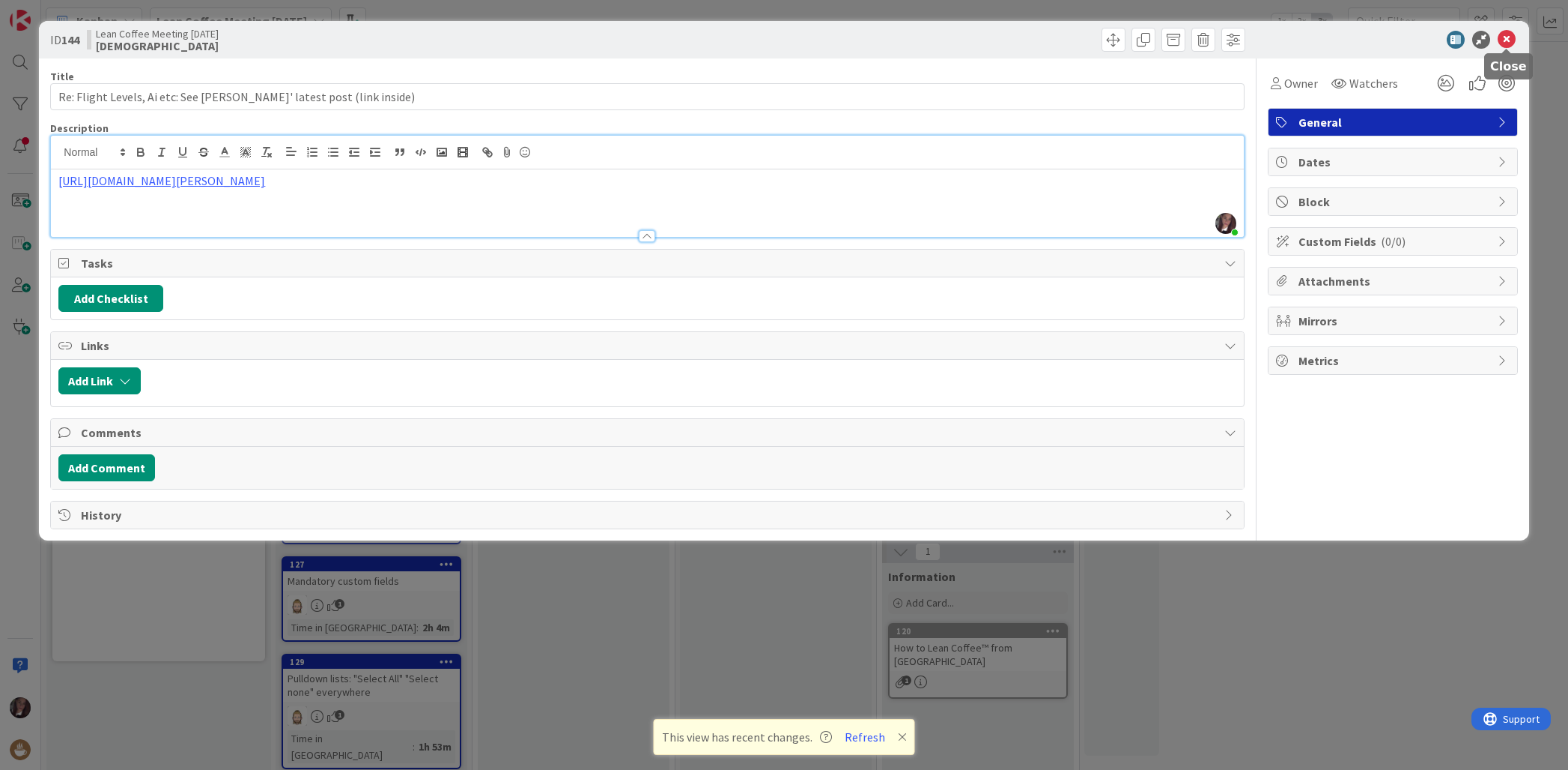
click at [1507, 40] on icon at bounding box center [1507, 40] width 18 height 18
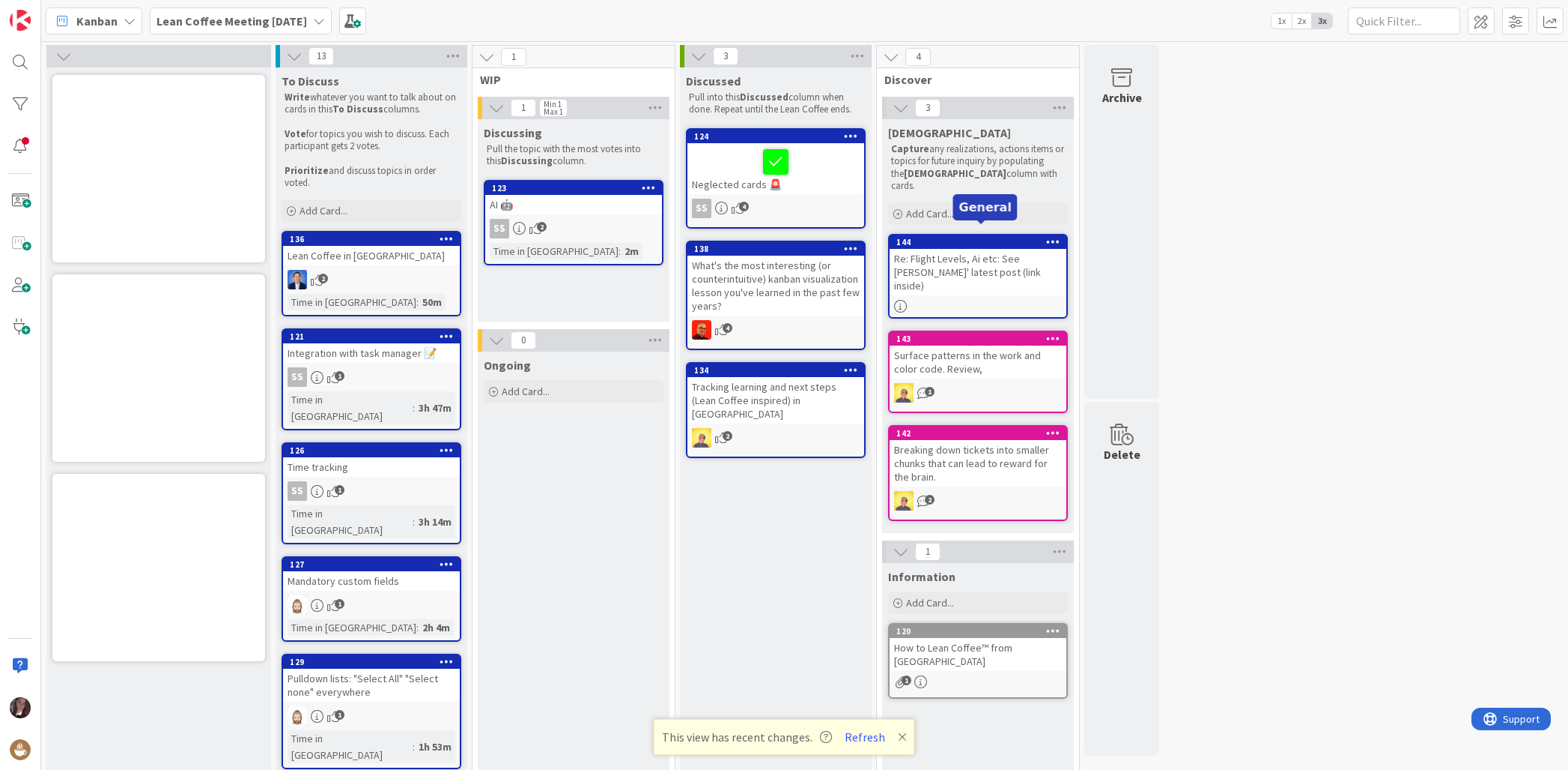
click at [981, 237] on div "144" at bounding box center [982, 242] width 170 height 11
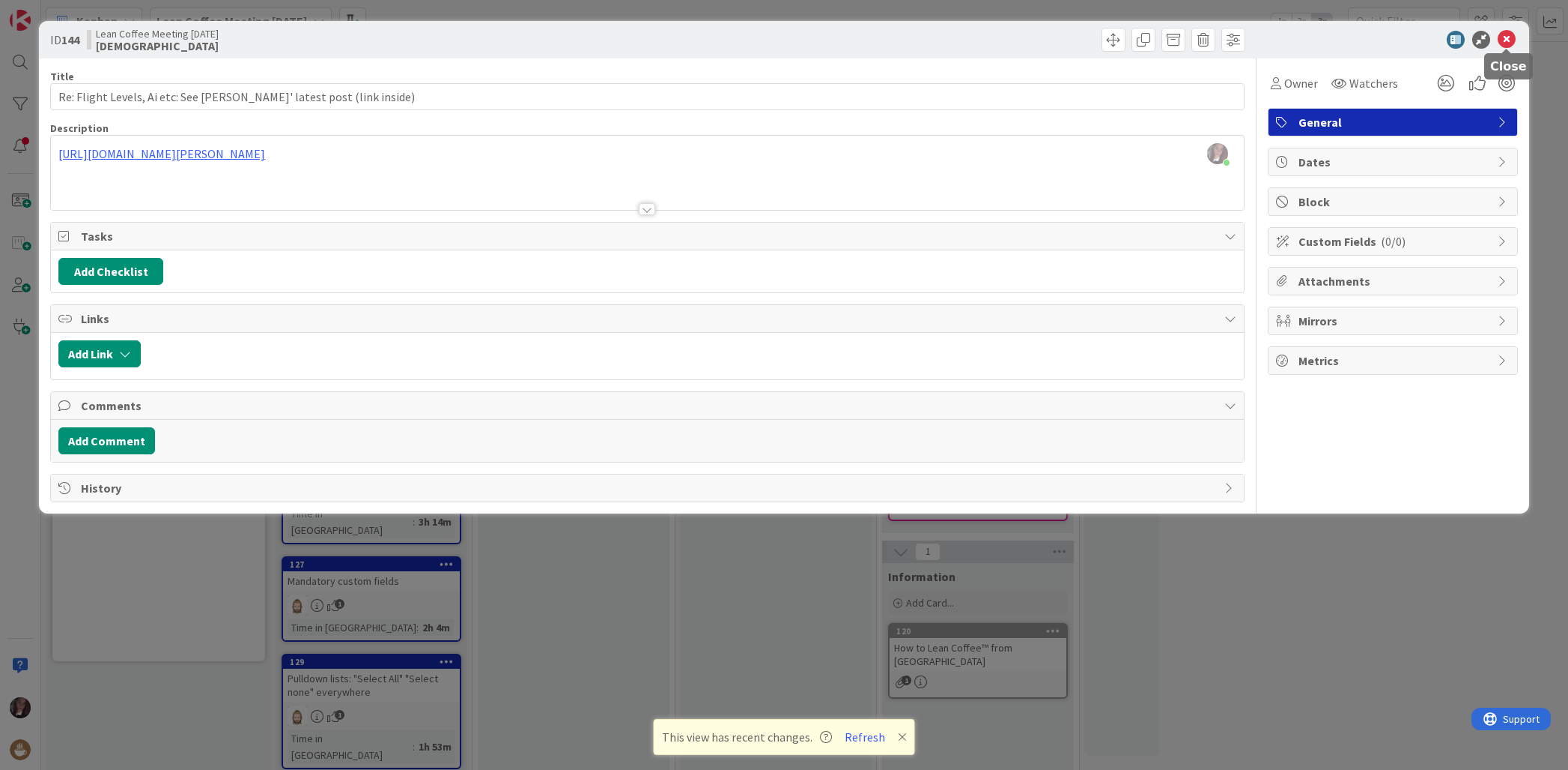
click at [1507, 39] on icon at bounding box center [1507, 40] width 18 height 18
